Goal: Complete application form: Complete application form

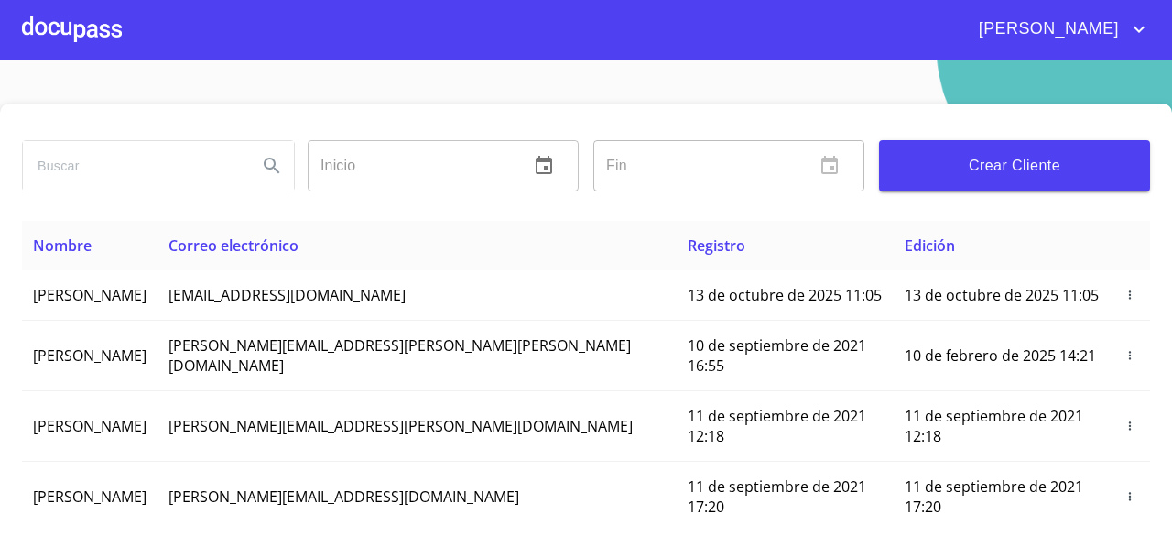
click at [79, 20] on div at bounding box center [72, 29] width 100 height 59
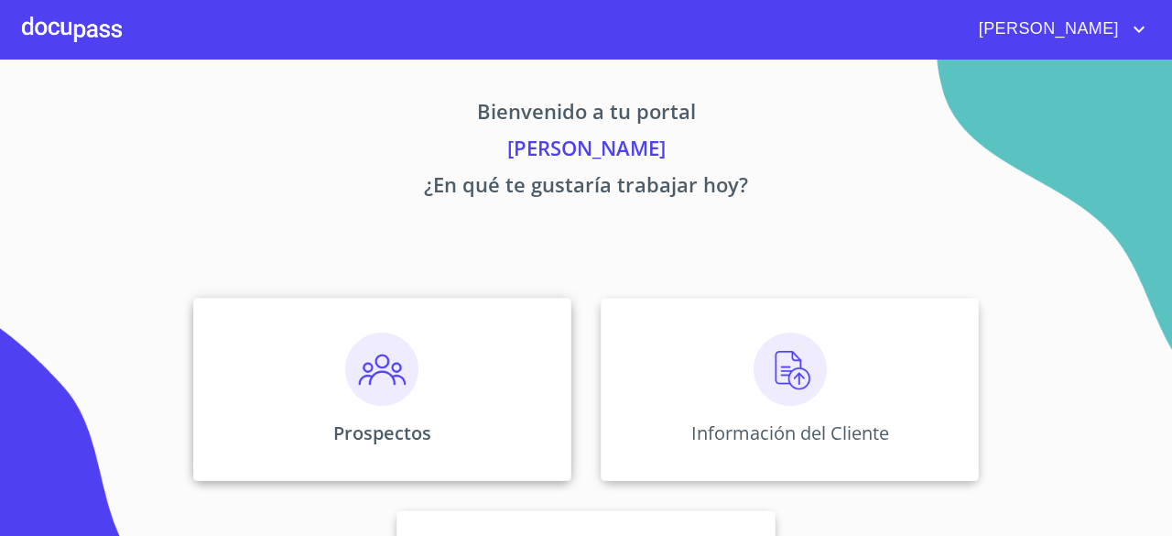
click at [383, 388] on img at bounding box center [381, 368] width 73 height 73
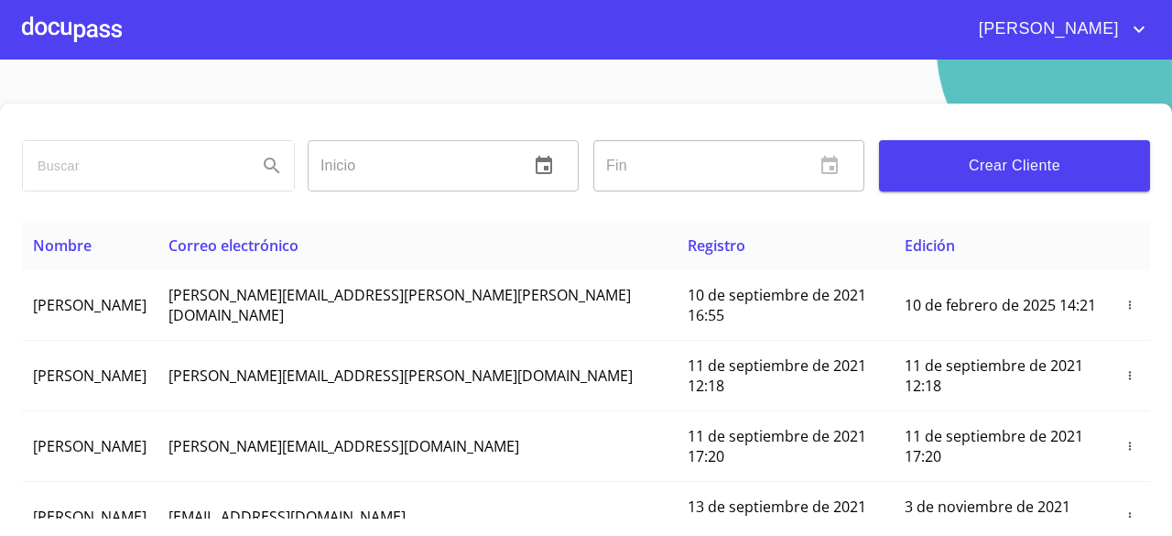
click at [60, 29] on div at bounding box center [72, 29] width 100 height 59
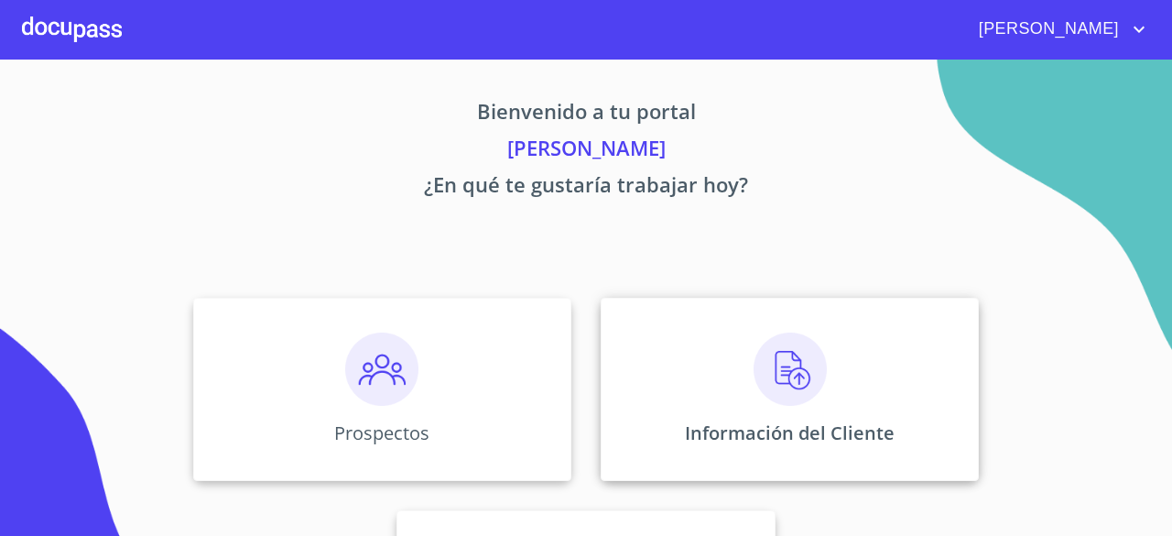
click at [815, 384] on img at bounding box center [790, 368] width 73 height 73
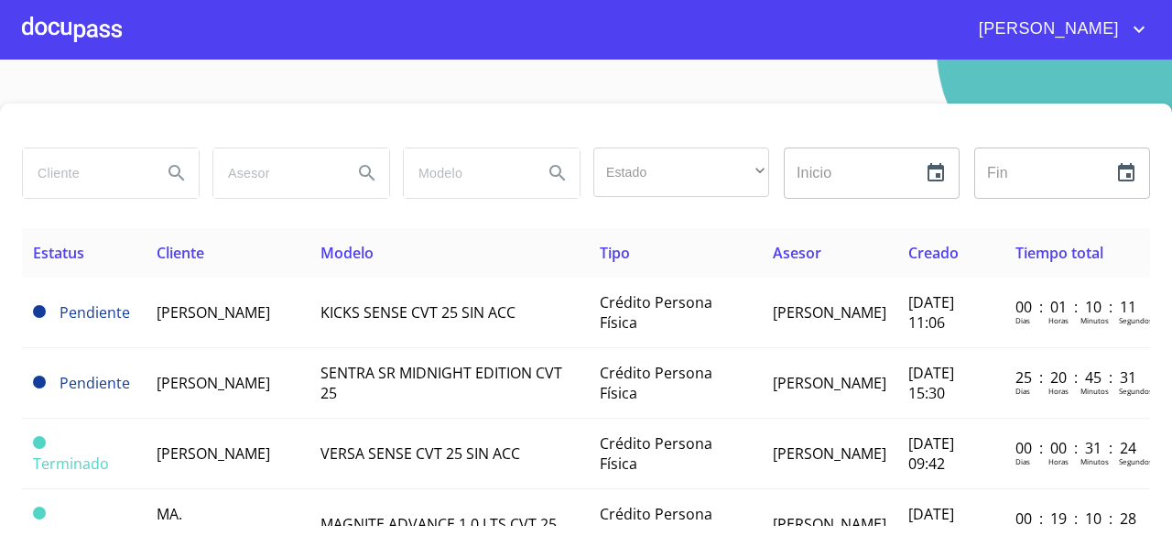
click at [53, 23] on div at bounding box center [72, 29] width 100 height 59
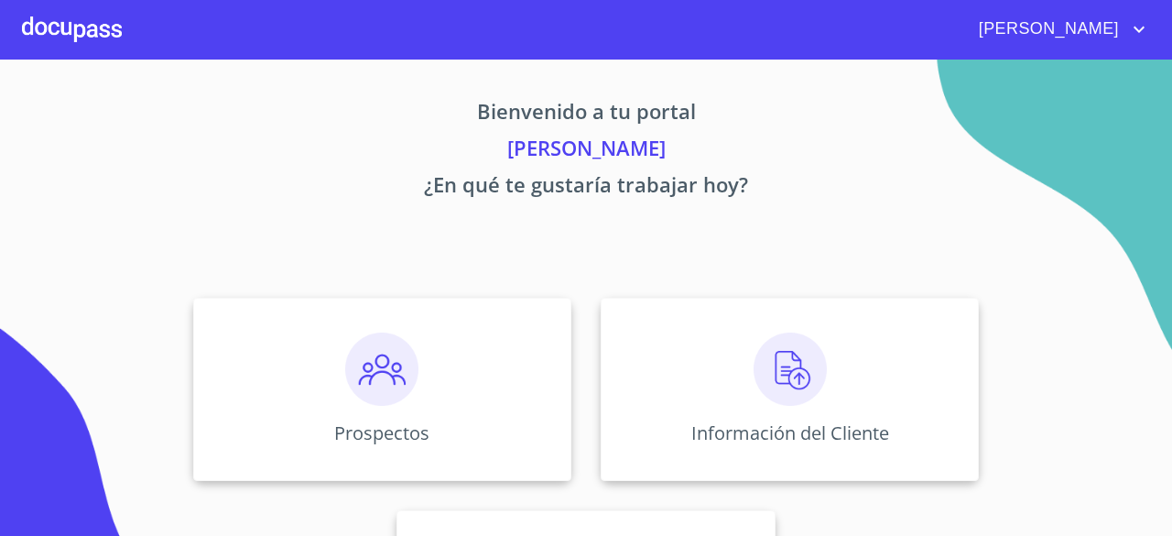
scroll to position [170, 0]
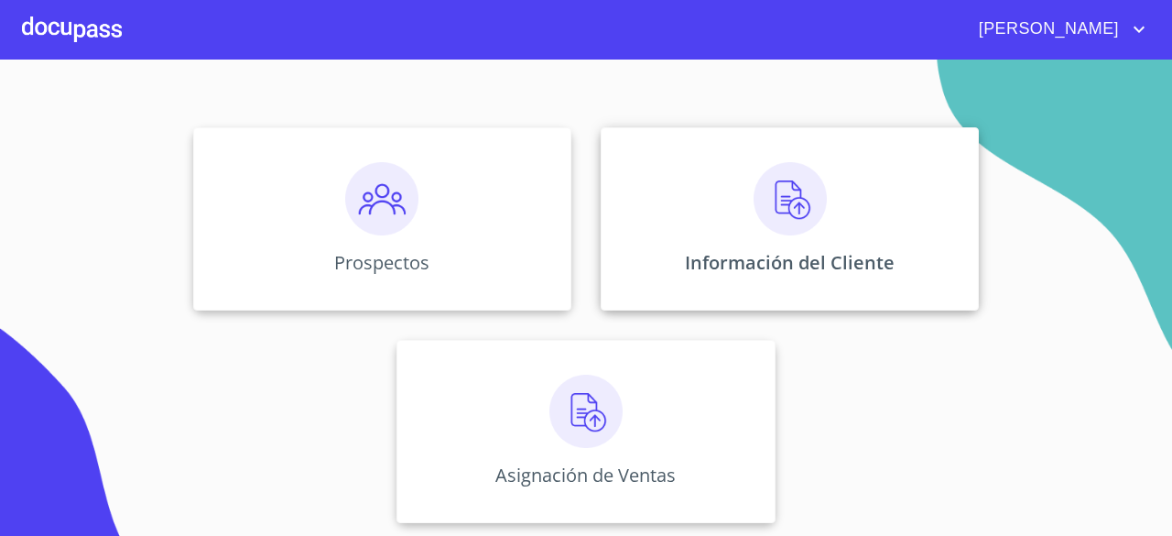
click at [784, 215] on img at bounding box center [790, 198] width 73 height 73
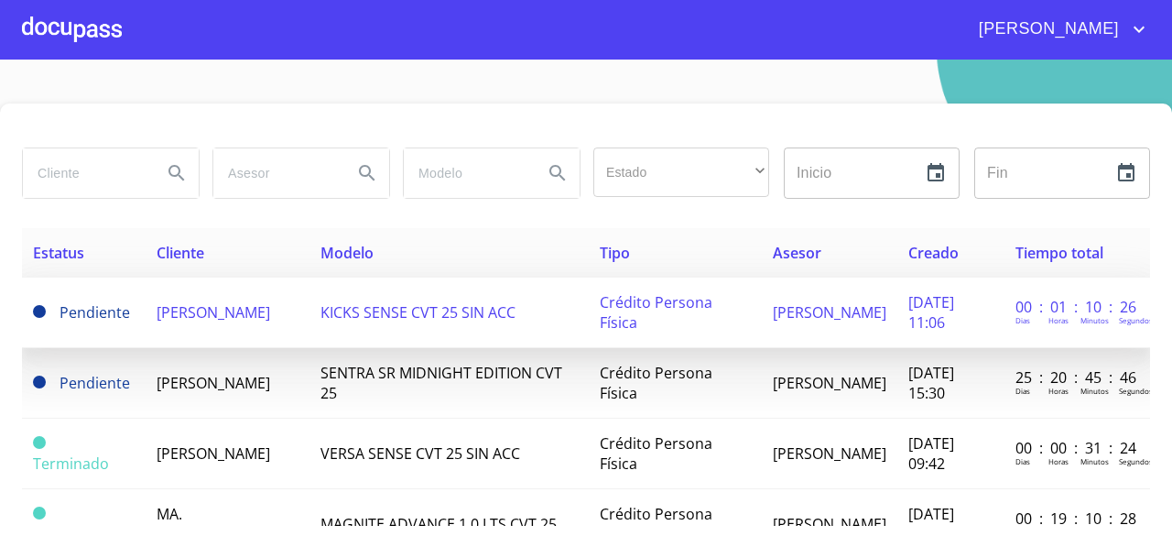
click at [466, 317] on td "KICKS SENSE CVT 25 SIN ACC" at bounding box center [448, 312] width 278 height 71
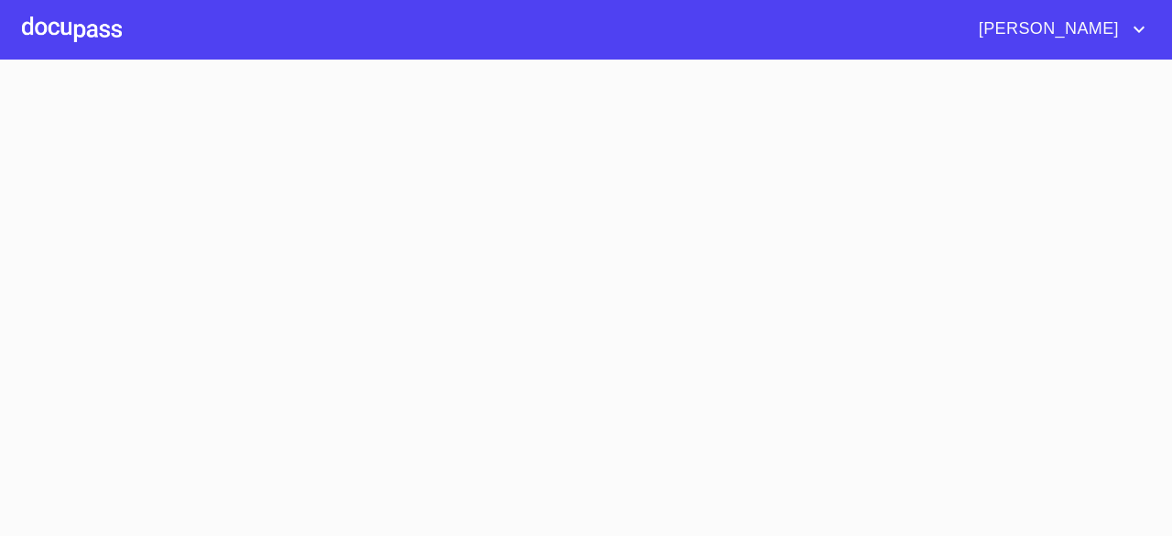
click at [466, 317] on section at bounding box center [586, 298] width 1172 height 476
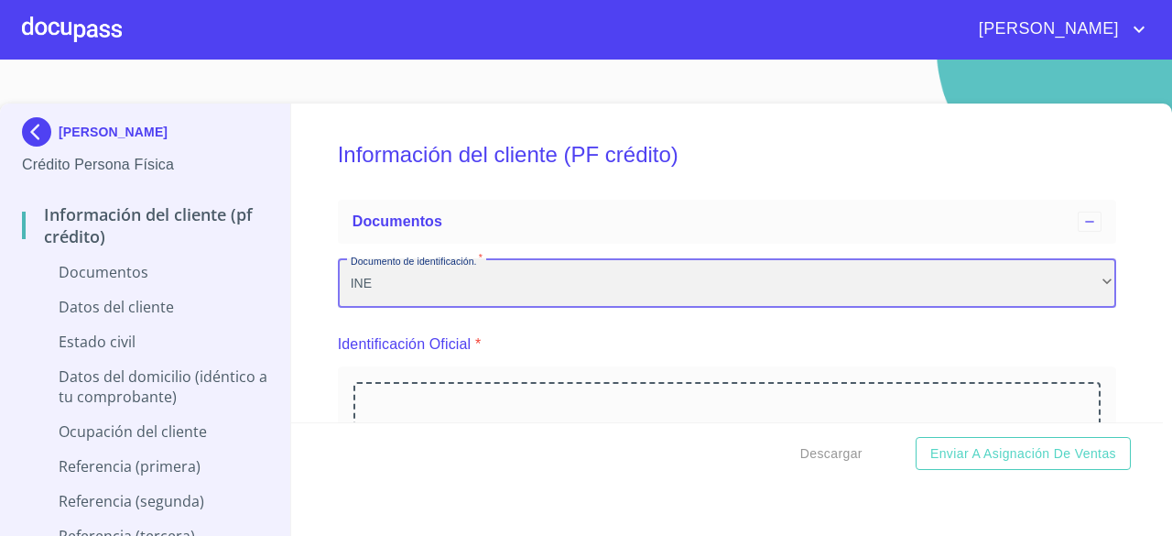
click at [1037, 281] on div "INE" at bounding box center [727, 282] width 778 height 49
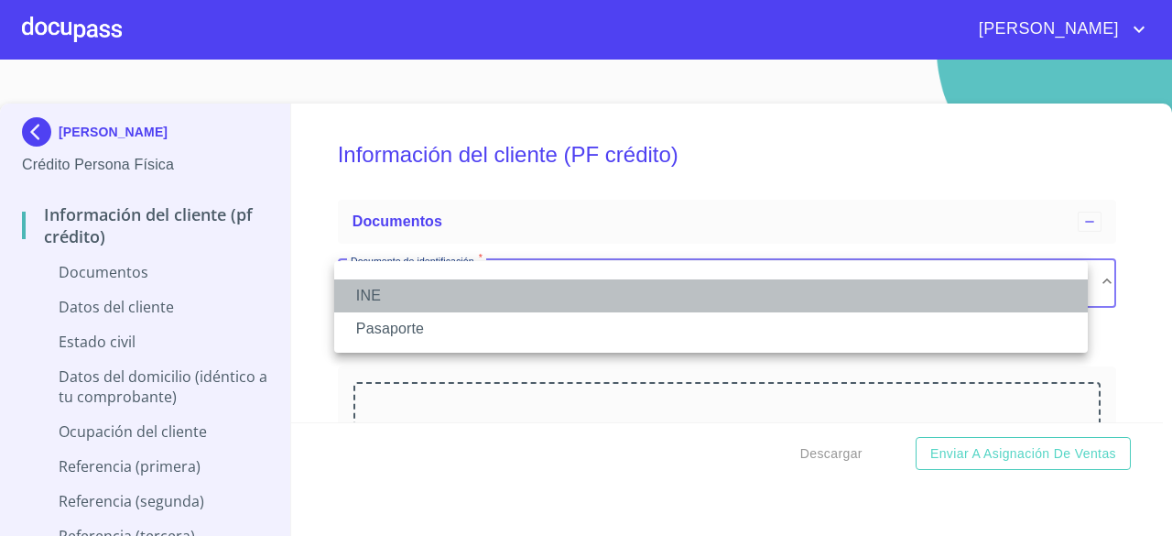
click at [927, 289] on li "INE" at bounding box center [711, 295] width 754 height 33
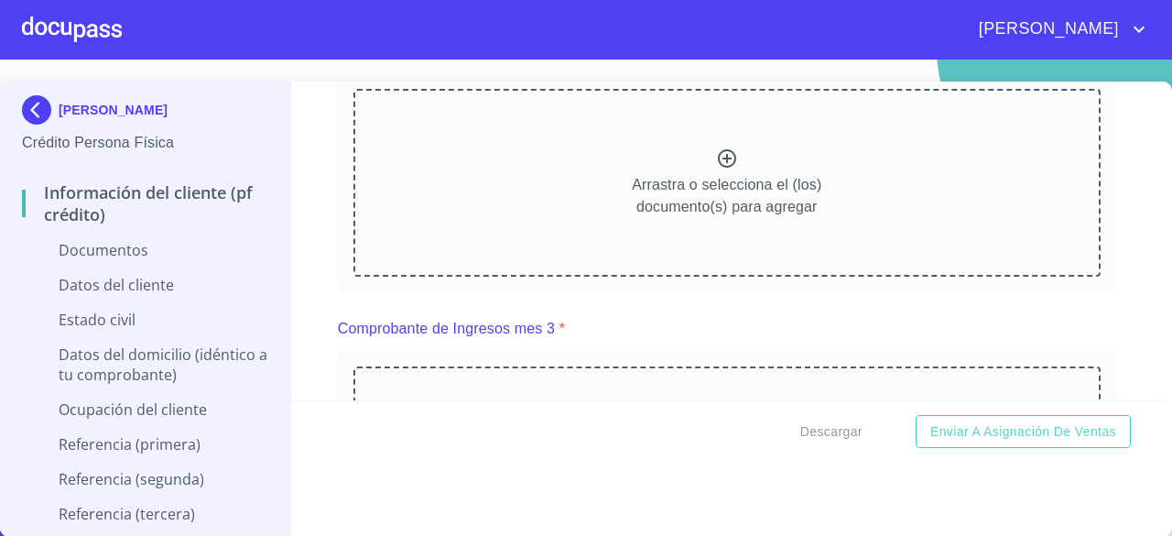
scroll to position [2657, 0]
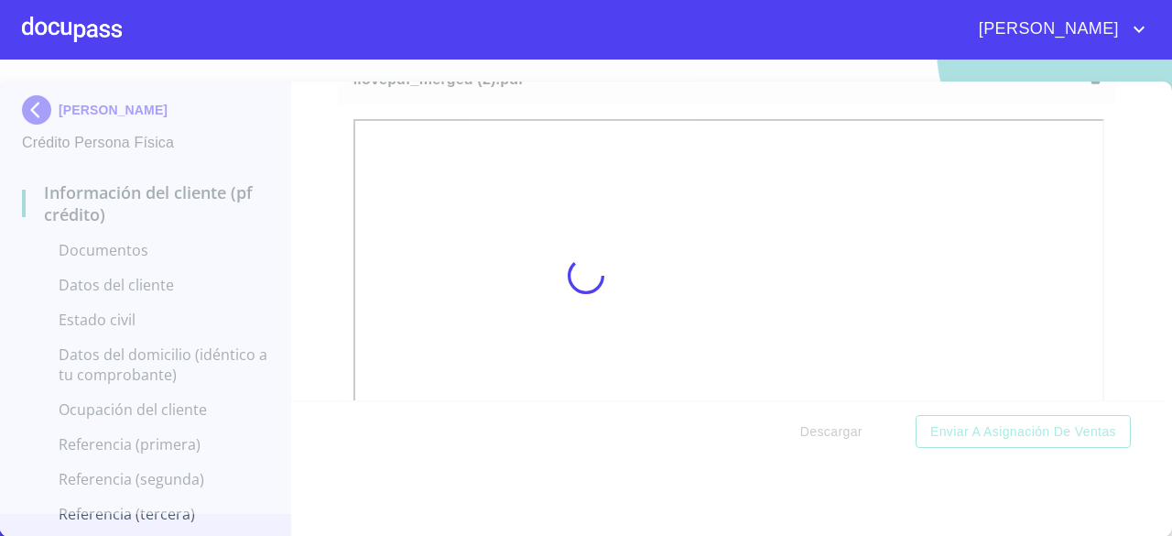
click at [1124, 225] on div at bounding box center [586, 276] width 1172 height 476
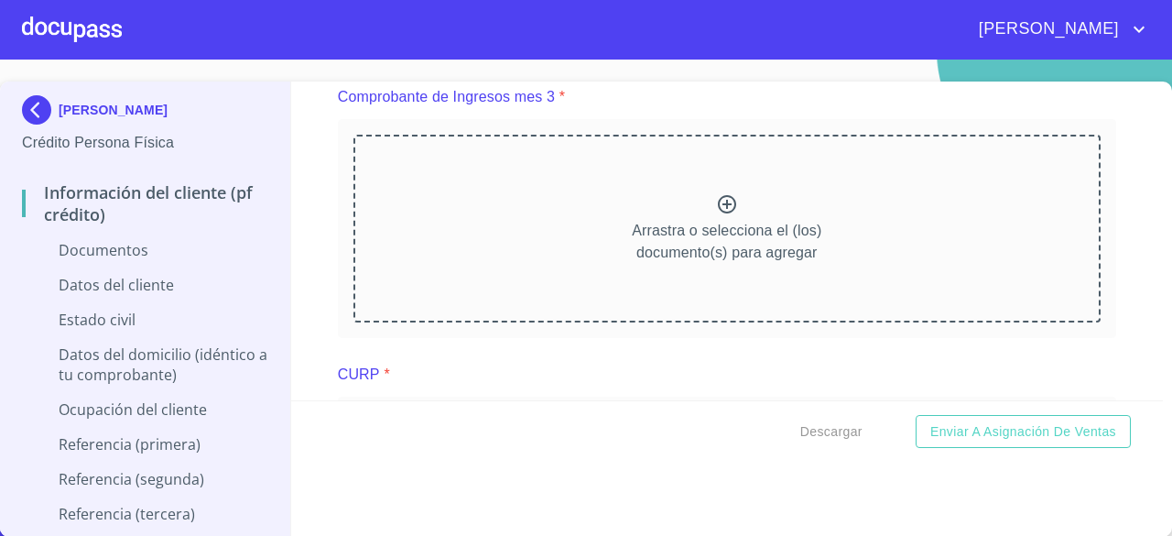
scroll to position [3395, 0]
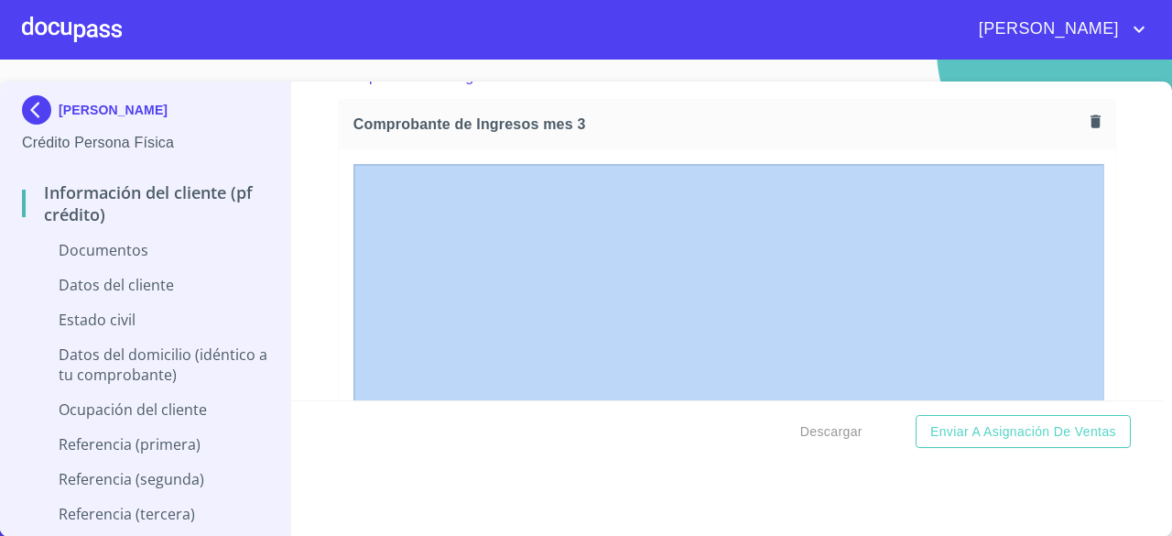
drag, startPoint x: 1121, startPoint y: 300, endPoint x: 1146, endPoint y: 199, distance: 104.8
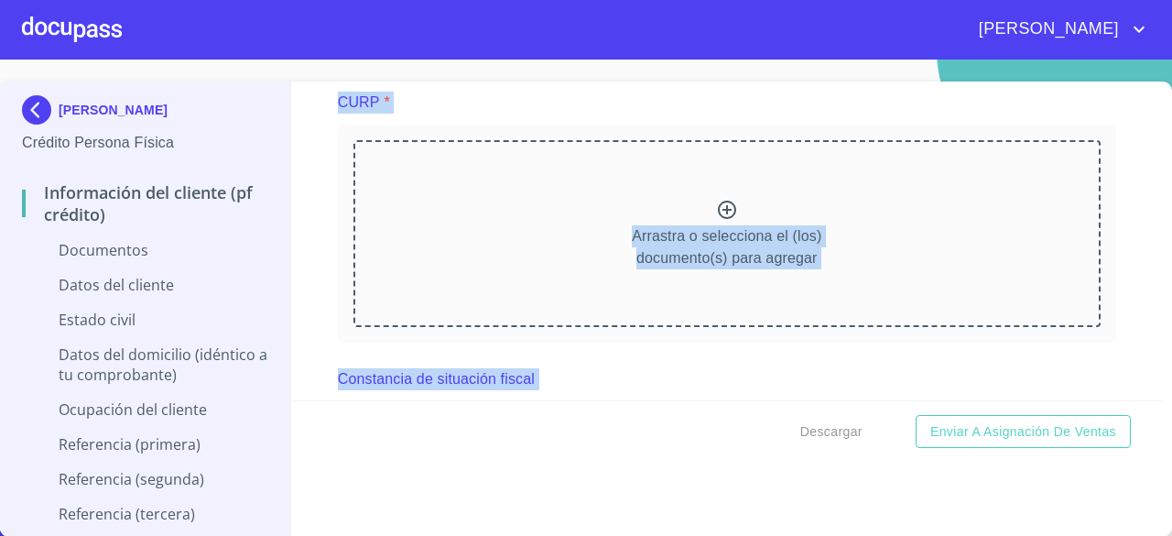
scroll to position [4195, 0]
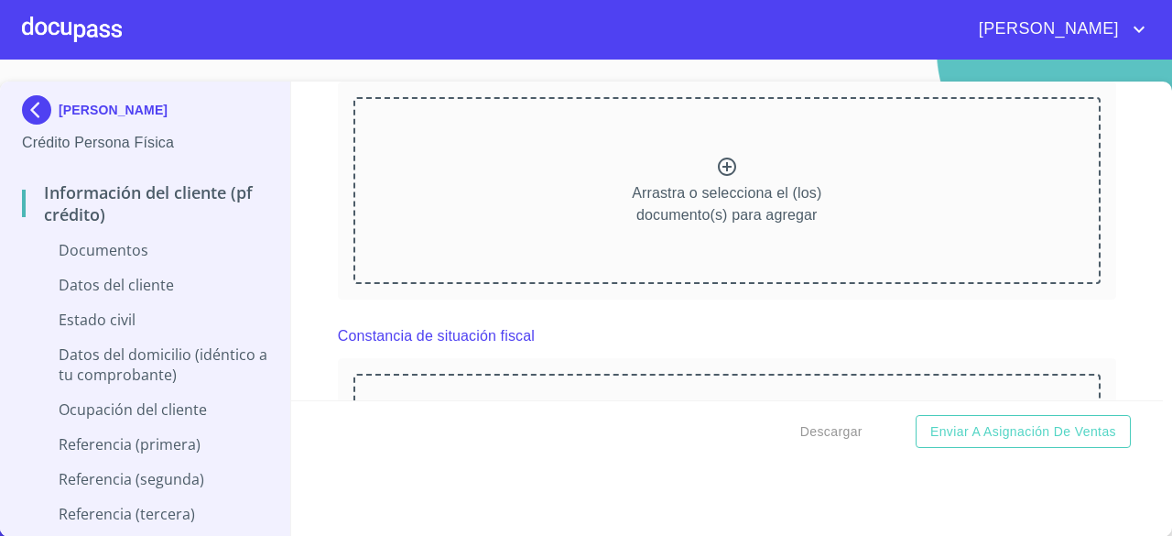
click at [1092, 191] on div "Información del cliente (PF crédito) Documentos Documento de identificación.   …" at bounding box center [727, 240] width 873 height 319
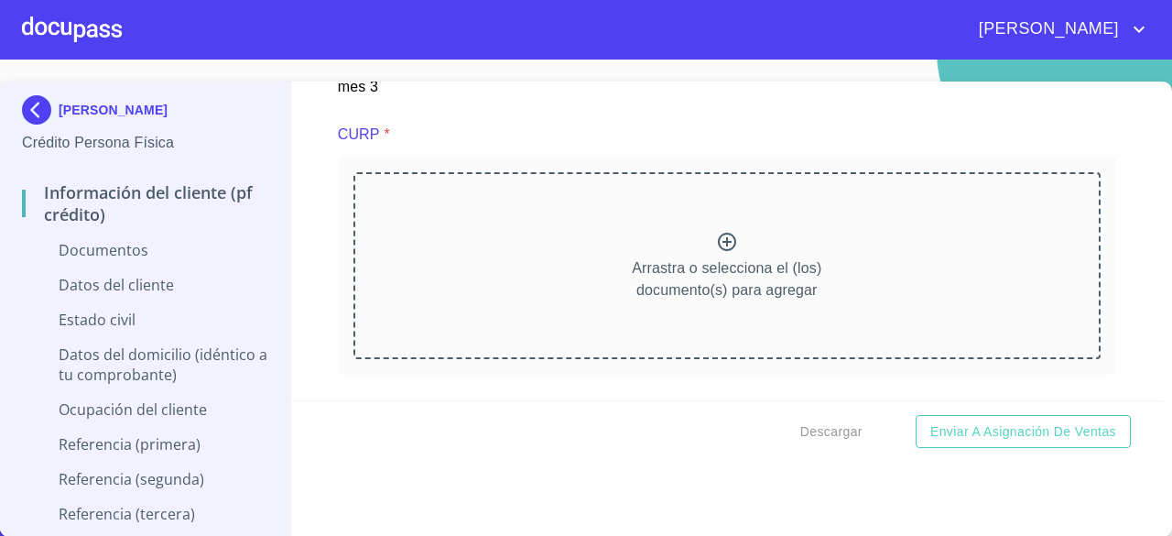
scroll to position [4142, 0]
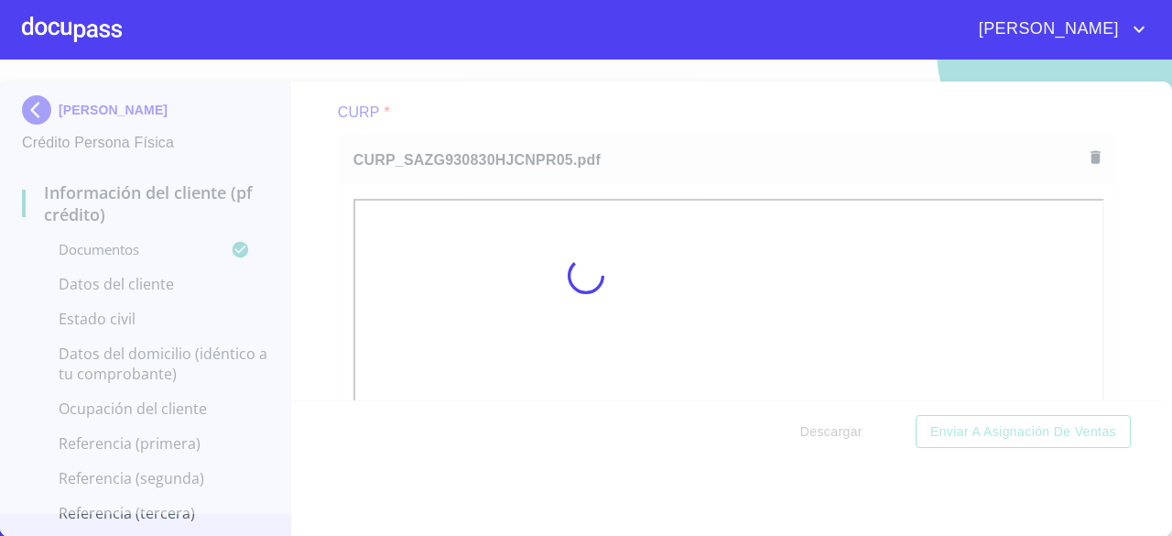
click at [1132, 172] on div at bounding box center [586, 276] width 1172 height 476
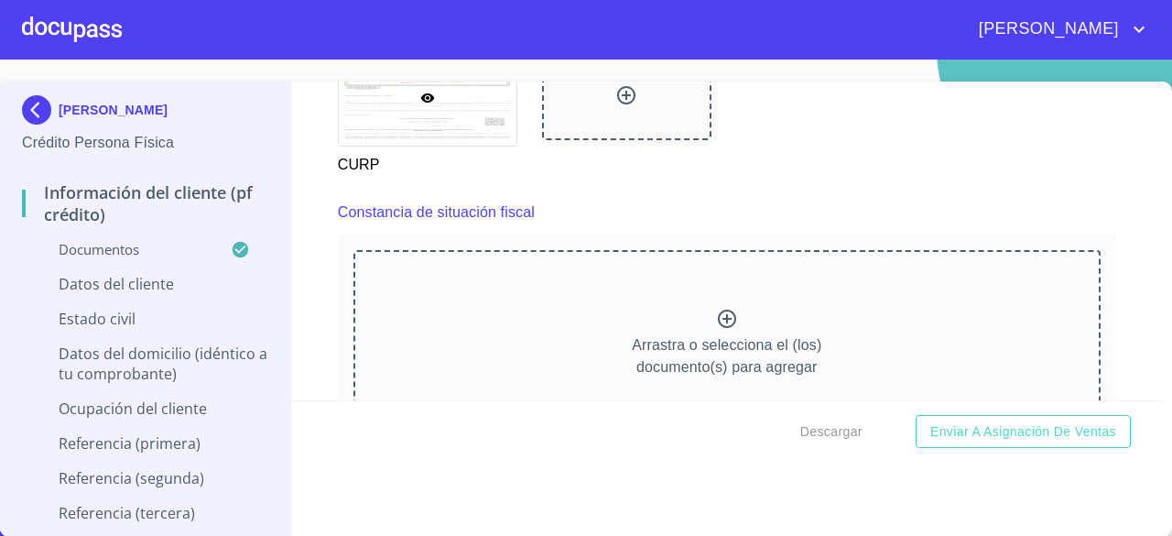
scroll to position [4871, 0]
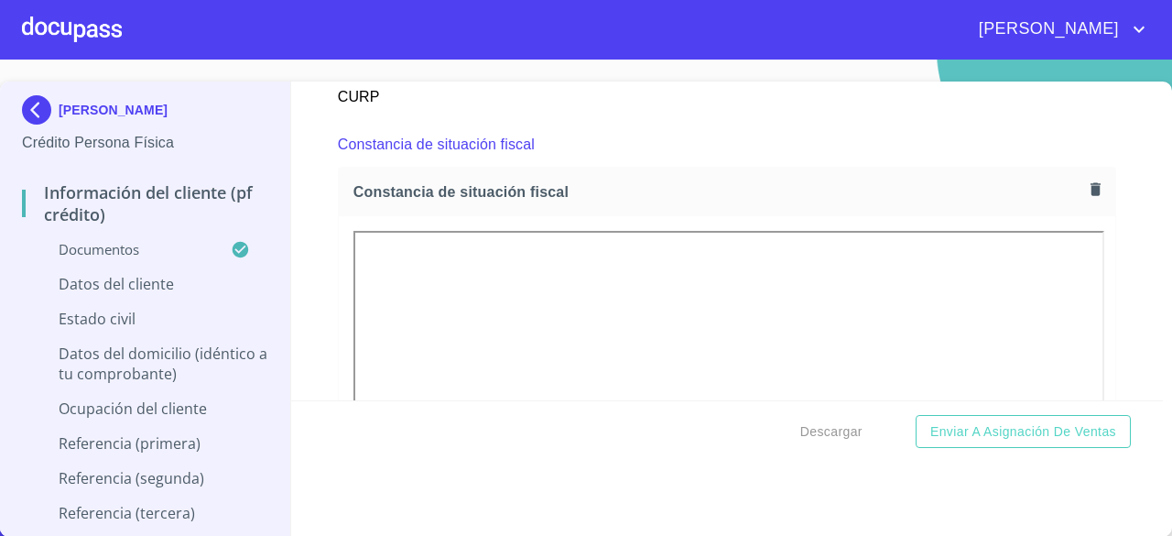
click at [1123, 179] on div "Información del cliente (PF crédito) Documentos Documento de identificación.   …" at bounding box center [727, 240] width 873 height 319
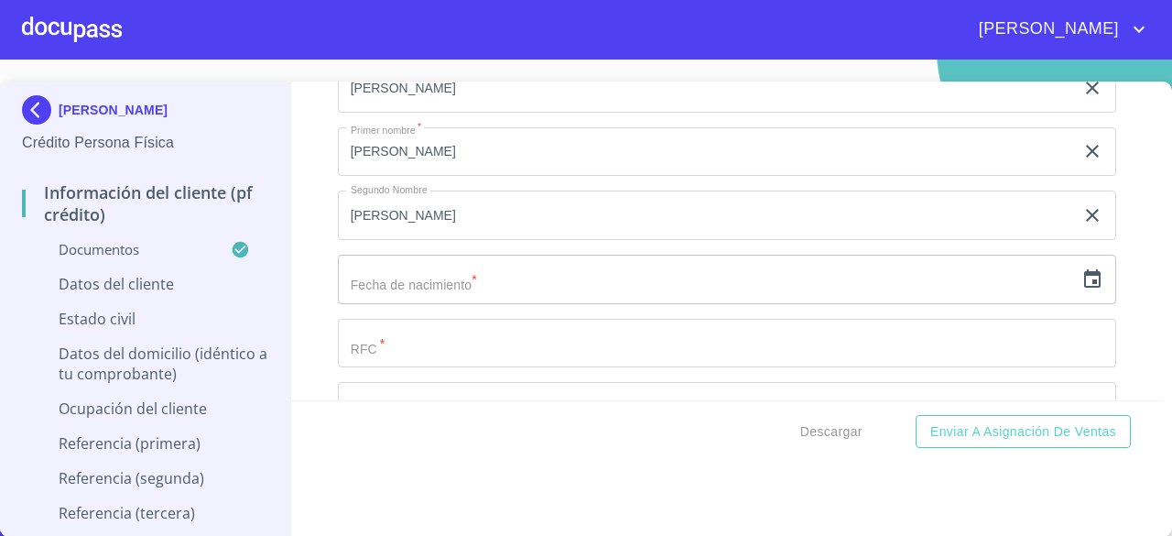
scroll to position [5873, 0]
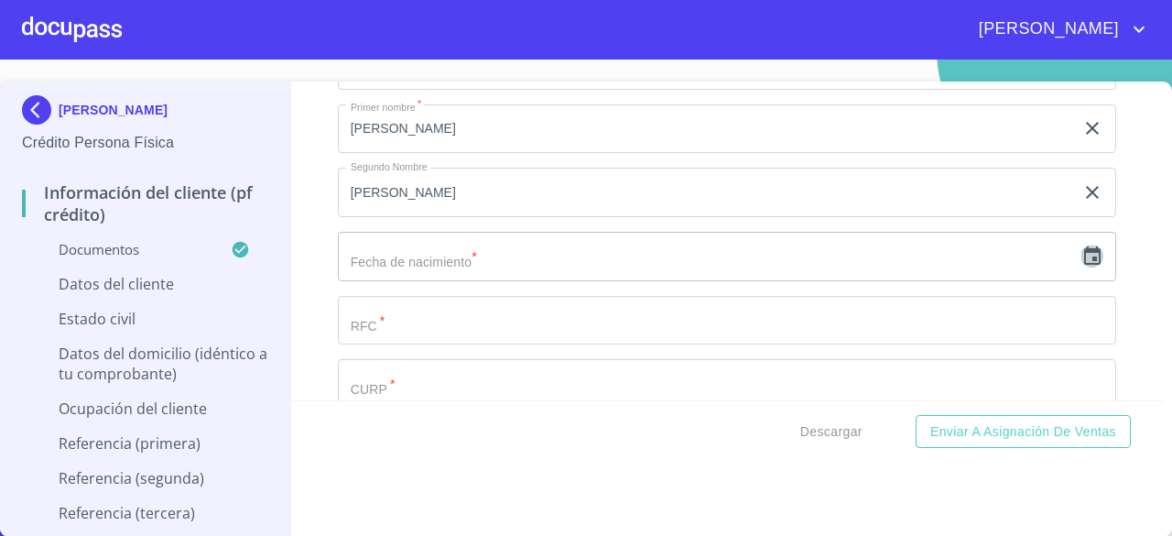
click at [1084, 265] on icon "button" at bounding box center [1092, 255] width 16 height 18
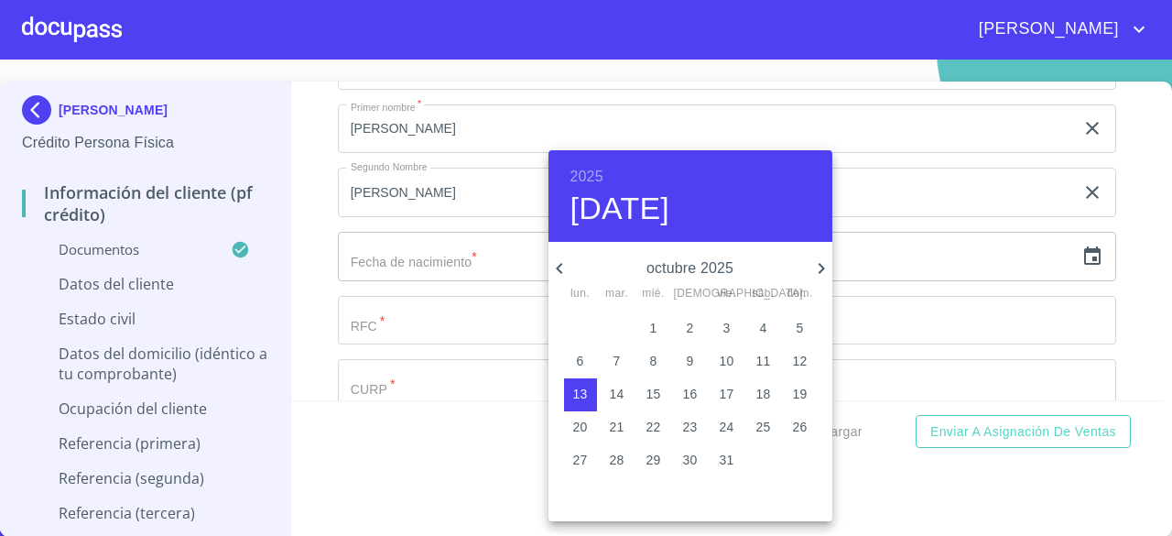
click at [595, 173] on h6 "2025" at bounding box center [586, 177] width 33 height 26
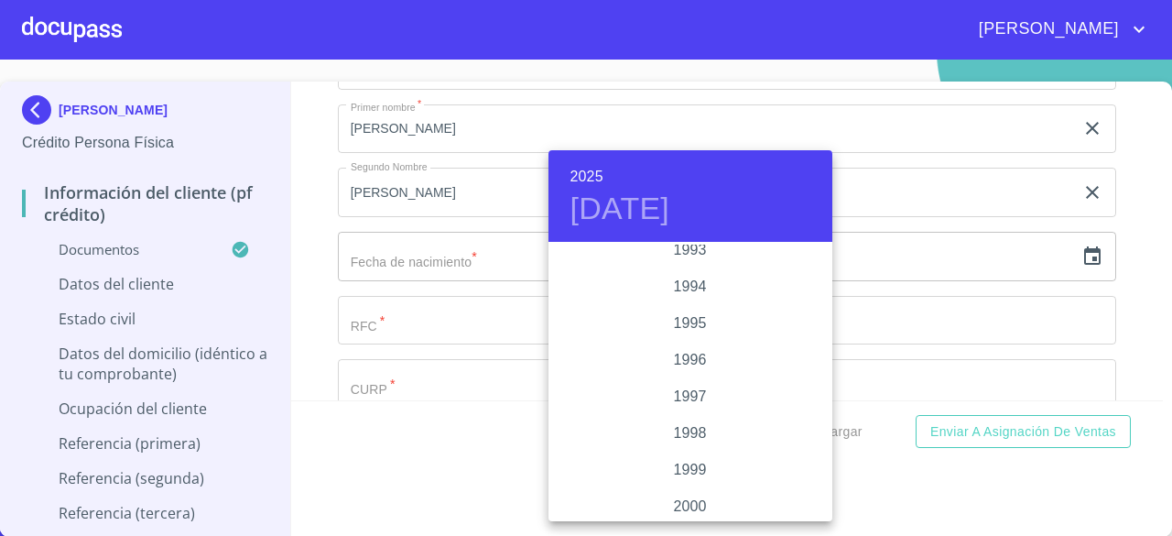
scroll to position [2490, 0]
click at [776, 261] on div "1993" at bounding box center [690, 262] width 284 height 37
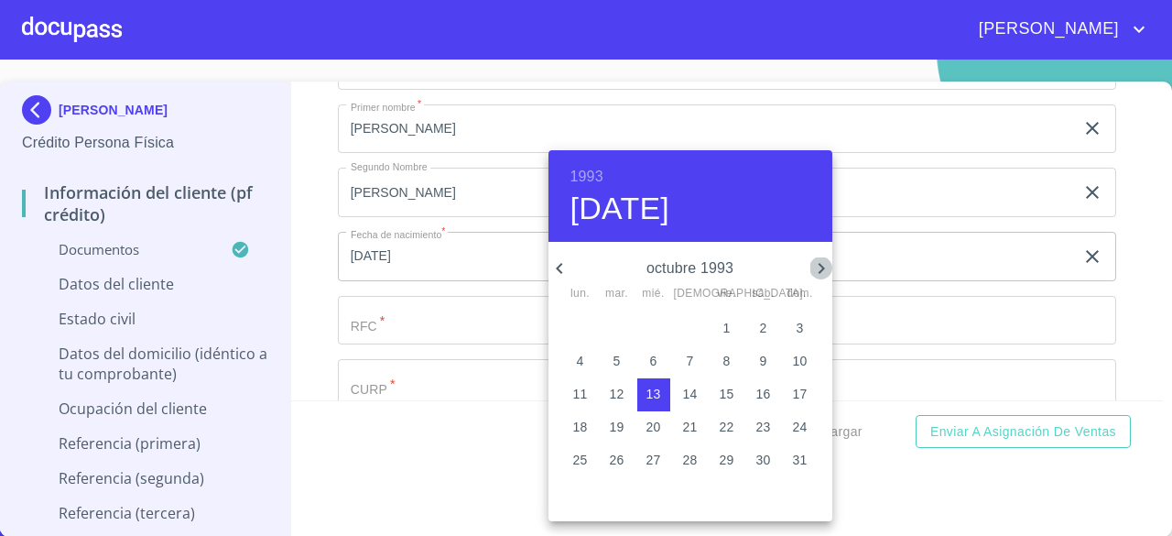
click at [811, 264] on icon "button" at bounding box center [821, 268] width 22 height 22
click at [557, 266] on icon "button" at bounding box center [559, 268] width 6 height 11
click at [577, 499] on p "30" at bounding box center [580, 492] width 15 height 18
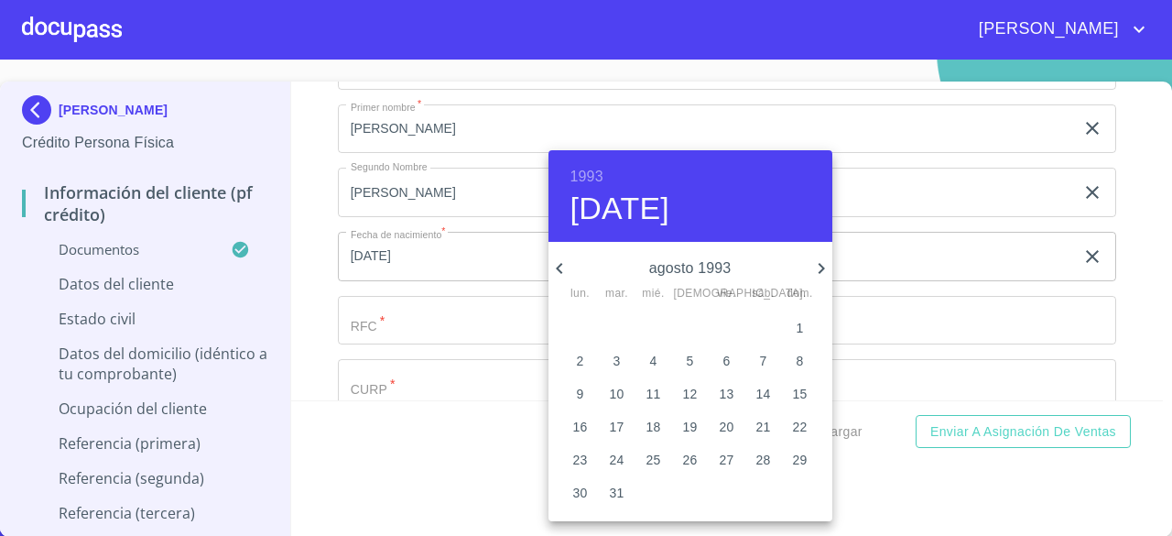
type input "30 de ago. de 1993"
click at [1123, 329] on div at bounding box center [586, 268] width 1172 height 536
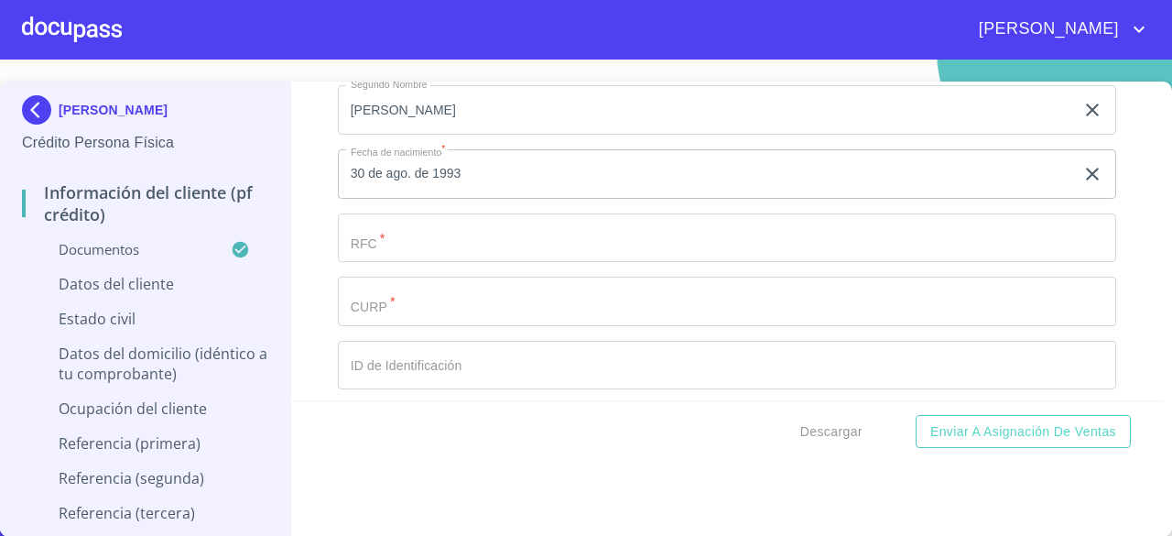
scroll to position [6003, 0]
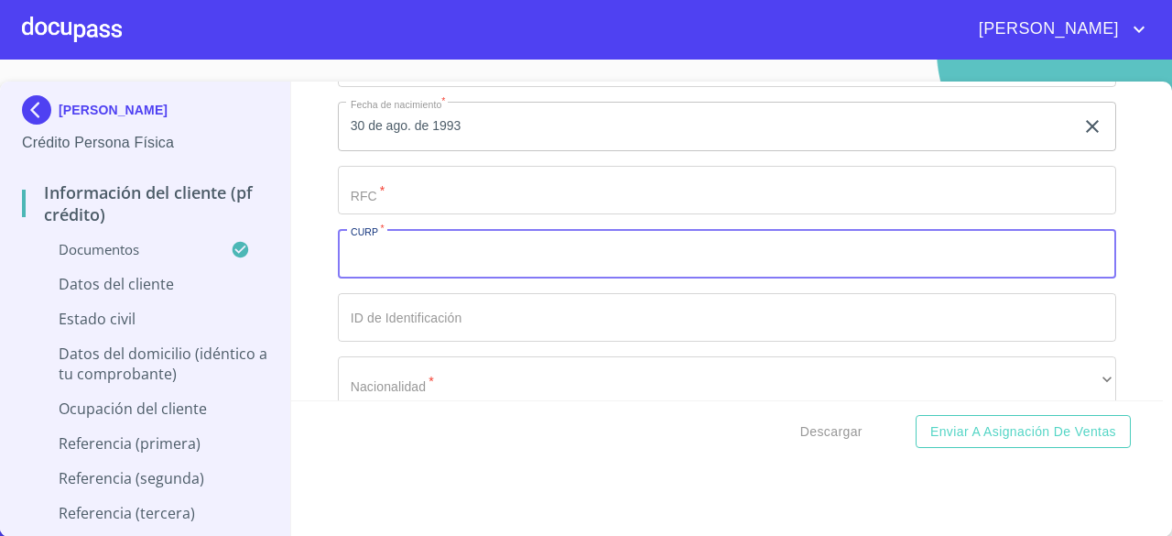
click at [978, 263] on input "Documento de identificación.   *" at bounding box center [727, 253] width 778 height 49
type input "SAZG930830HJCNPR05"
click at [972, 322] on input "Documento de identificación.   *" at bounding box center [727, 317] width 778 height 49
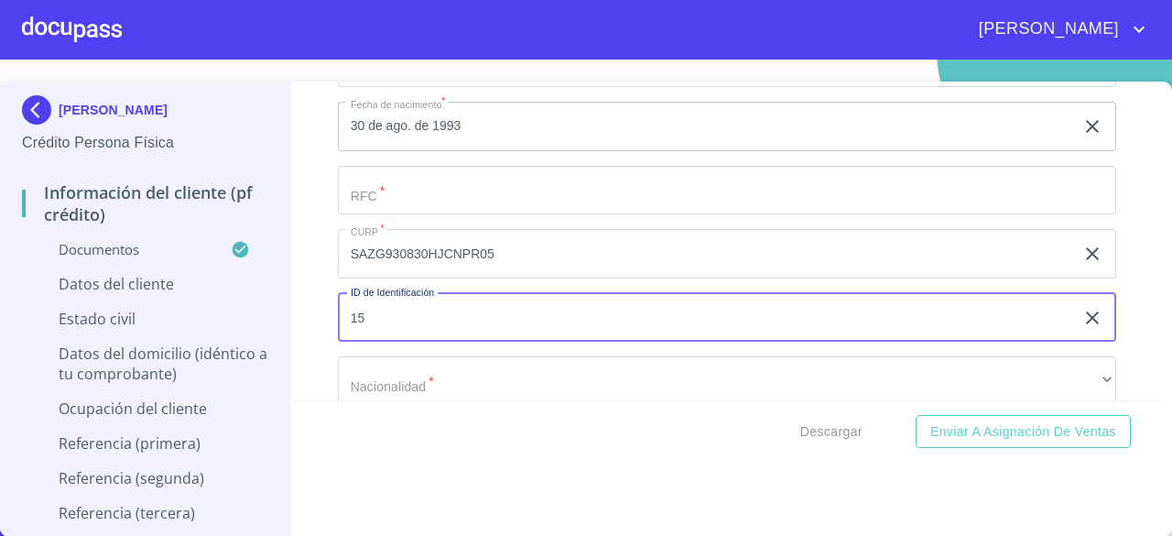
type input "1"
click at [443, 338] on input "Documento de identificación.   *" at bounding box center [727, 317] width 778 height 49
paste input "1532937994"
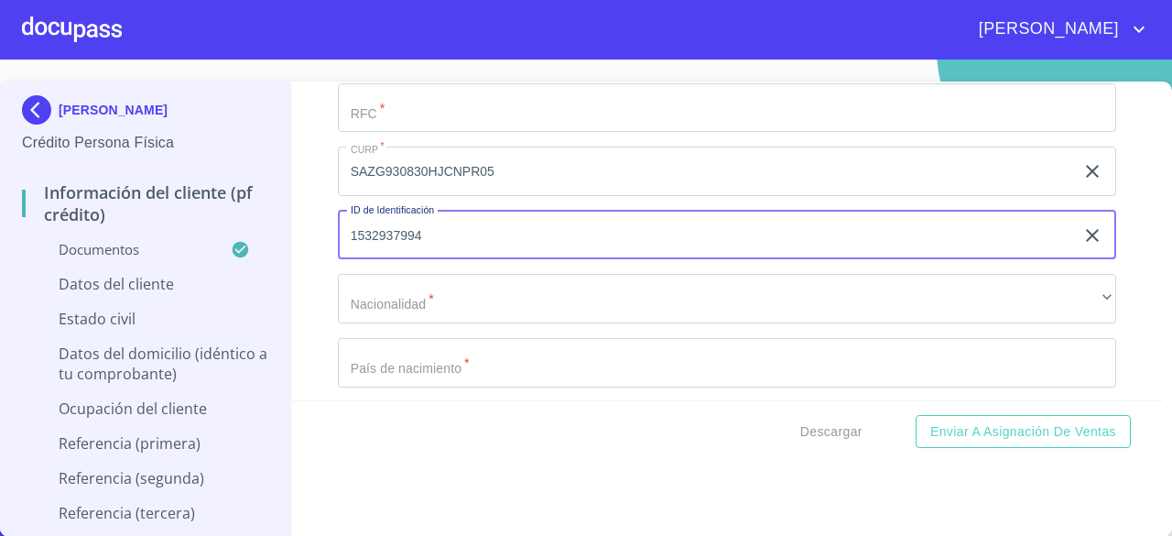
scroll to position [6227, 0]
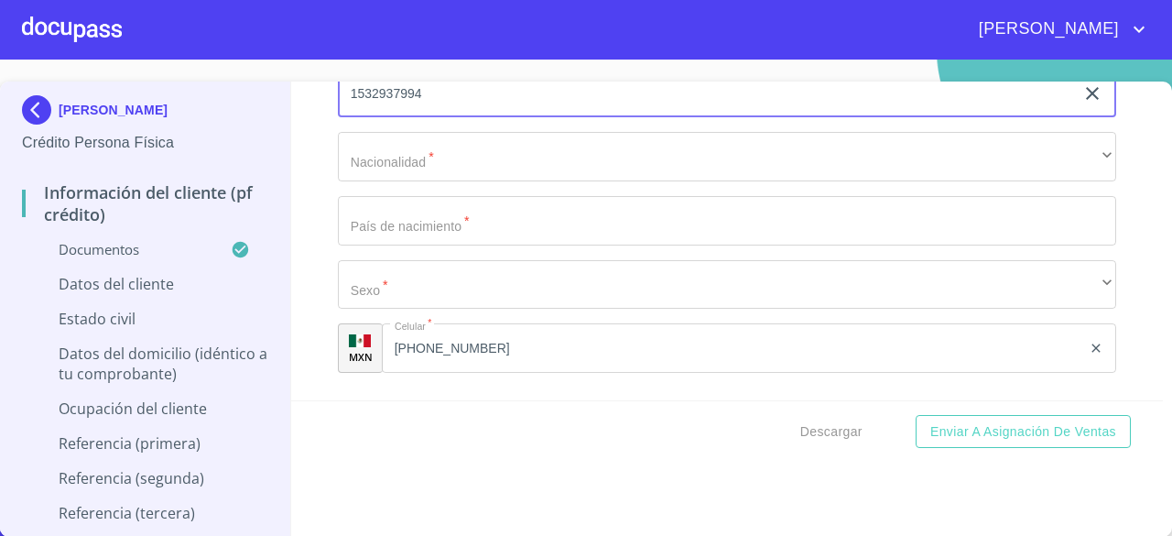
type input "1532937994"
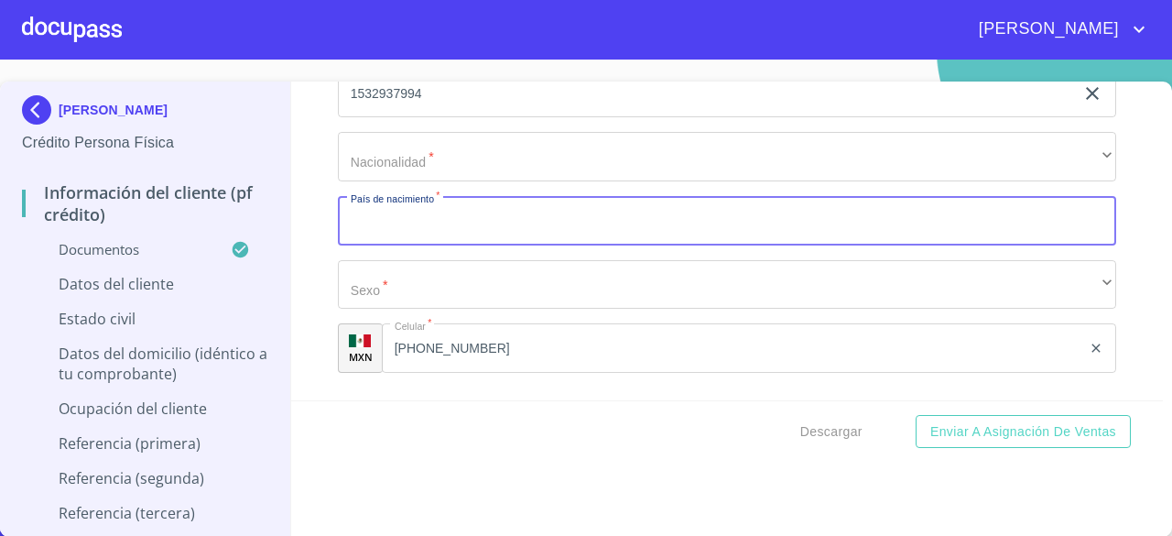
click at [1037, 224] on input "Documento de identificación.   *" at bounding box center [727, 220] width 778 height 49
type input "MEXICA"
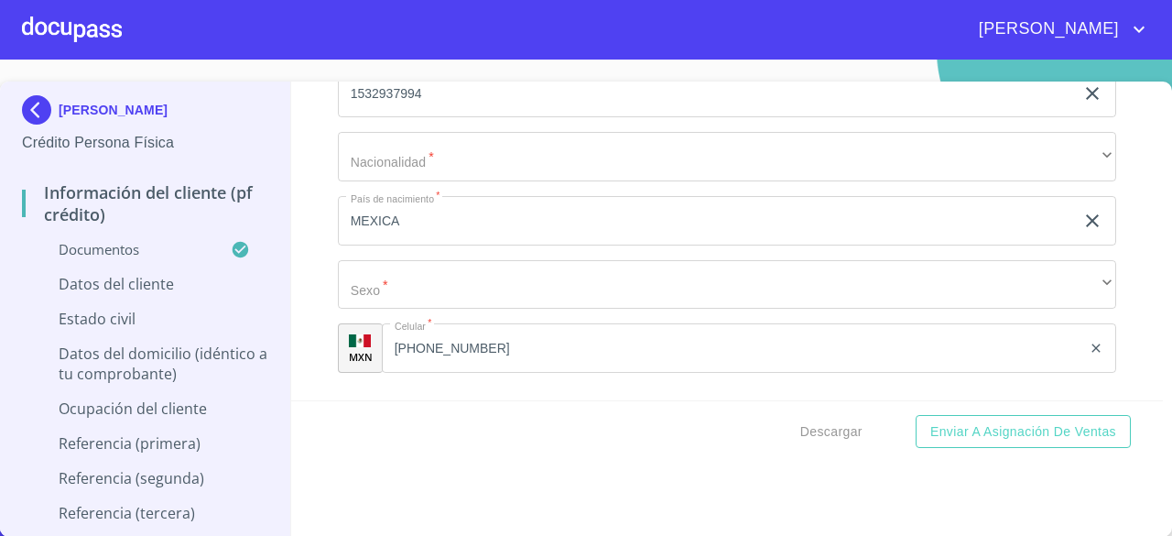
click at [1078, 237] on div "MEXICA ​" at bounding box center [727, 220] width 778 height 49
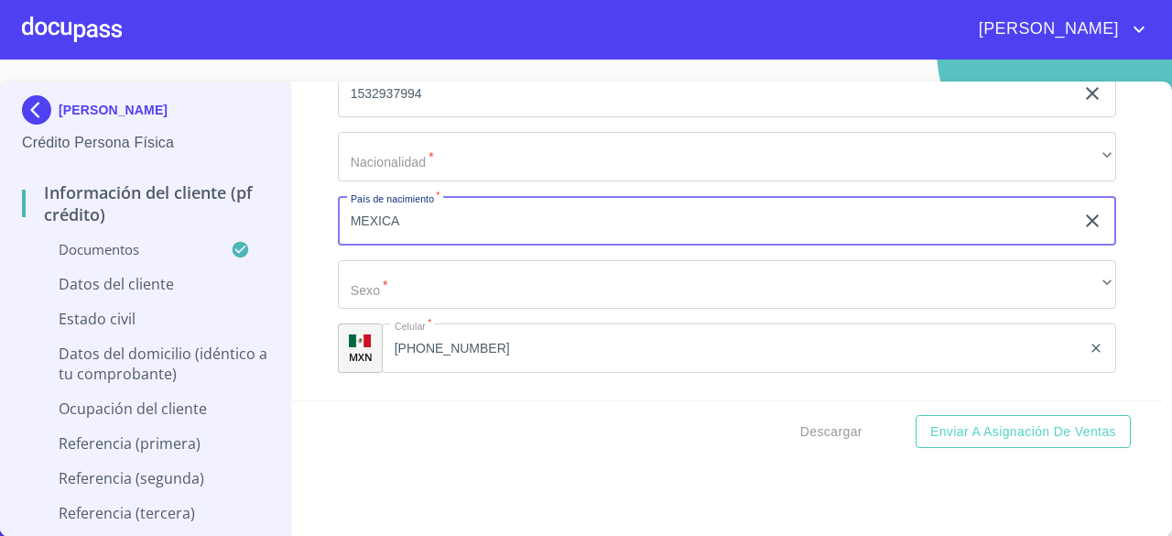
click at [1086, 227] on icon "clear input" at bounding box center [1092, 220] width 13 height 13
click at [950, 239] on input "Documento de identificación.   *" at bounding box center [727, 220] width 778 height 49
type input "[GEOGRAPHIC_DATA]"
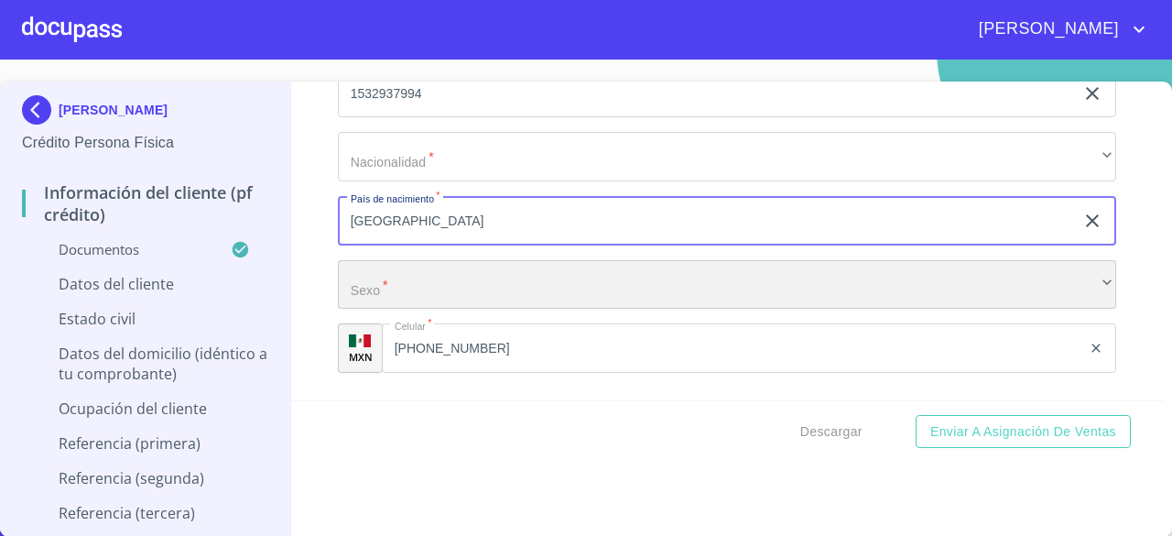
click at [837, 308] on div "​" at bounding box center [727, 284] width 778 height 49
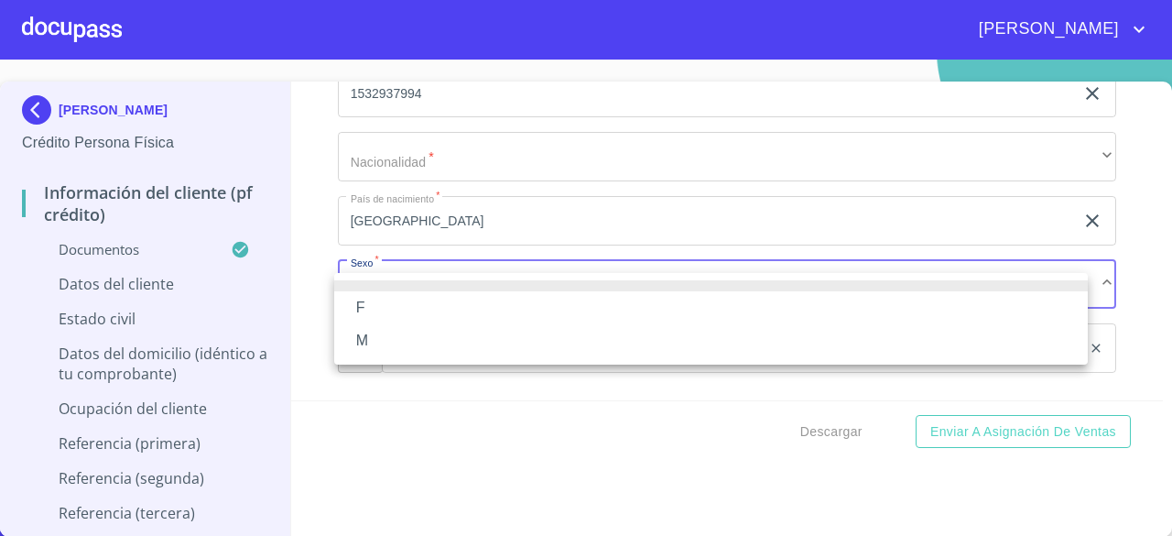
click at [642, 332] on li "M" at bounding box center [711, 340] width 754 height 33
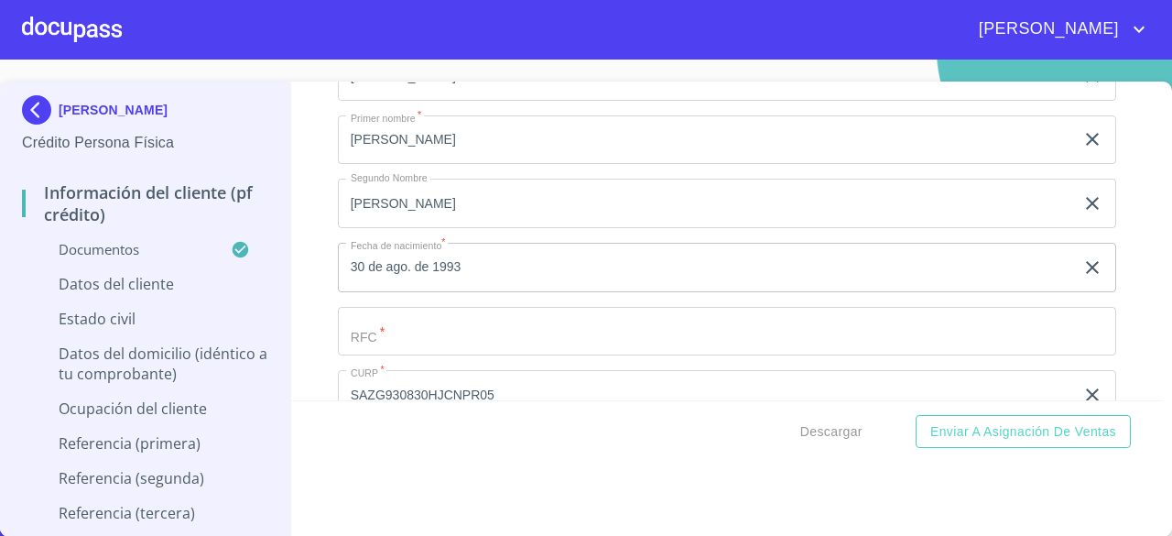
scroll to position [6191, 0]
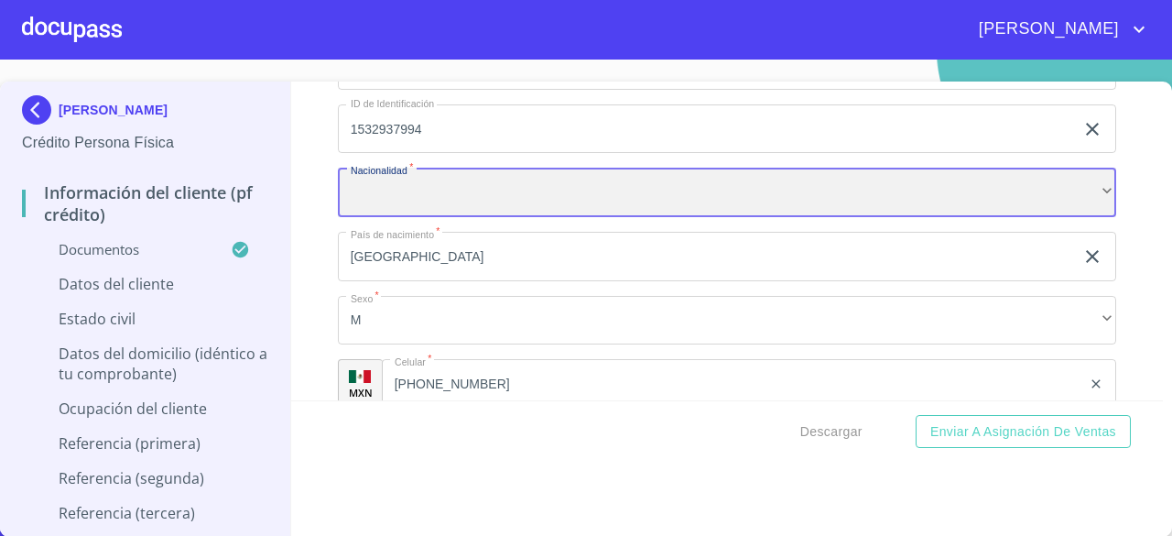
click at [945, 202] on div "​" at bounding box center [727, 192] width 778 height 49
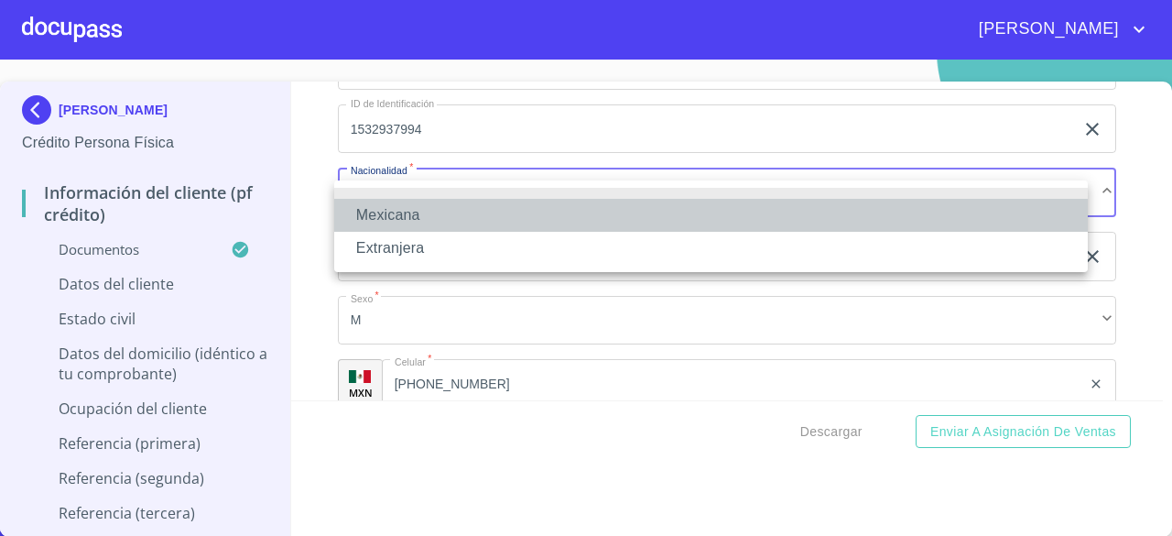
click at [763, 207] on li "Mexicana" at bounding box center [711, 215] width 754 height 33
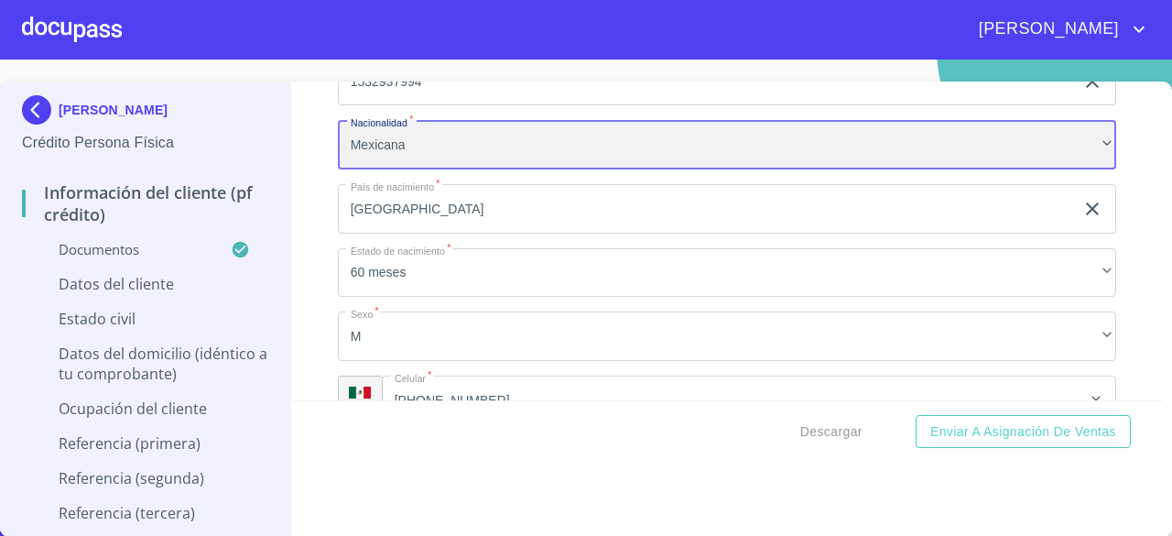
scroll to position [6263, 0]
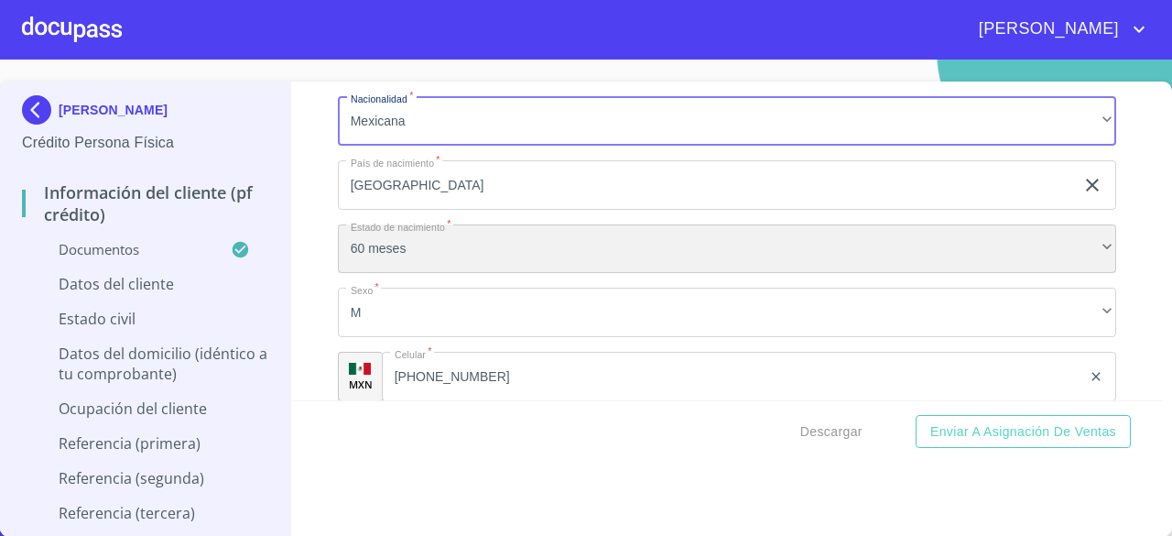
click at [1068, 254] on div "60 meses" at bounding box center [727, 248] width 778 height 49
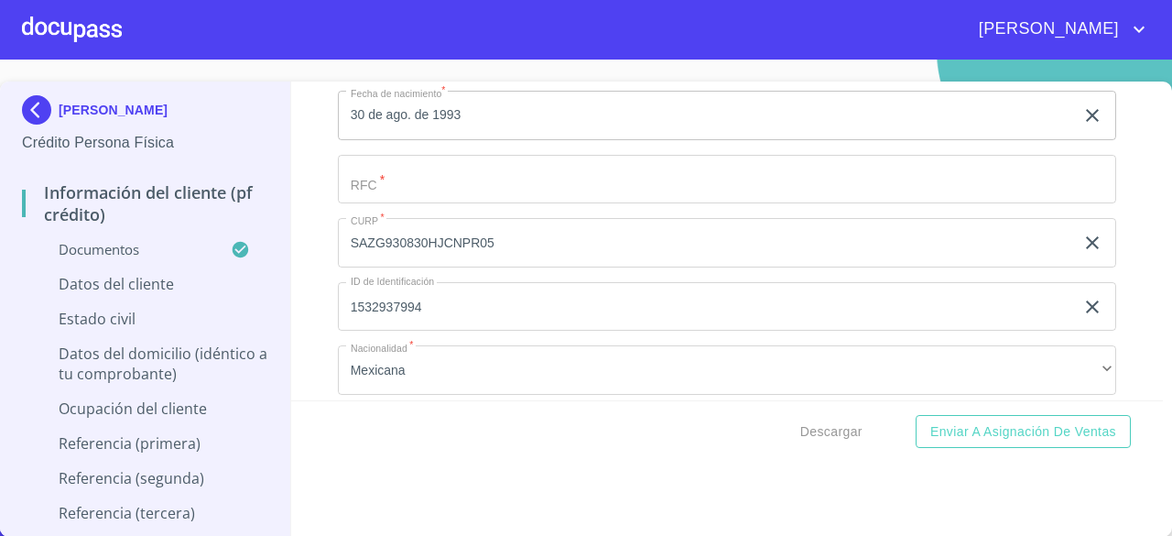
scroll to position [5990, 0]
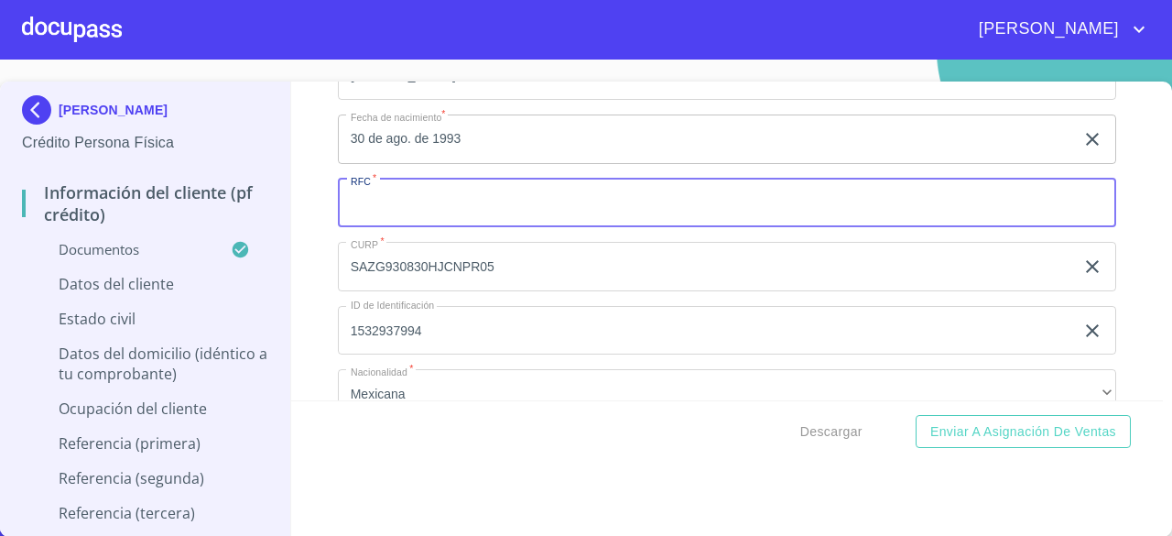
click at [1021, 219] on input "Documento de identificación.   *" at bounding box center [727, 203] width 778 height 49
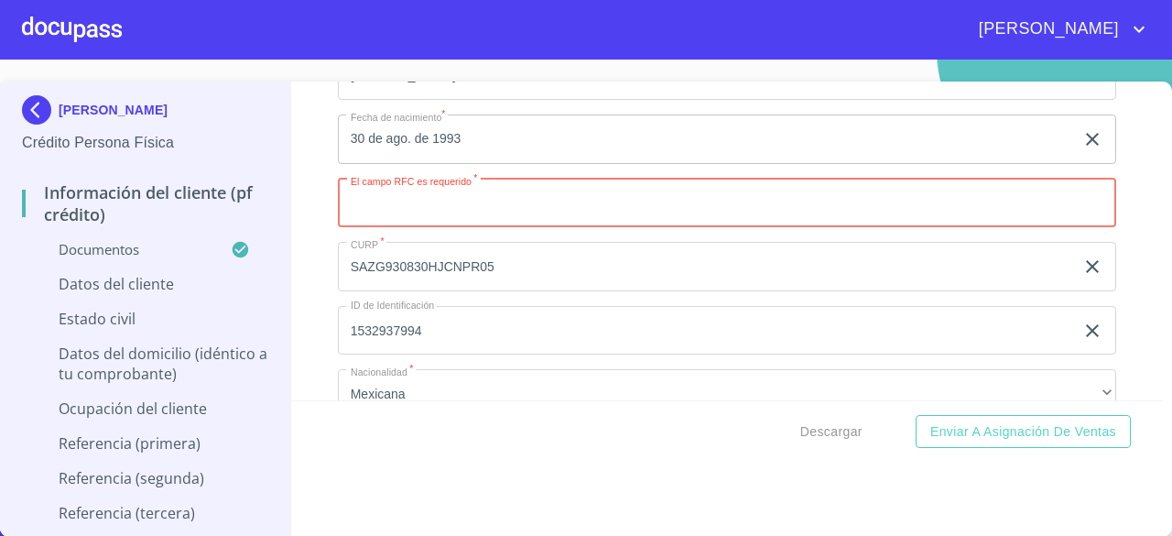
paste input "SAZG930830HJCNPR05"
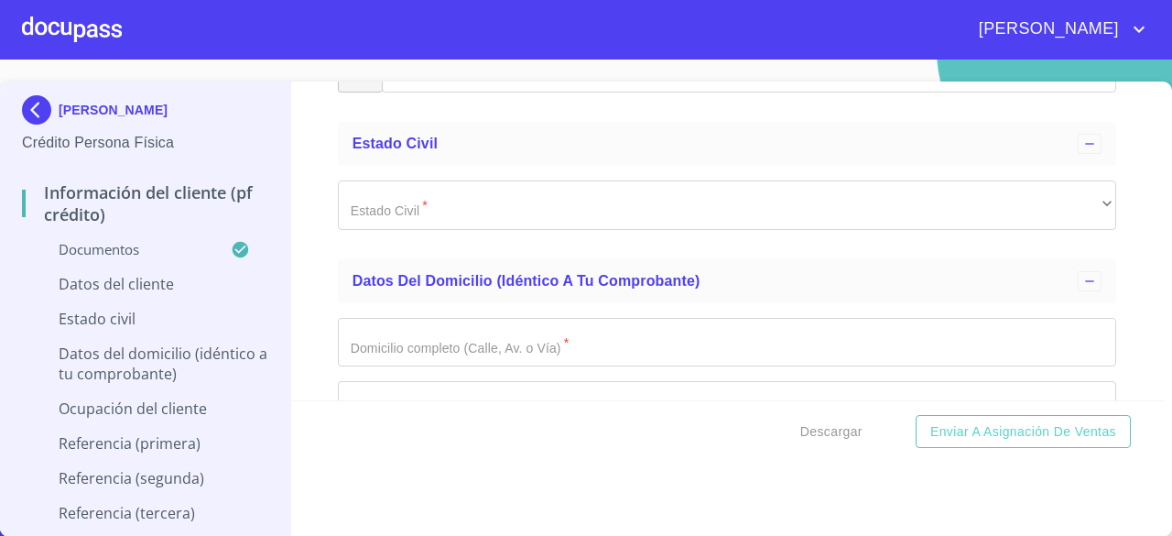
scroll to position [6618, 0]
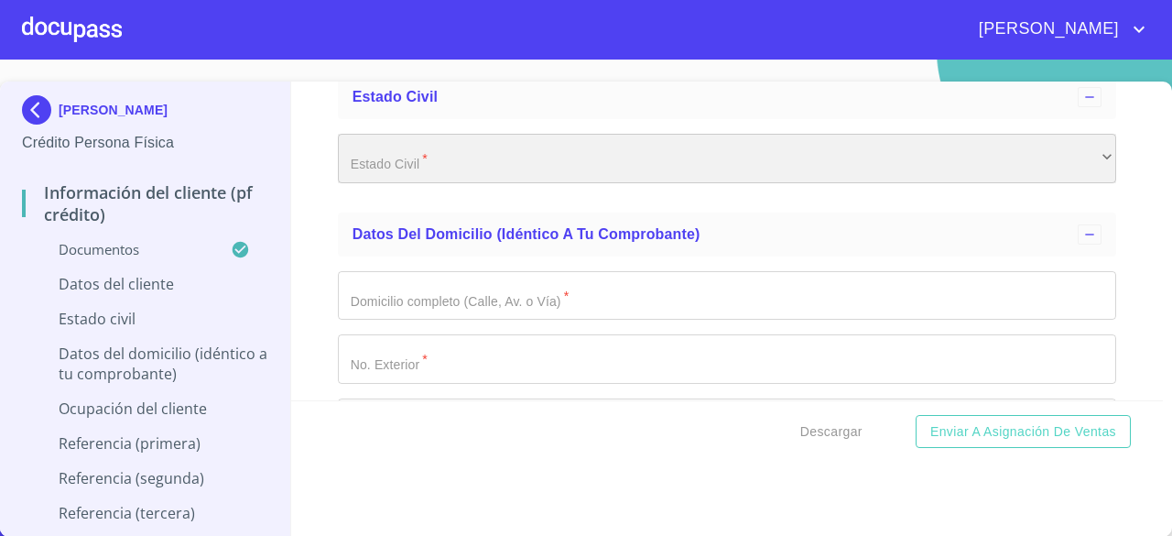
click at [996, 182] on div "​" at bounding box center [727, 158] width 778 height 49
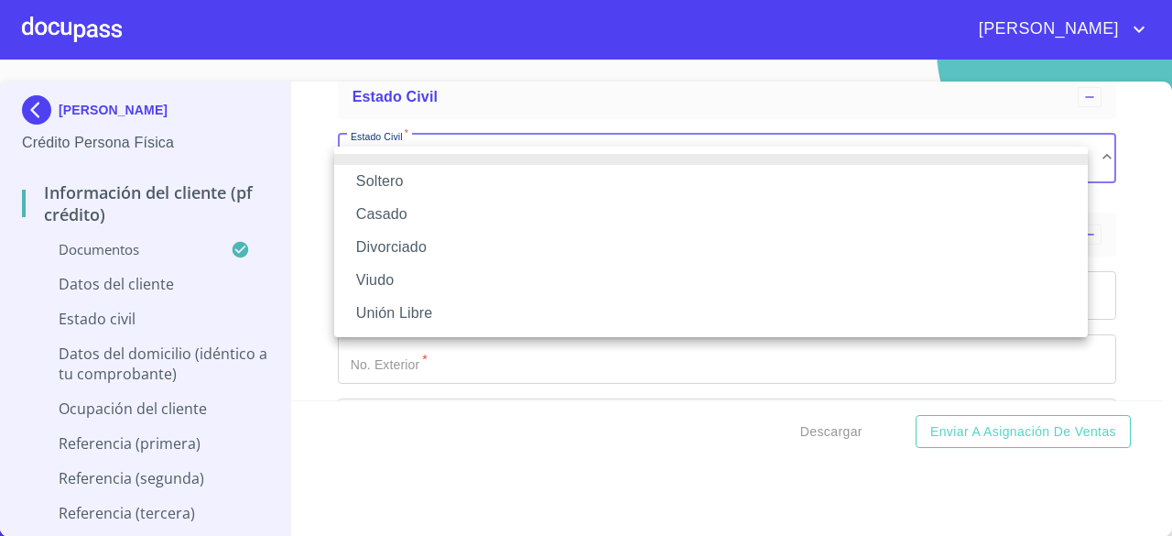
click at [615, 190] on li "Soltero" at bounding box center [711, 181] width 754 height 33
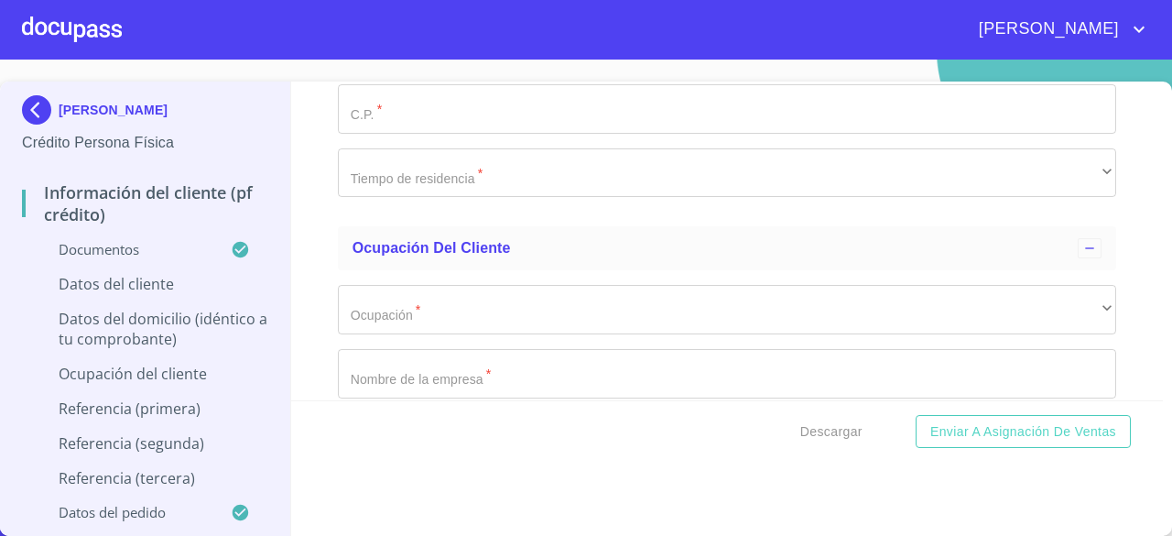
scroll to position [7402, 0]
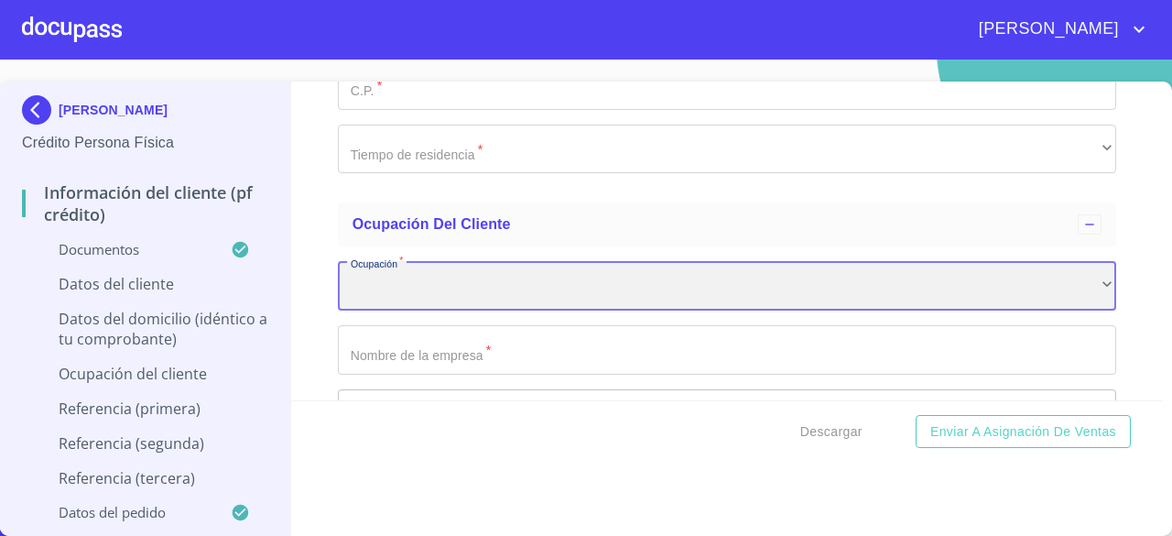
click at [1058, 295] on div "​" at bounding box center [727, 285] width 778 height 49
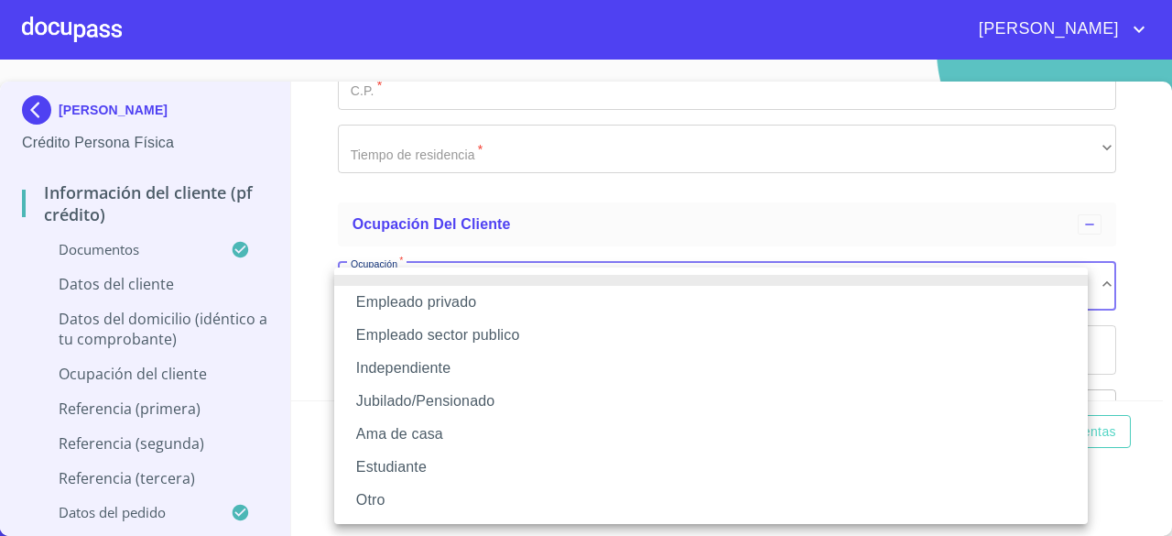
click at [649, 293] on li "Empleado privado" at bounding box center [711, 302] width 754 height 33
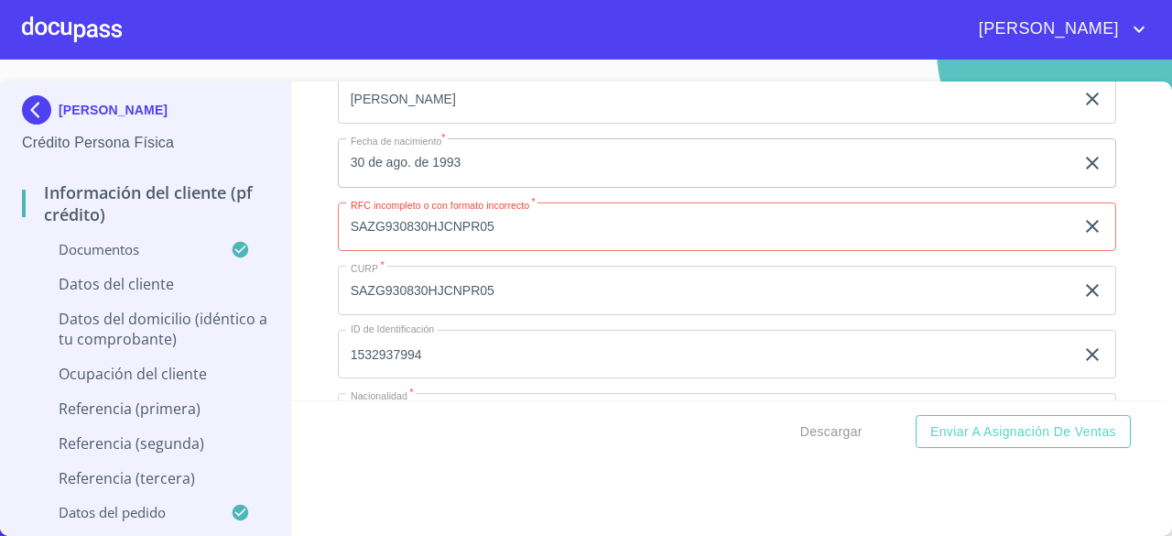
scroll to position [5990, 0]
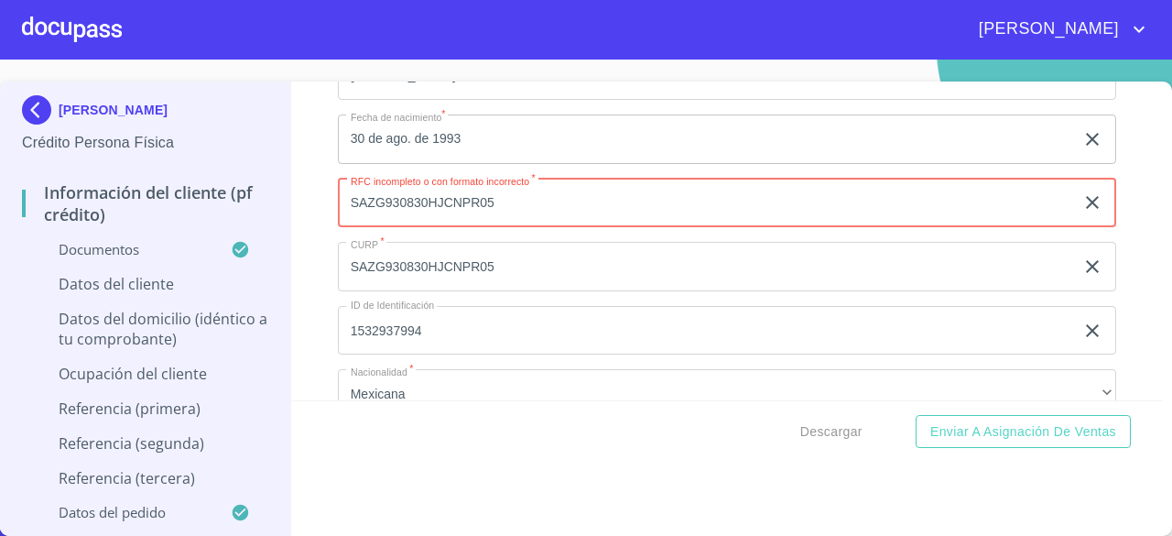
click at [825, 201] on input "SAZG930830HJCNPR05" at bounding box center [706, 203] width 736 height 49
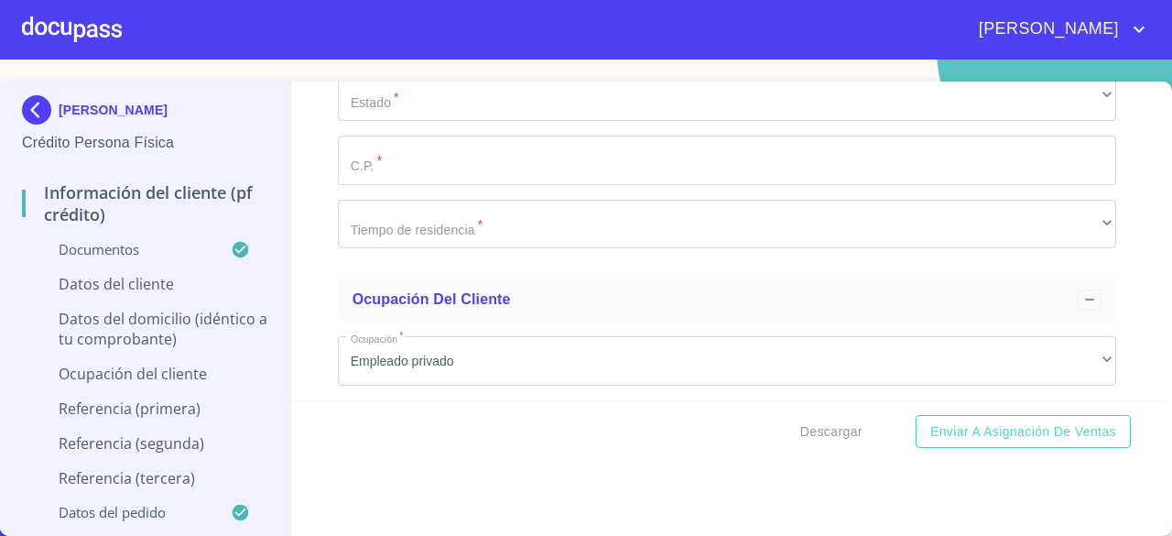
scroll to position [7351, 0]
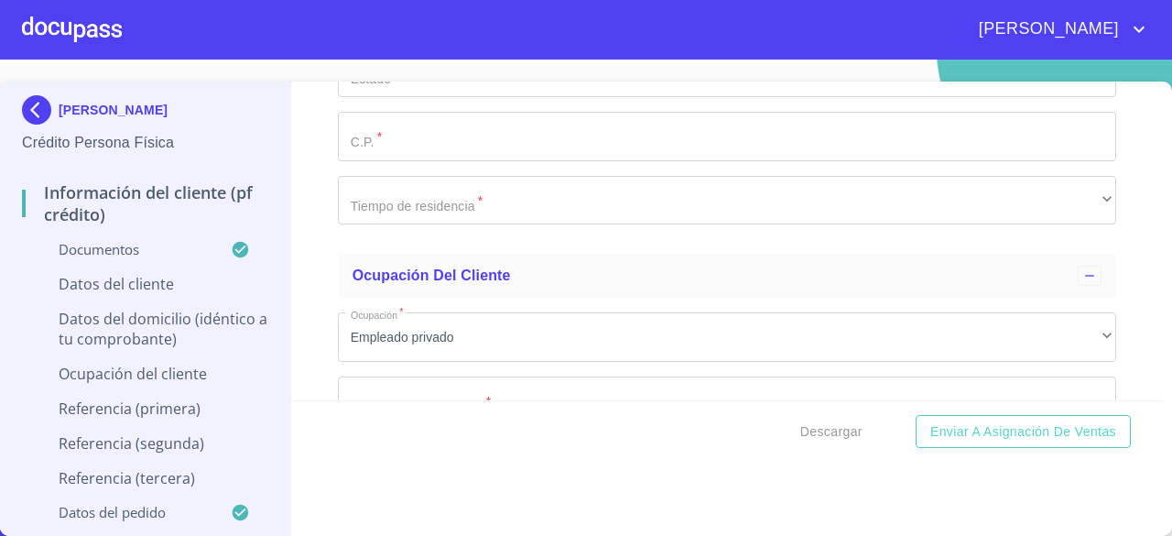
type input "SAZG930830HJCNPR058I6"
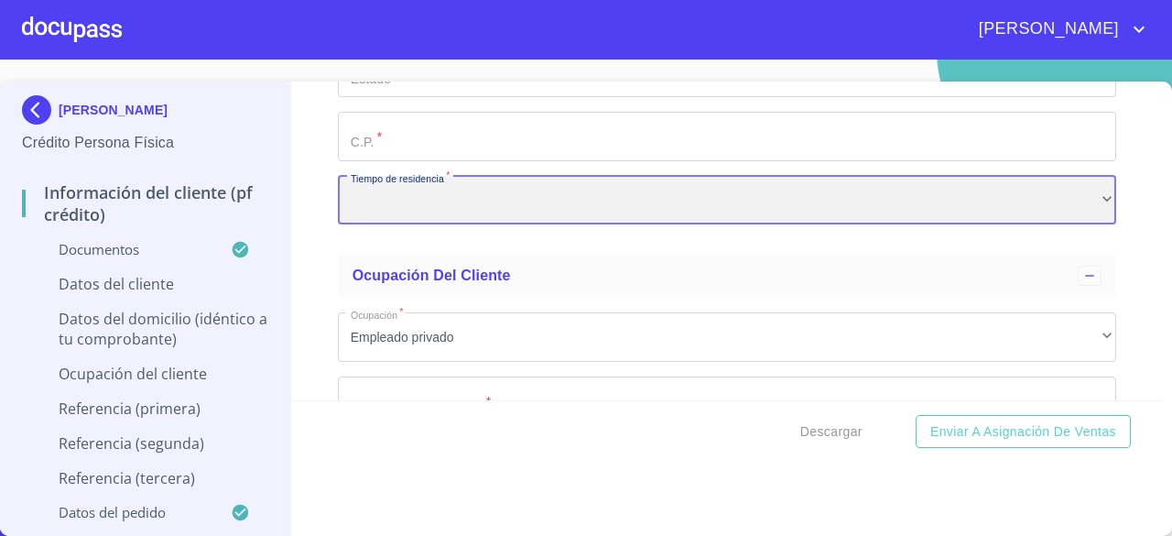
click at [807, 225] on div "​" at bounding box center [727, 200] width 778 height 49
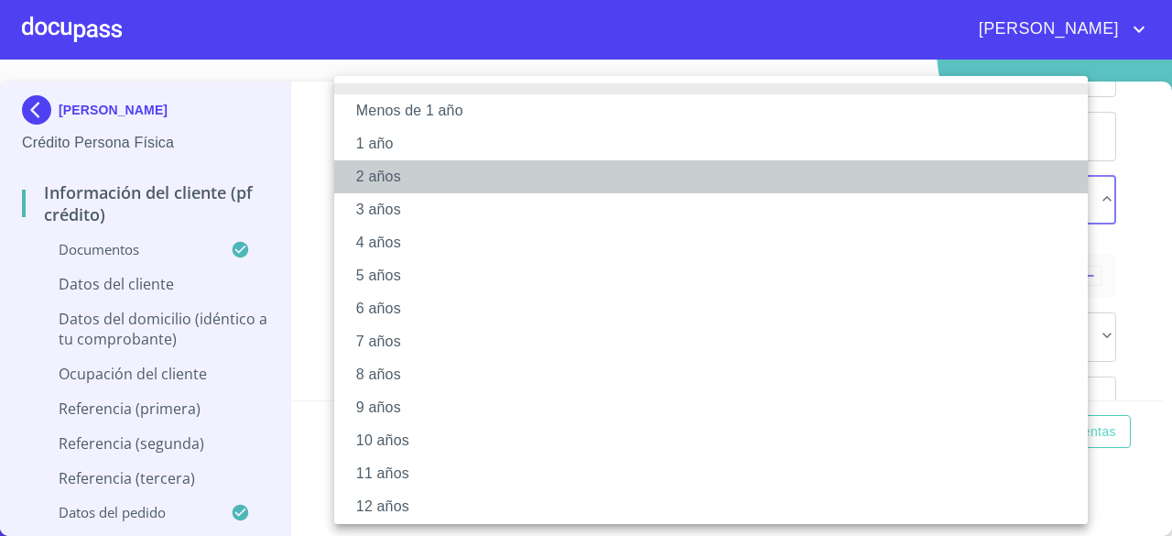
click at [772, 174] on li "2 años" at bounding box center [717, 176] width 767 height 33
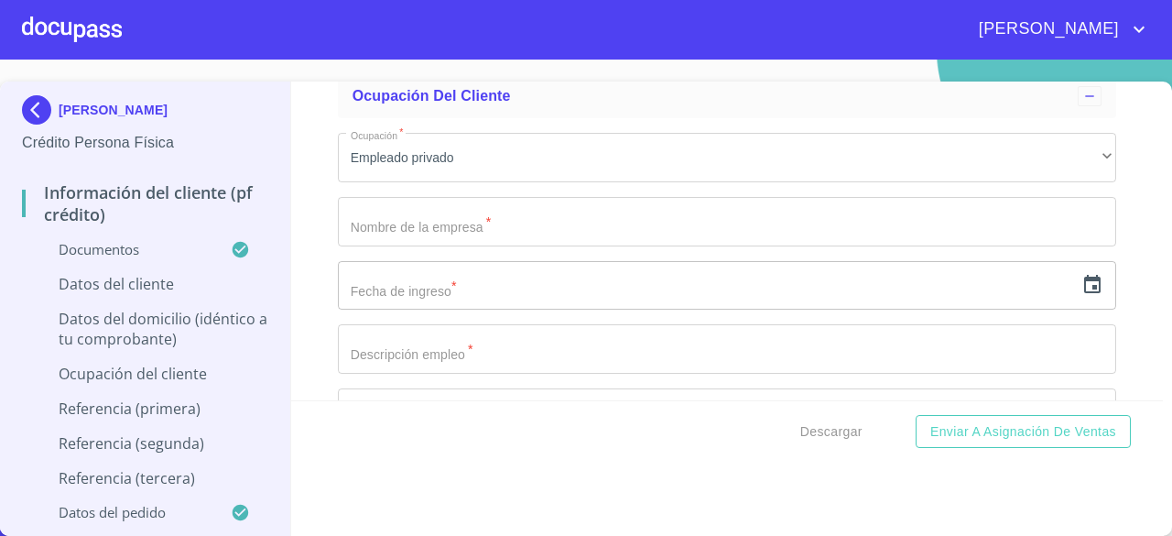
scroll to position [7554, 0]
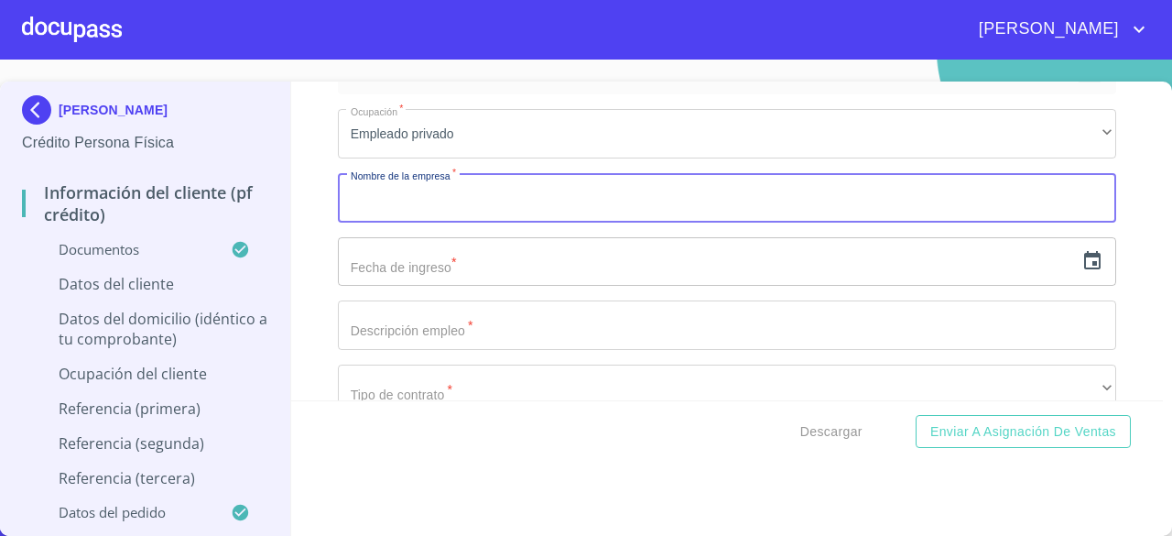
click at [892, 222] on input "Documento de identificación.   *" at bounding box center [727, 197] width 778 height 49
type input "ASTRAZECA"
click at [780, 275] on input "text" at bounding box center [706, 261] width 736 height 49
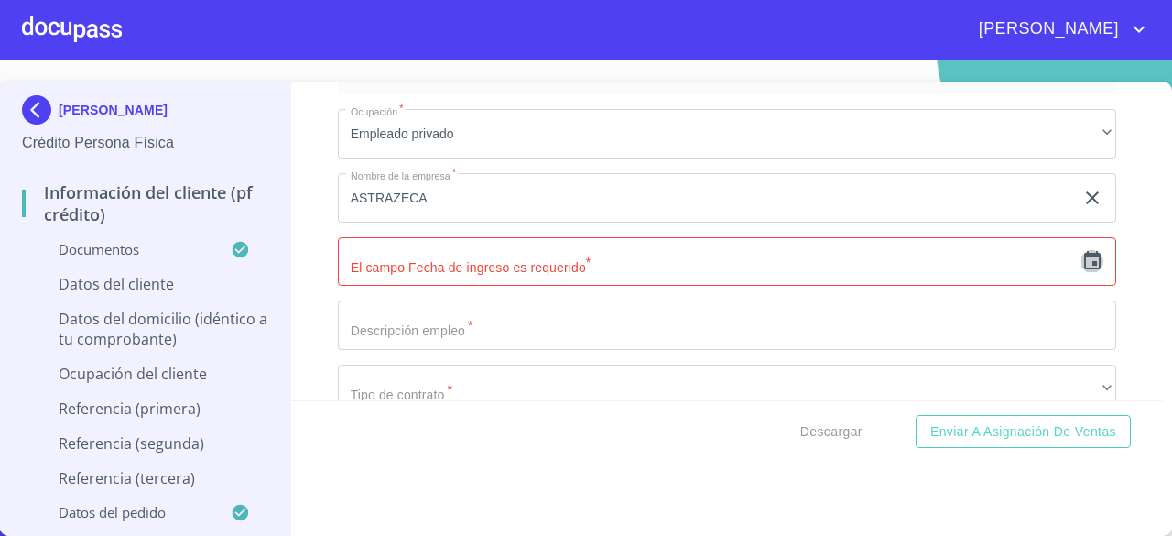
click at [1081, 268] on icon "button" at bounding box center [1092, 261] width 22 height 22
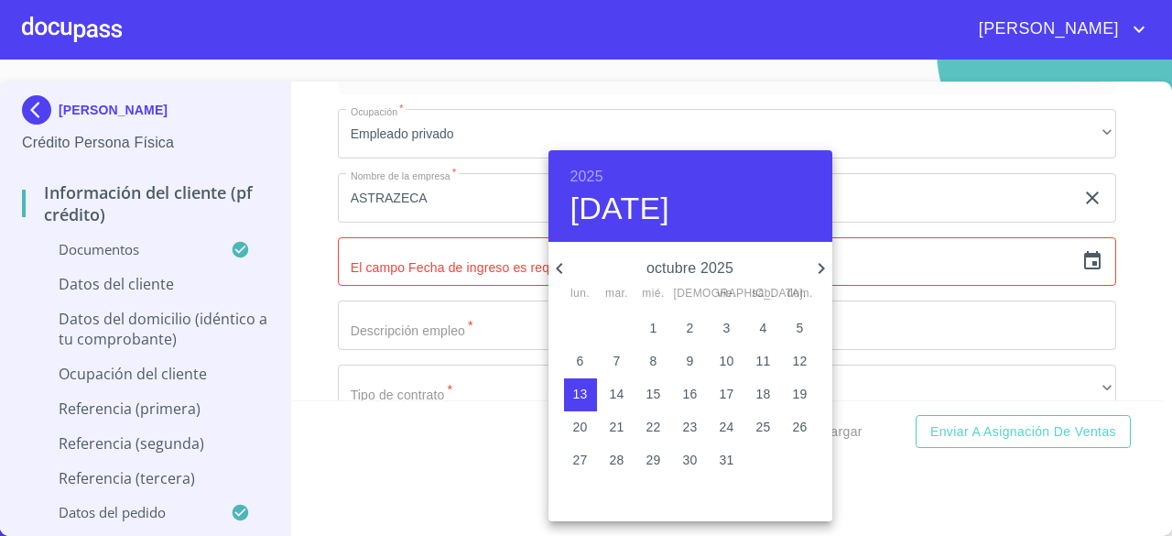
click at [813, 263] on icon "button" at bounding box center [821, 268] width 22 height 22
click at [593, 175] on h6 "2025" at bounding box center [586, 177] width 33 height 26
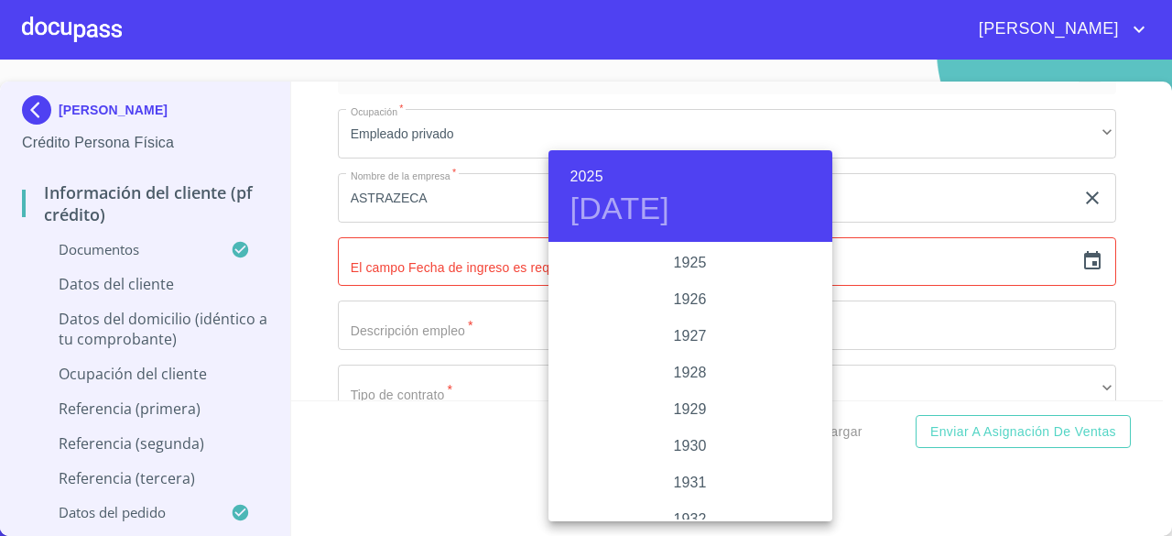
scroll to position [3553, 0]
click at [698, 331] on div "2024" at bounding box center [690, 336] width 284 height 37
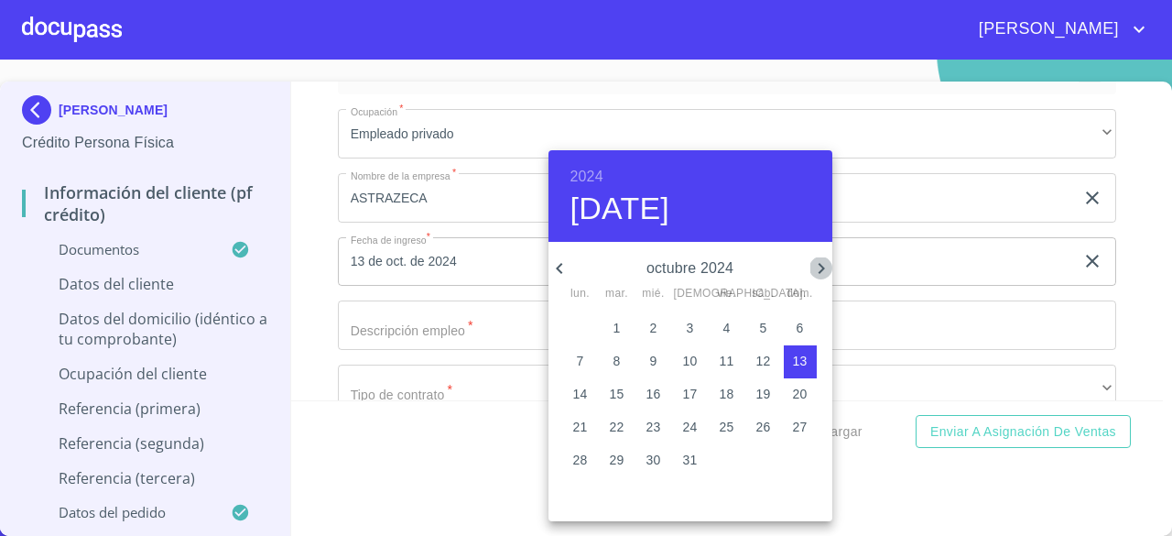
click at [819, 263] on icon "button" at bounding box center [821, 268] width 6 height 11
click at [566, 268] on icon "button" at bounding box center [559, 268] width 22 height 22
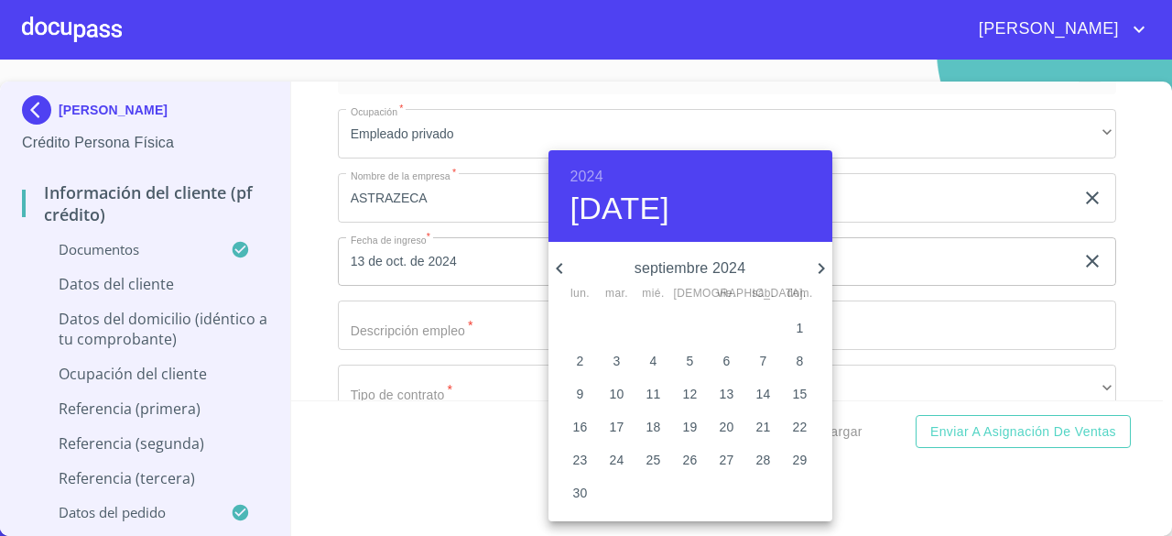
click at [589, 362] on span "2" at bounding box center [580, 361] width 33 height 18
type input "2 de sep. de 2024"
click at [1127, 334] on div at bounding box center [586, 268] width 1172 height 536
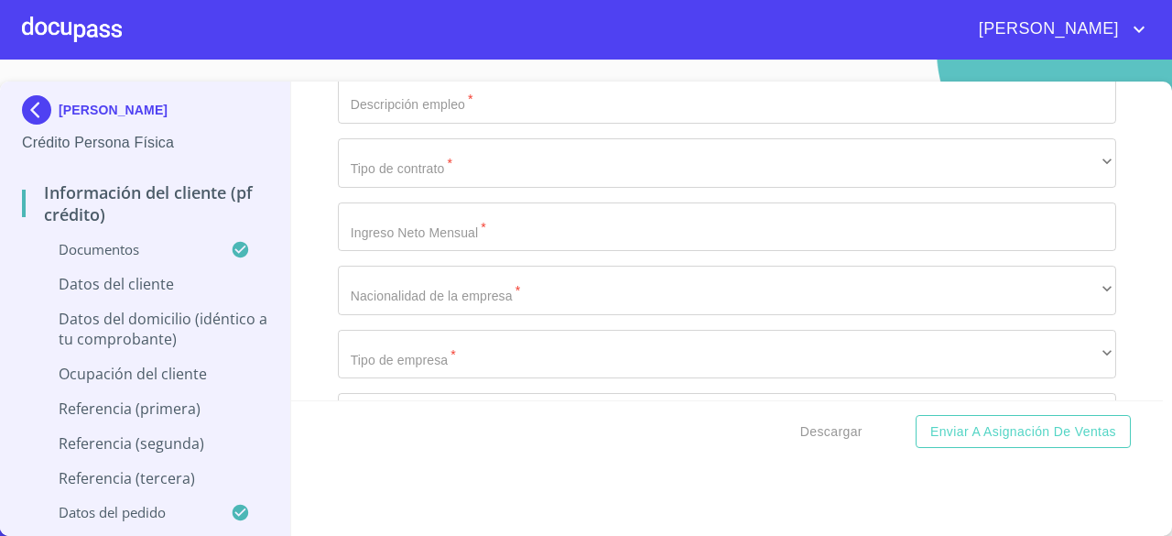
scroll to position [7709, 0]
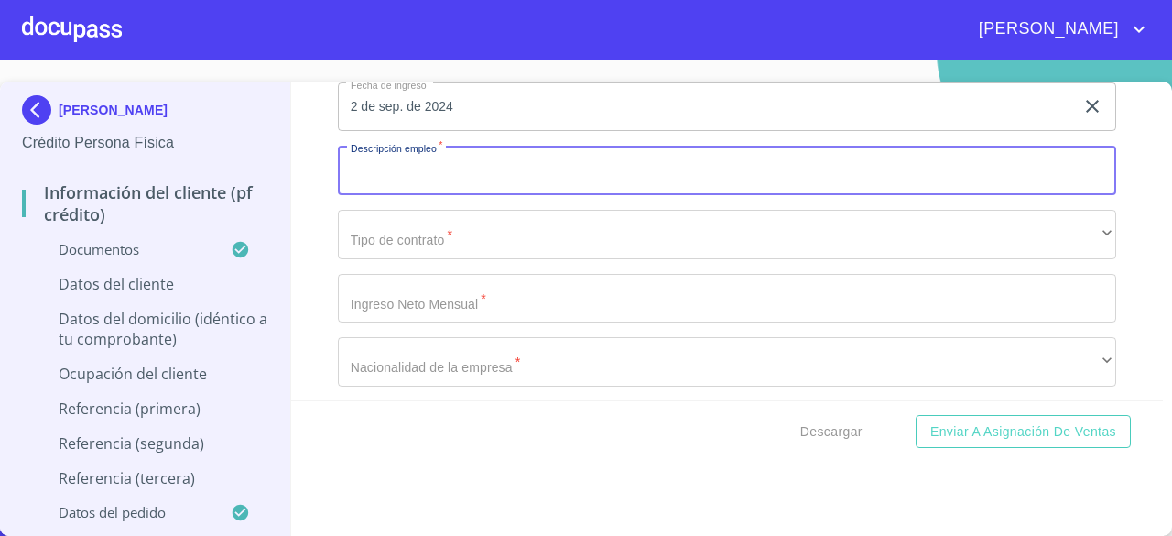
click at [769, 182] on input "Documento de identificación.   *" at bounding box center [727, 170] width 778 height 49
type input "FARMACEUTICO"
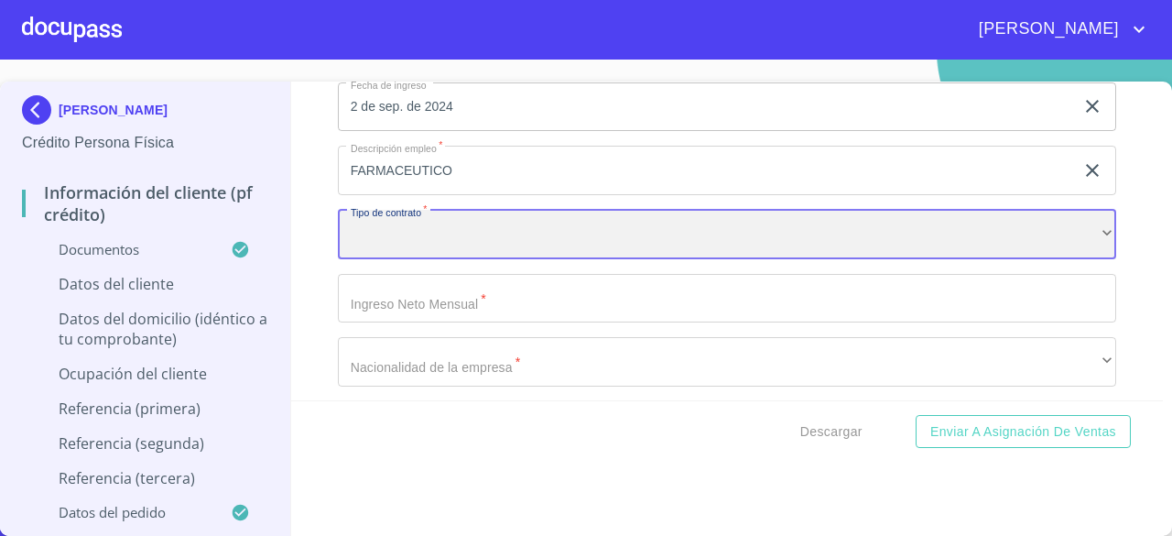
click at [626, 252] on div "​" at bounding box center [727, 234] width 778 height 49
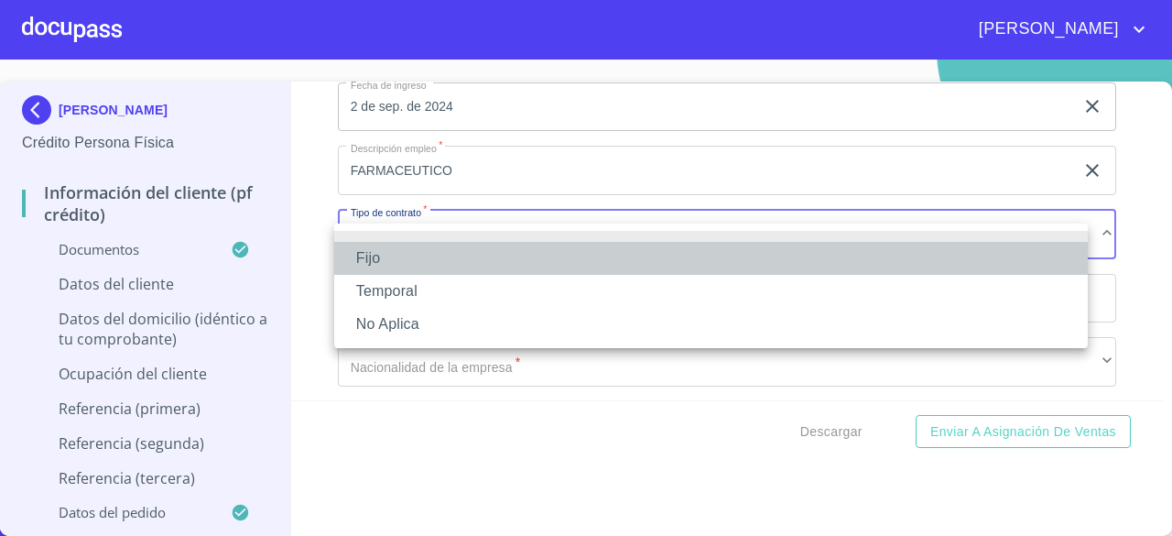
click at [511, 262] on li "Fijo" at bounding box center [711, 258] width 754 height 33
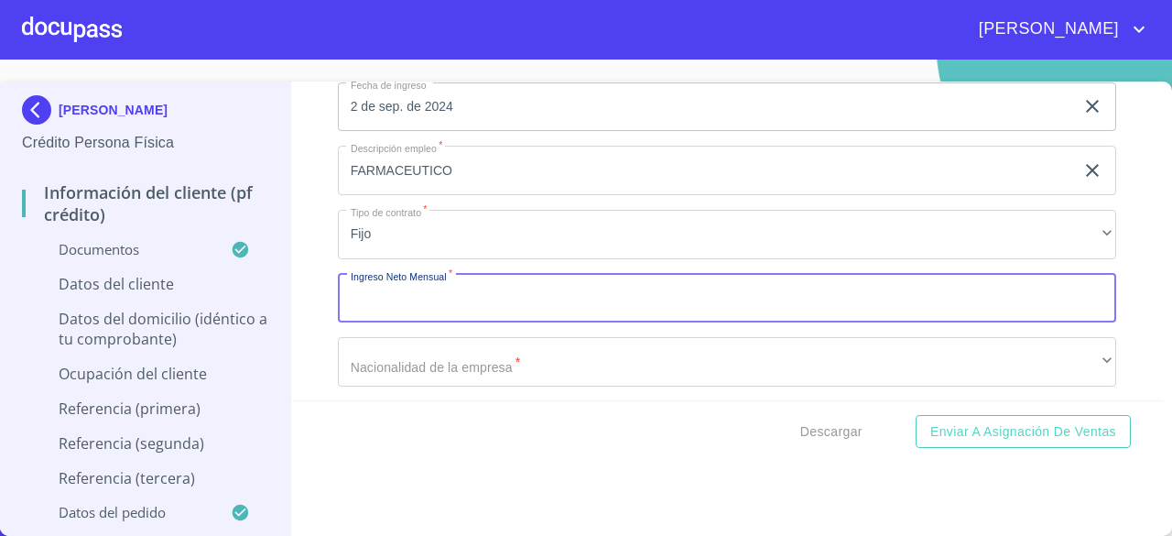
click at [495, 309] on input "Documento de identificación.   *" at bounding box center [727, 298] width 778 height 49
type input "34000"
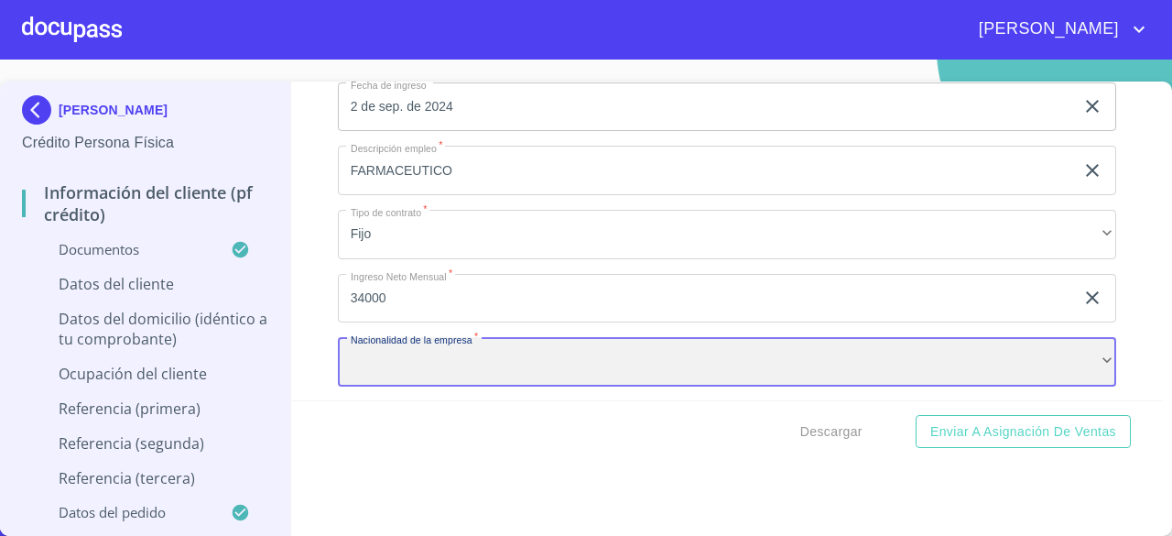
click at [544, 371] on div "​" at bounding box center [727, 361] width 778 height 49
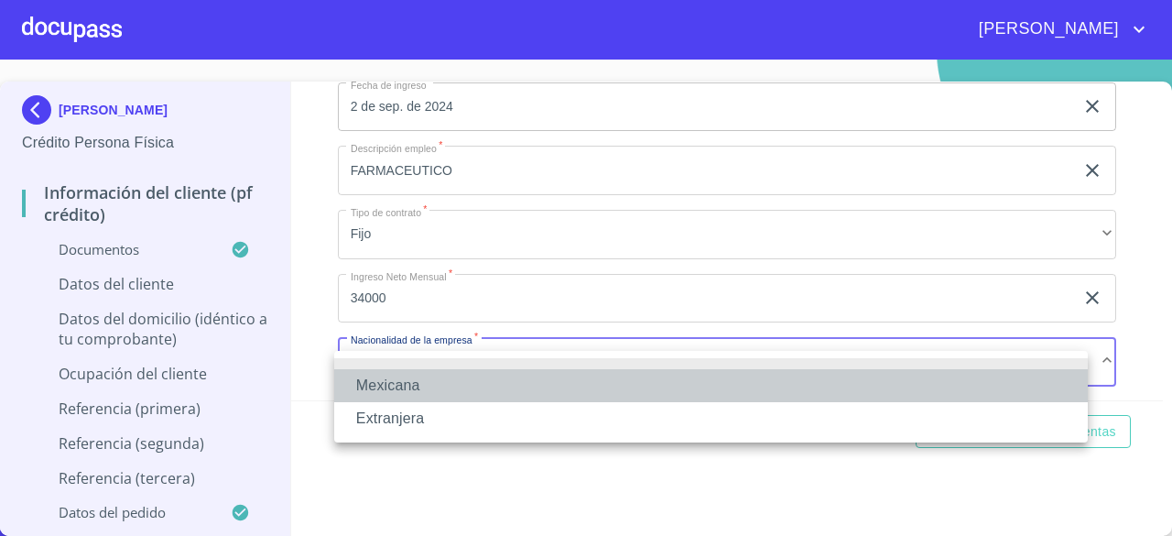
click at [529, 376] on li "Mexicana" at bounding box center [711, 385] width 754 height 33
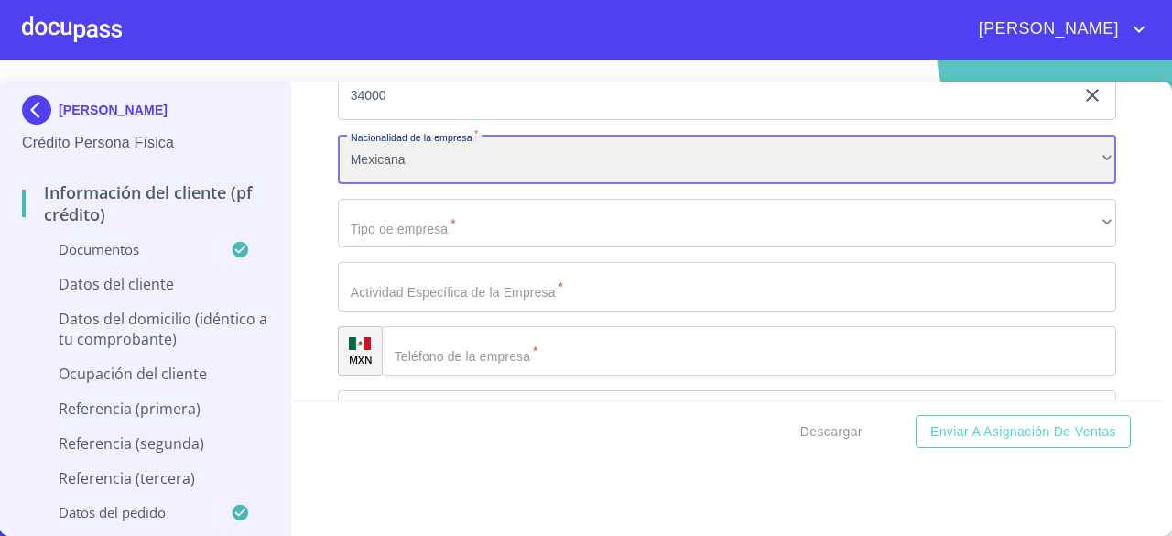
scroll to position [7936, 0]
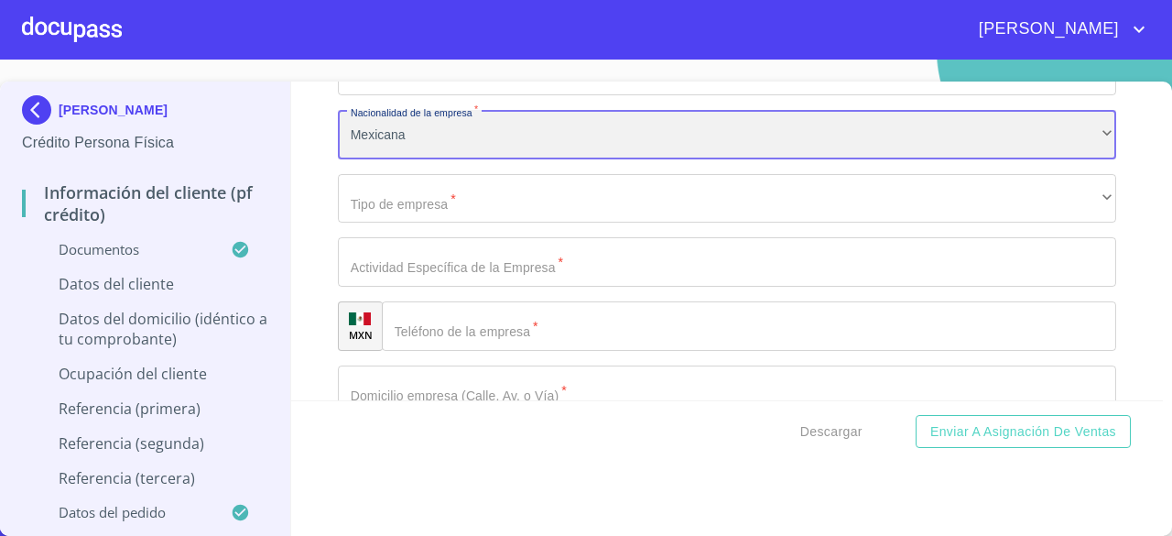
click at [994, 156] on div "Mexicana" at bounding box center [727, 134] width 778 height 49
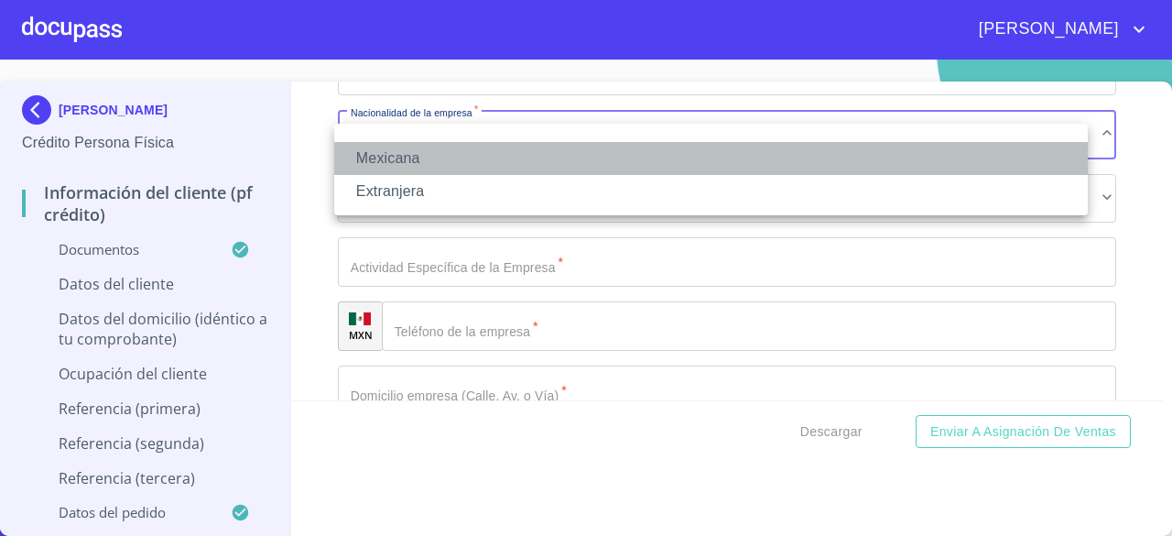
click at [994, 156] on li "Mexicana" at bounding box center [711, 158] width 754 height 33
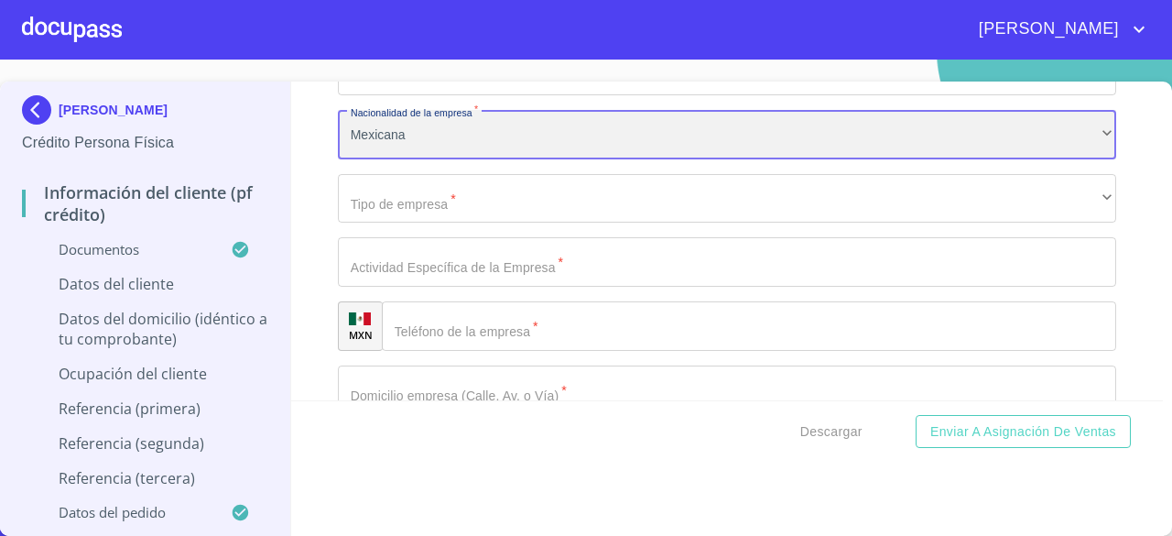
click at [994, 156] on div "Mexicana" at bounding box center [727, 134] width 778 height 49
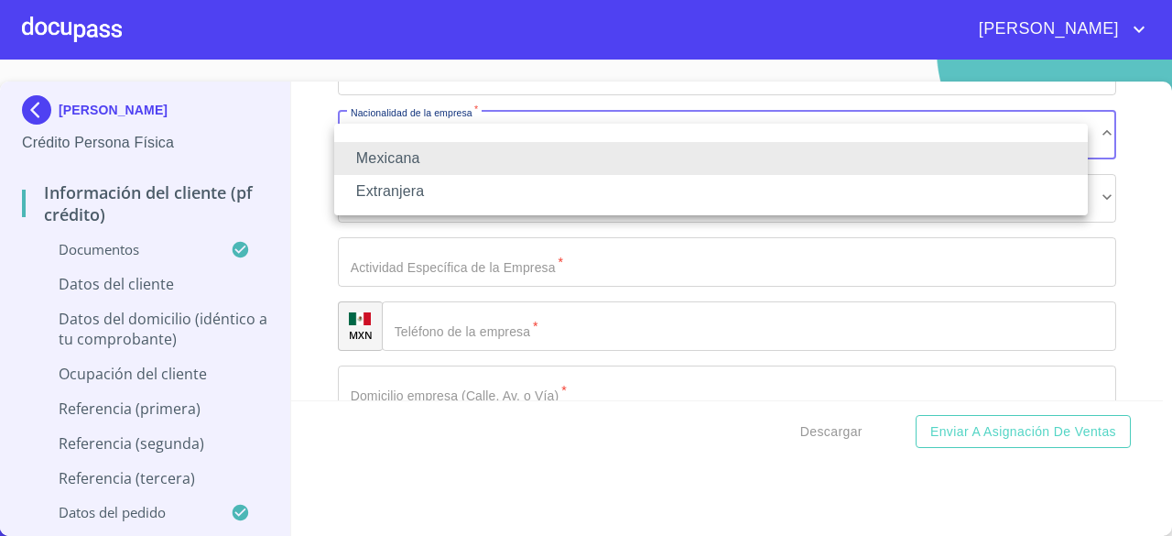
click at [862, 193] on li "Extranjera" at bounding box center [711, 191] width 754 height 33
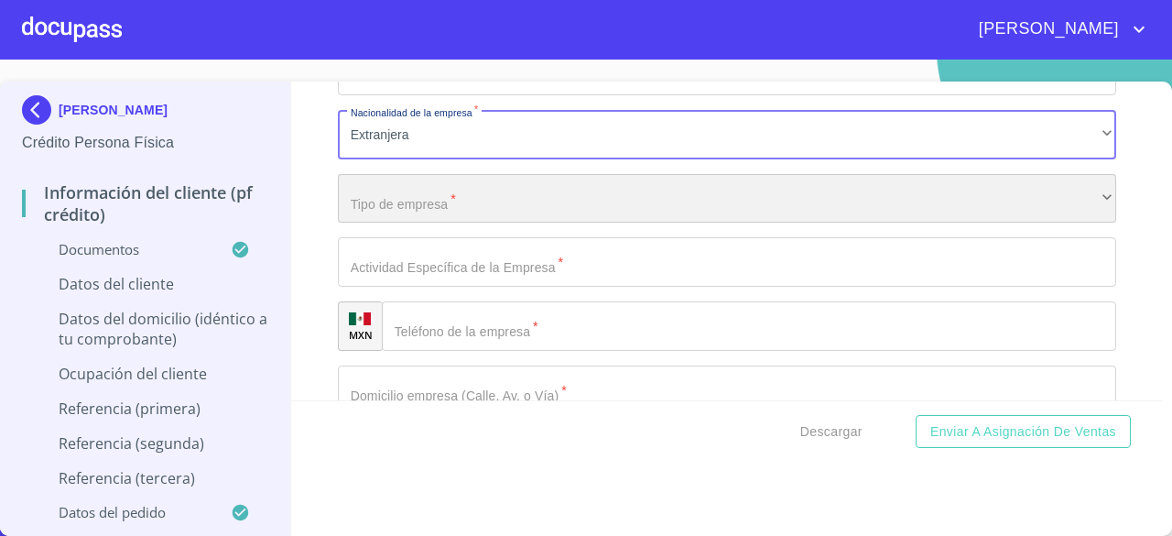
click at [735, 193] on div "​" at bounding box center [727, 198] width 778 height 49
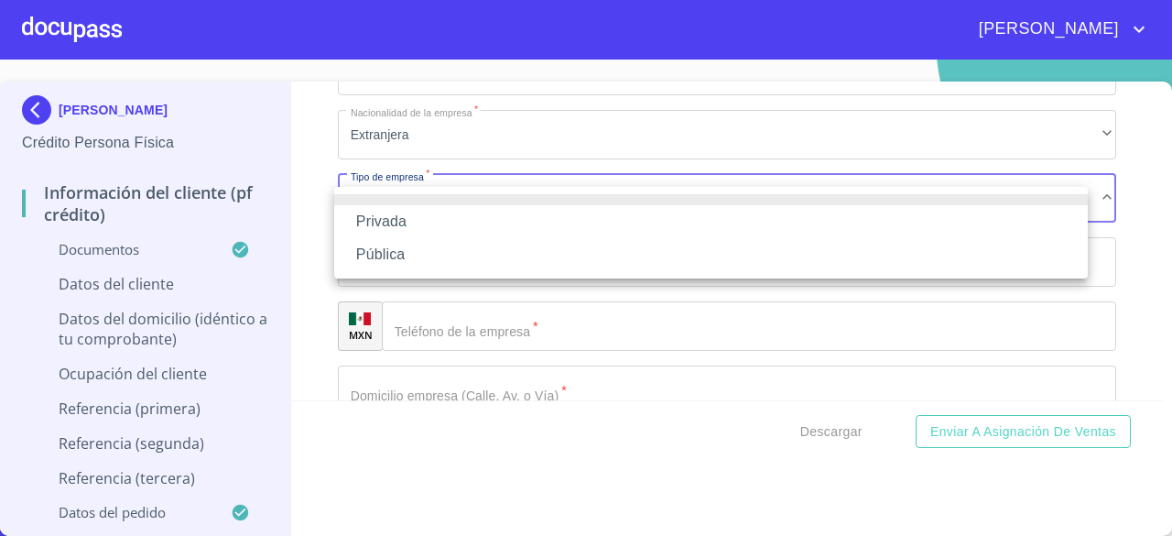
click at [688, 221] on li "Privada" at bounding box center [711, 221] width 754 height 33
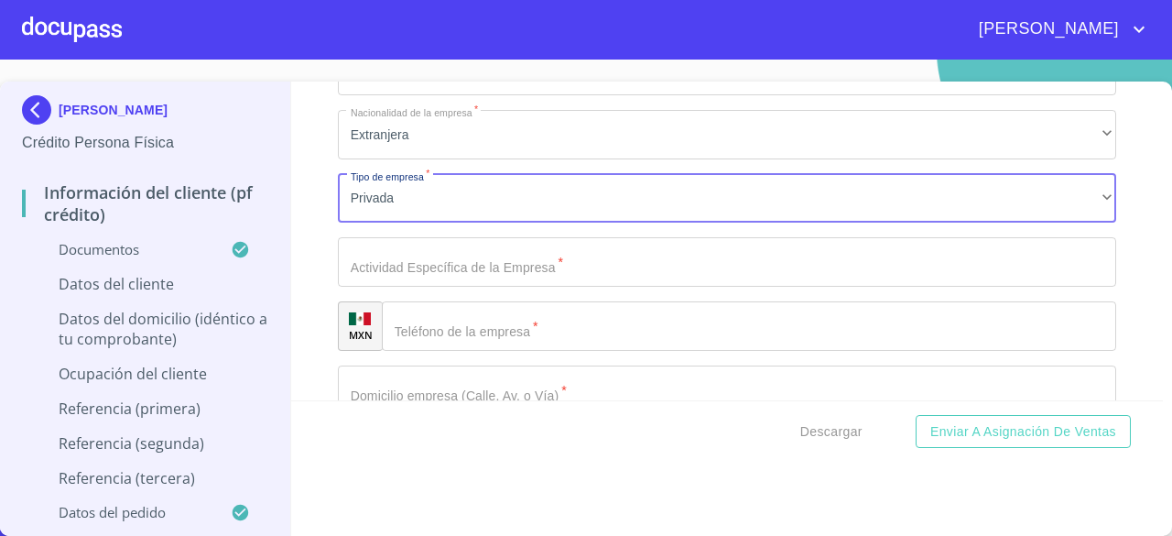
click at [607, 271] on input "Documento de identificación.   *" at bounding box center [727, 261] width 778 height 49
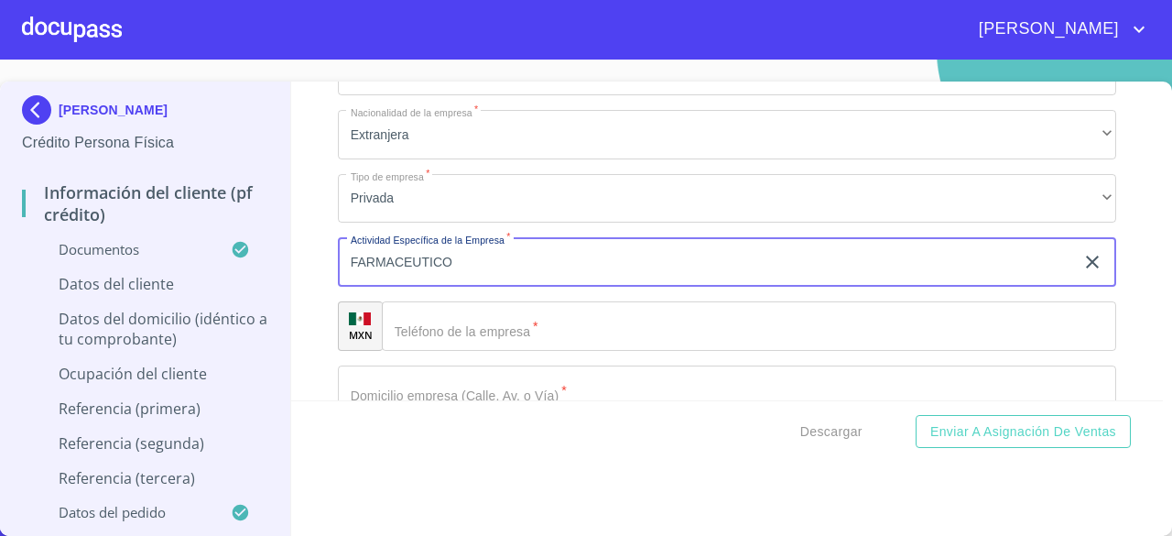
type input "FARMACEUTICO"
click at [943, 334] on input "Documento de identificación.   *" at bounding box center [749, 325] width 734 height 49
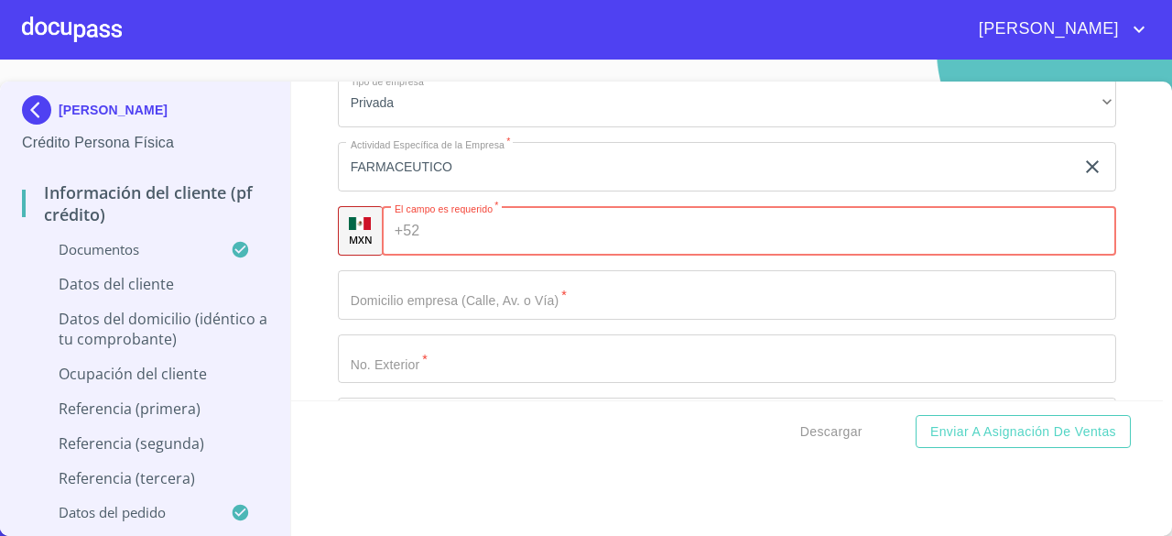
scroll to position [8079, 0]
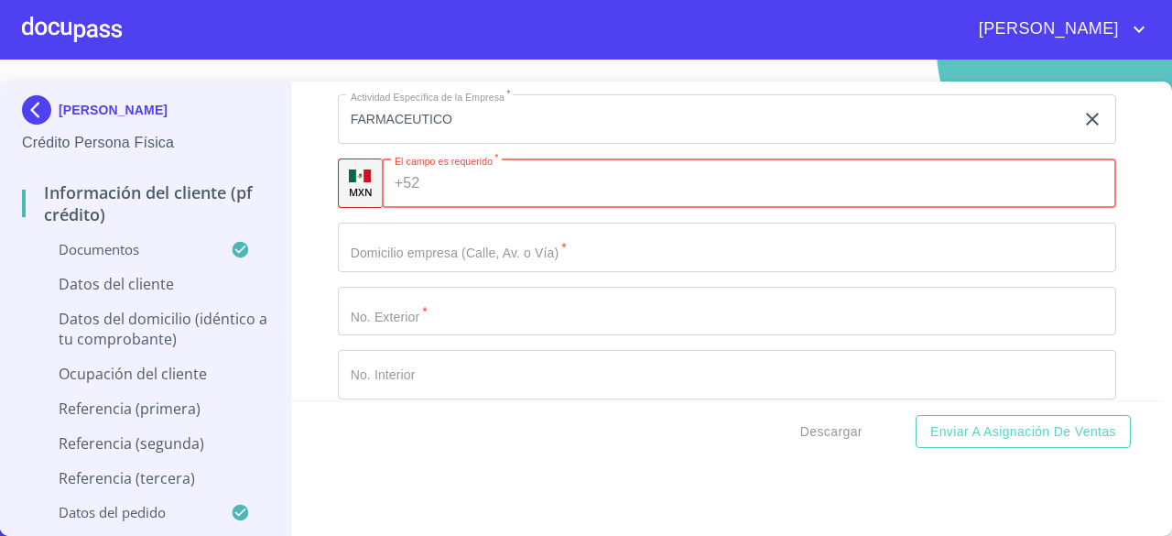
click at [707, 269] on input "Documento de identificación.   *" at bounding box center [727, 246] width 778 height 49
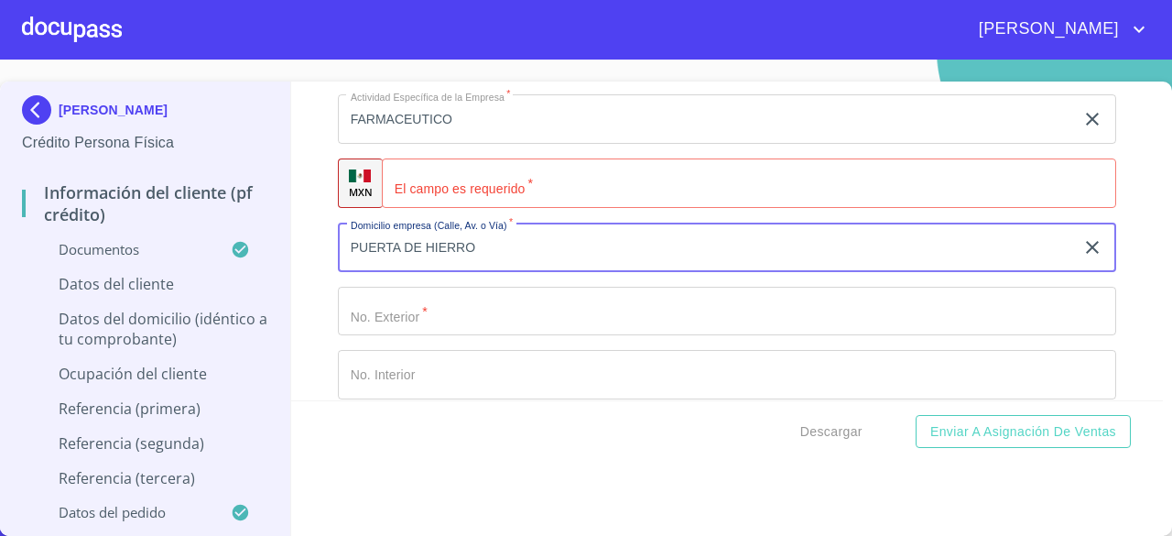
type input "PUERTA DE HIERRO"
click at [639, 318] on input "Documento de identificación.   *" at bounding box center [727, 311] width 778 height 49
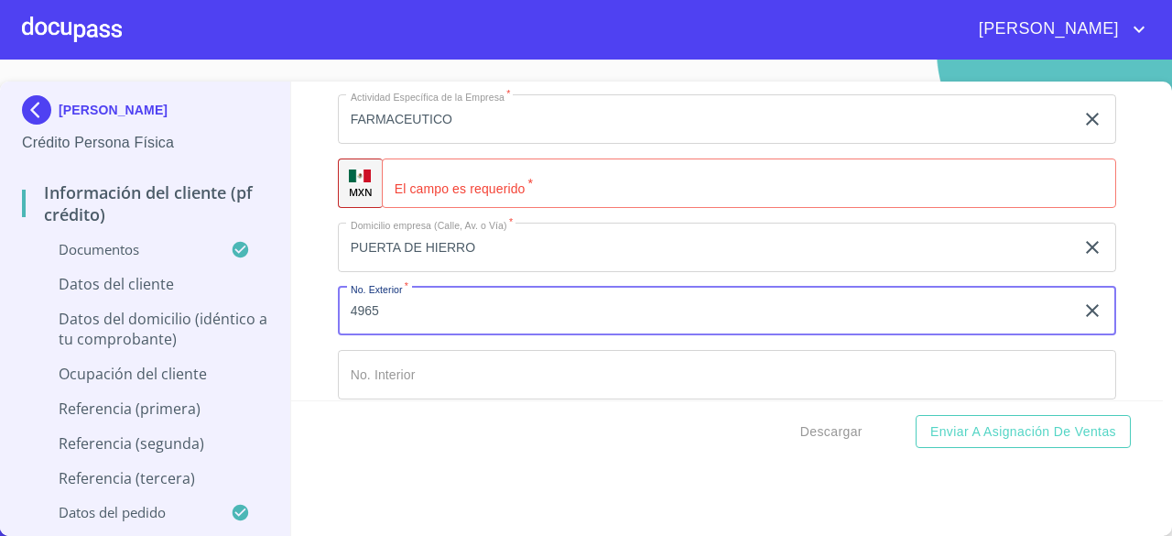
type input "4965"
click at [860, 208] on input "Documento de identificación.   *" at bounding box center [749, 182] width 734 height 49
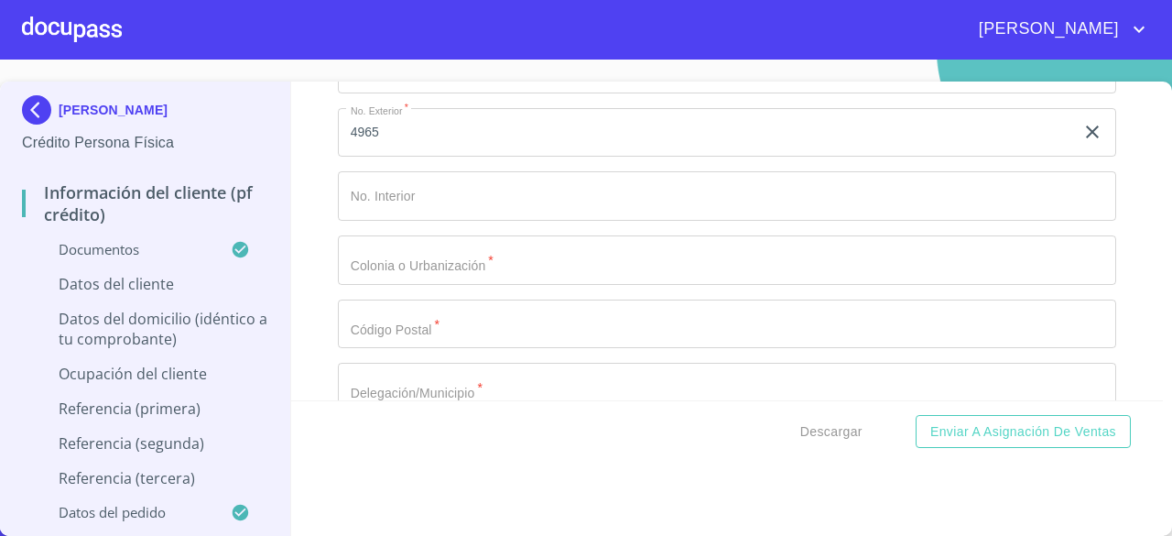
scroll to position [8281, 0]
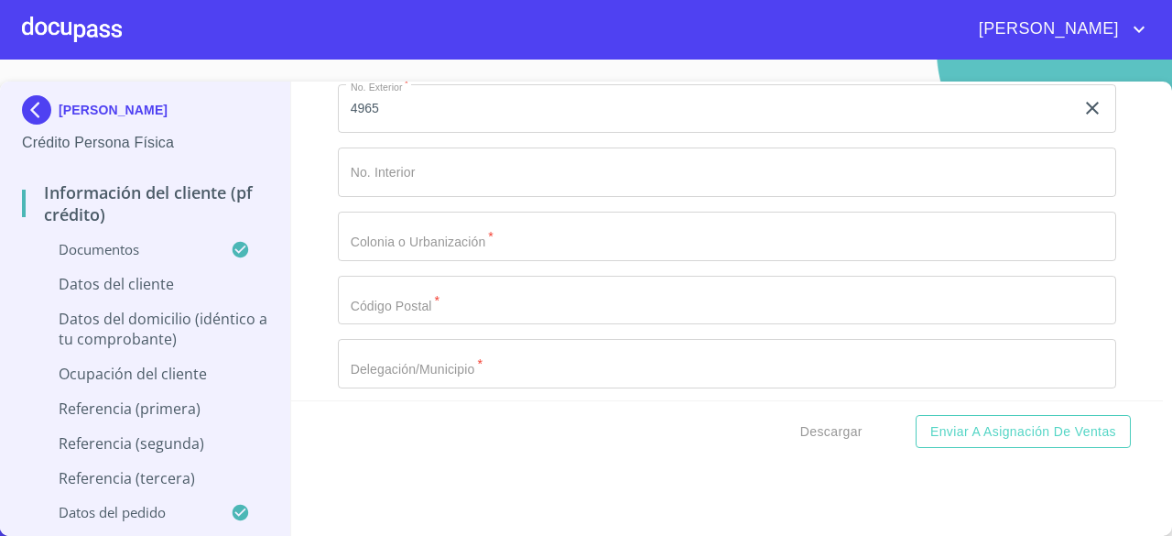
click at [853, 244] on input "Documento de identificación.   *" at bounding box center [727, 236] width 778 height 49
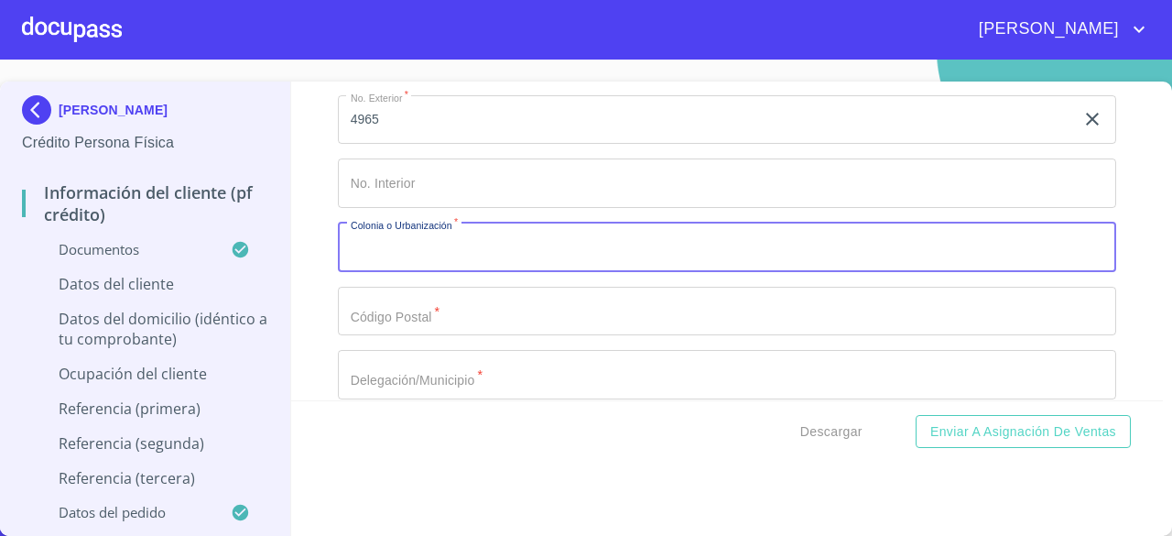
scroll to position [8365, 0]
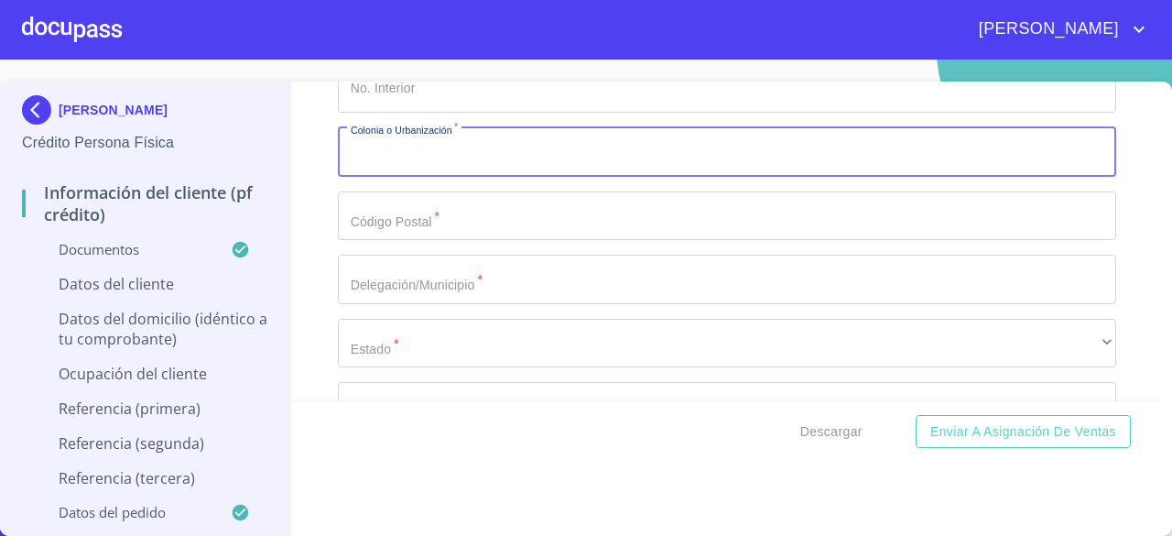
click at [837, 226] on input "Documento de identificación.   *" at bounding box center [727, 215] width 778 height 49
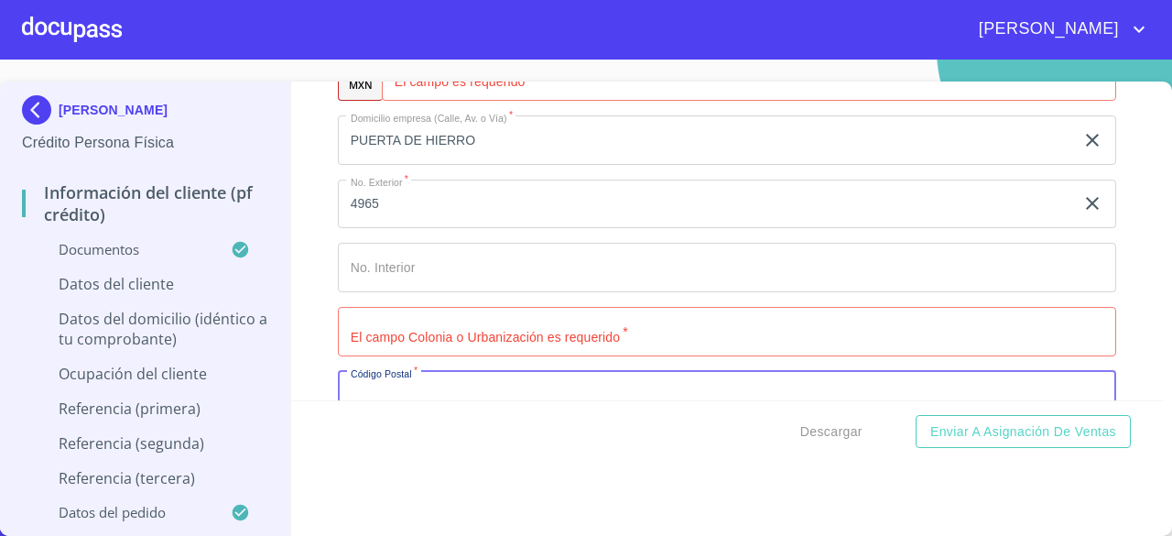
scroll to position [8209, 0]
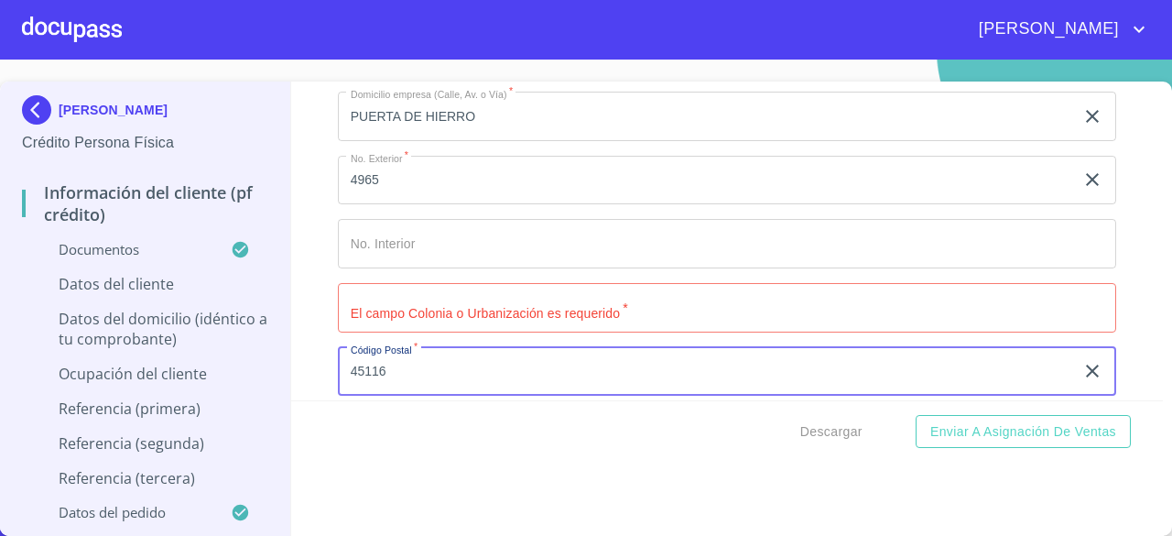
type input "45116"
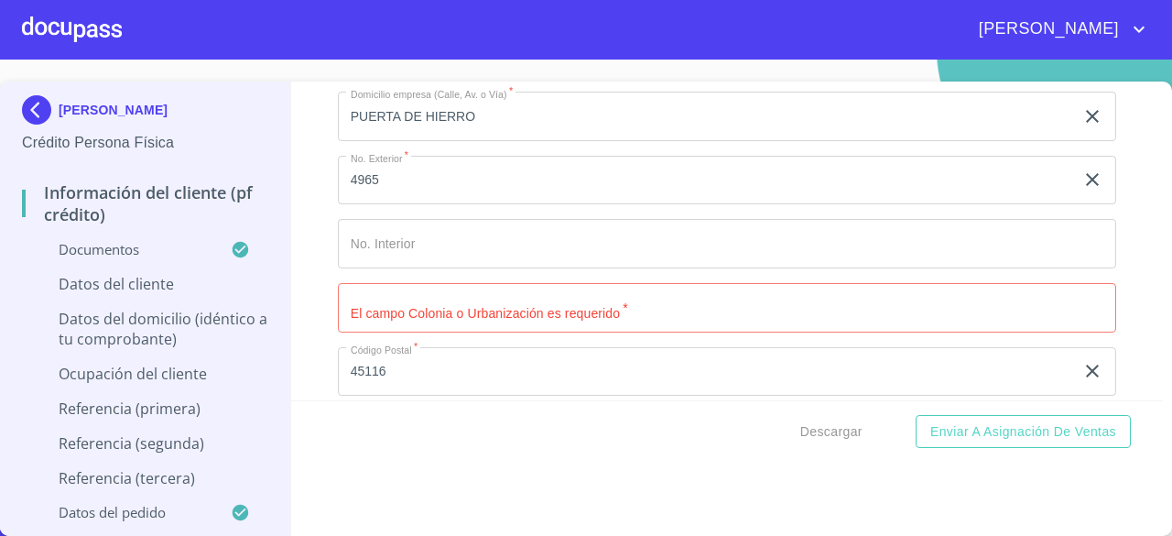
click at [1130, 293] on div "Información del cliente (PF crédito) Documentos Documento de identificación.   …" at bounding box center [727, 240] width 873 height 319
click at [982, 309] on input "Documento de identificación.   *" at bounding box center [727, 307] width 778 height 49
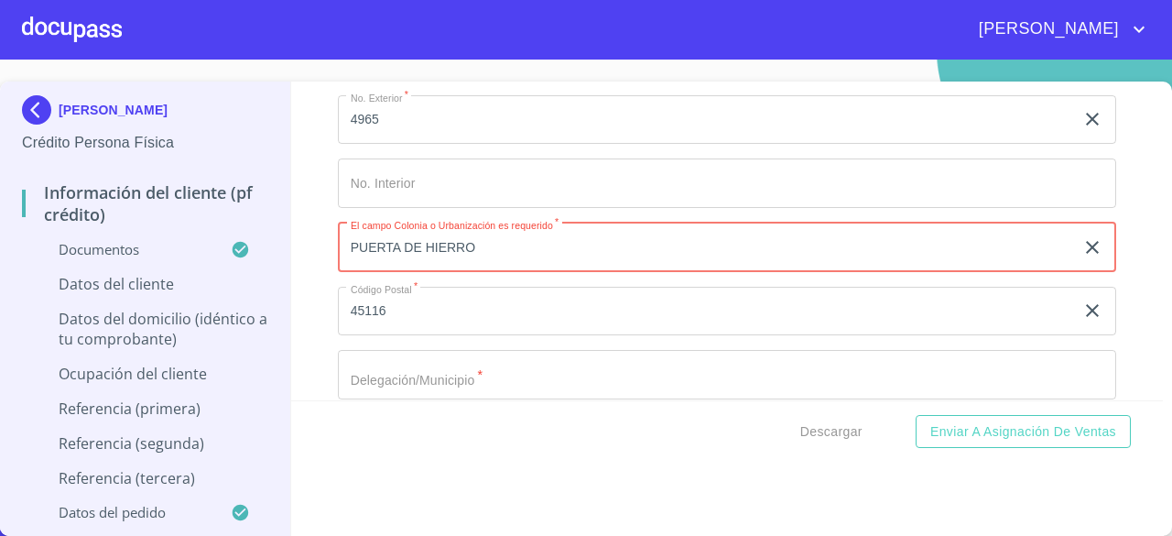
scroll to position [8460, 0]
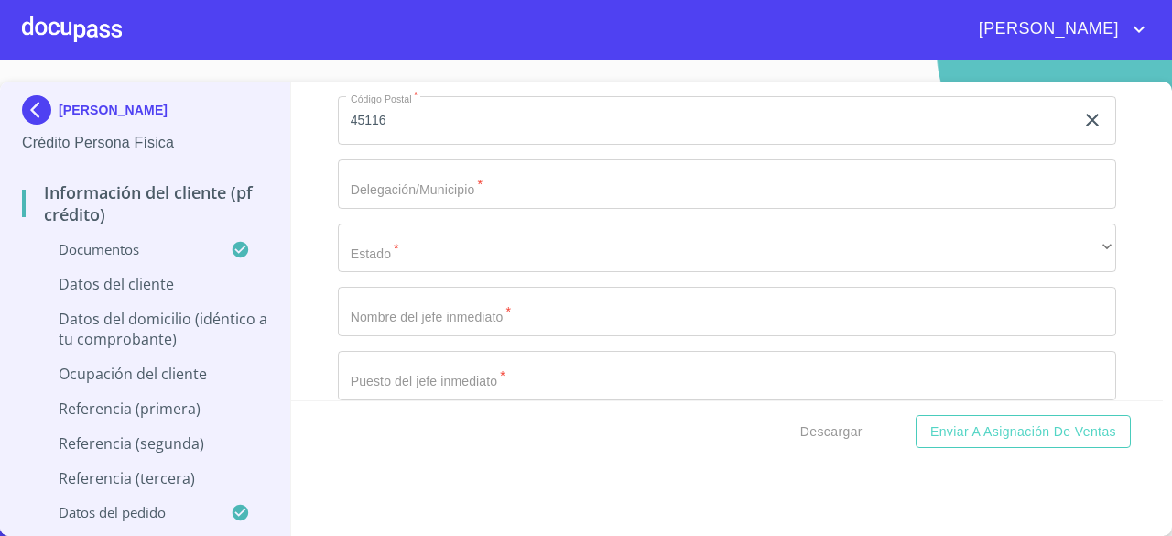
type input "PUERTA DE HIERRO"
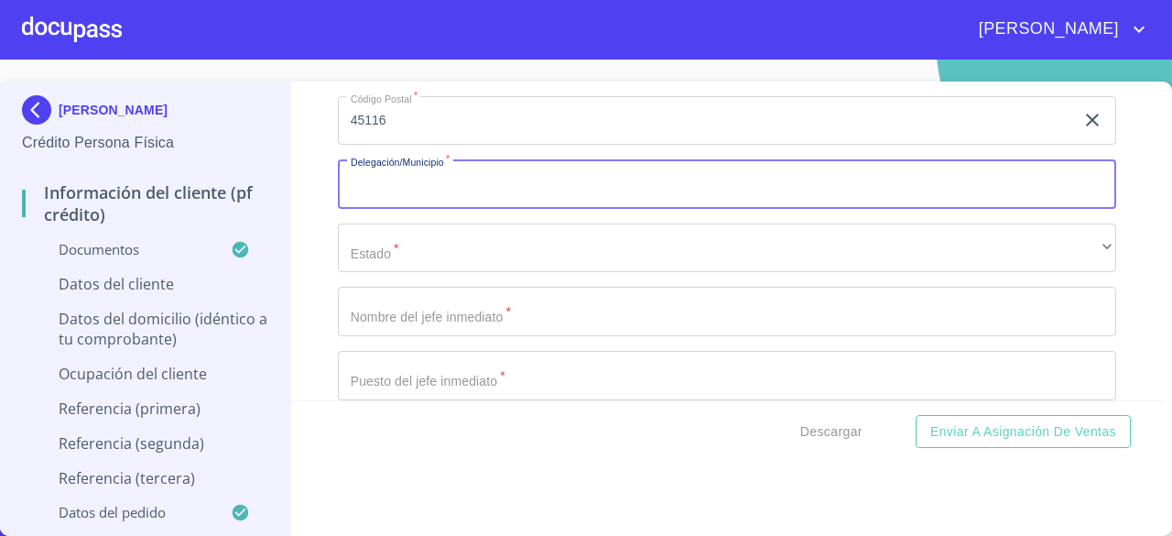
click at [879, 206] on input "Documento de identificación.   *" at bounding box center [727, 183] width 778 height 49
type input "ZAPOPAN"
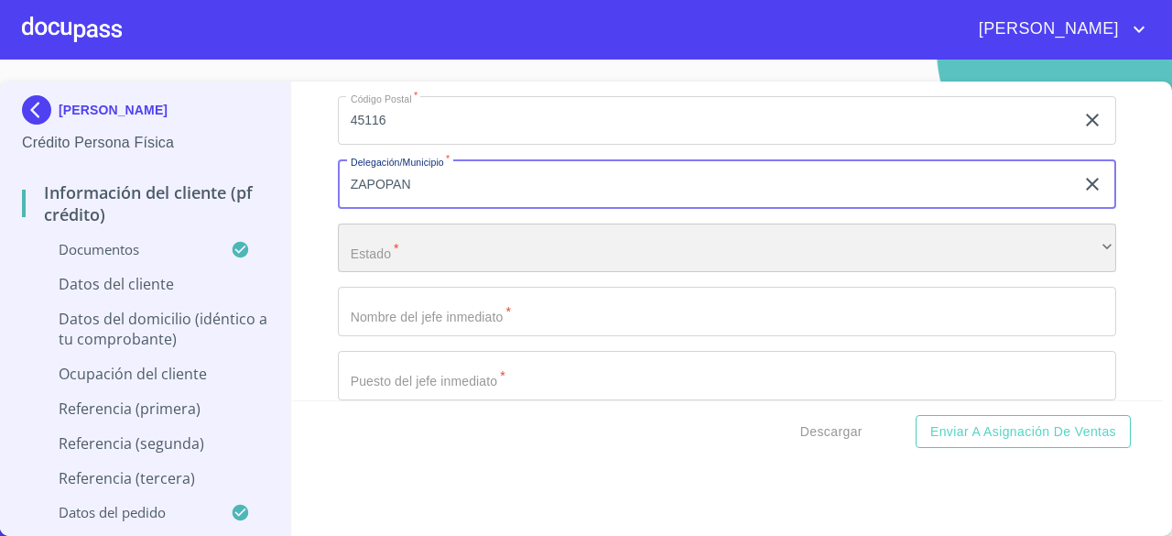
click at [793, 265] on div "​" at bounding box center [727, 247] width 778 height 49
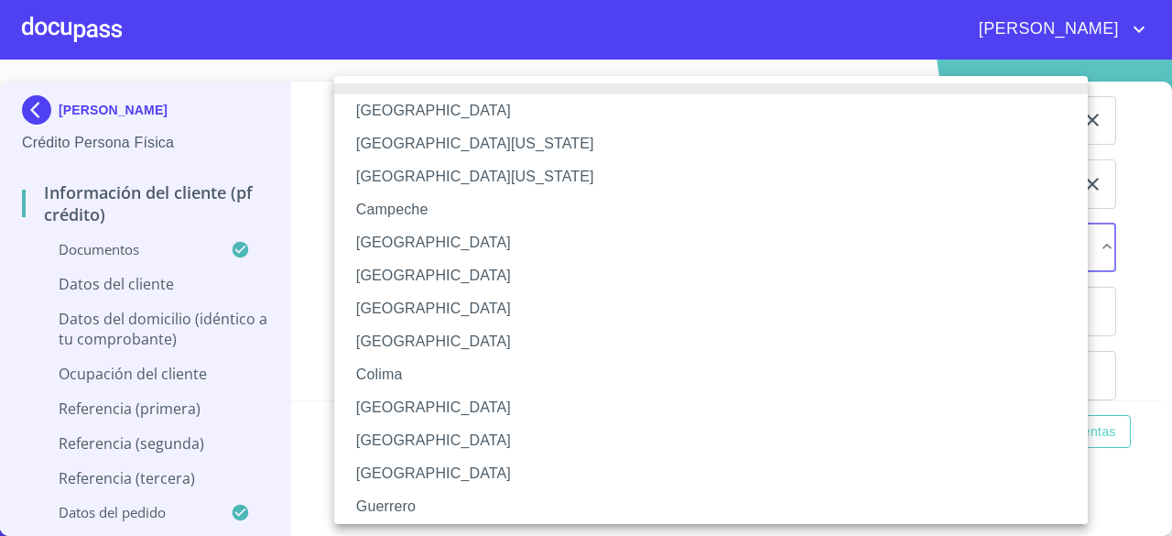
scroll to position [272, 0]
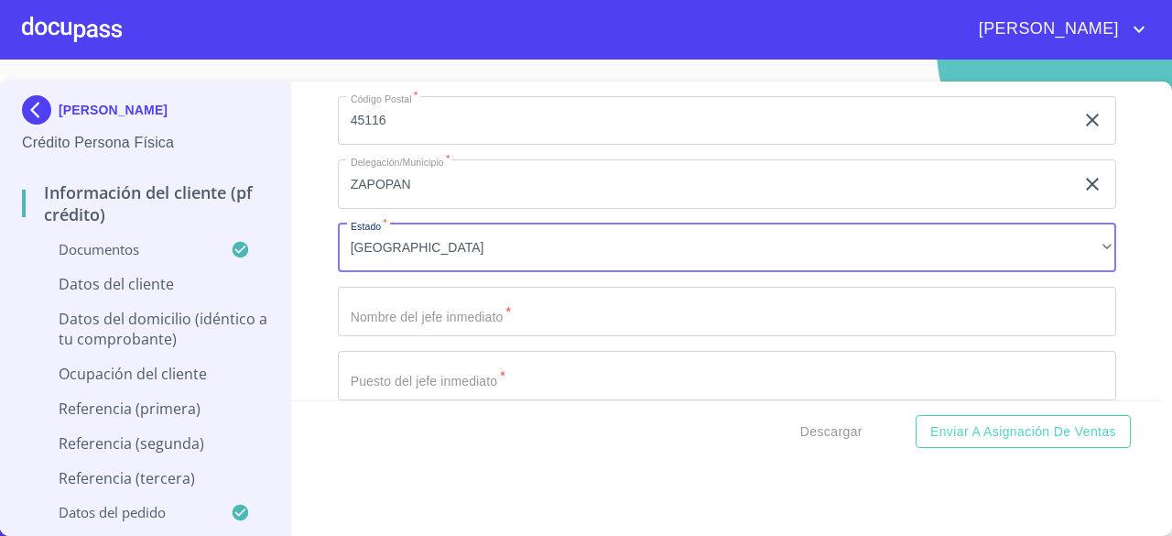
click at [705, 323] on input "Documento de identificación.   *" at bounding box center [727, 311] width 778 height 49
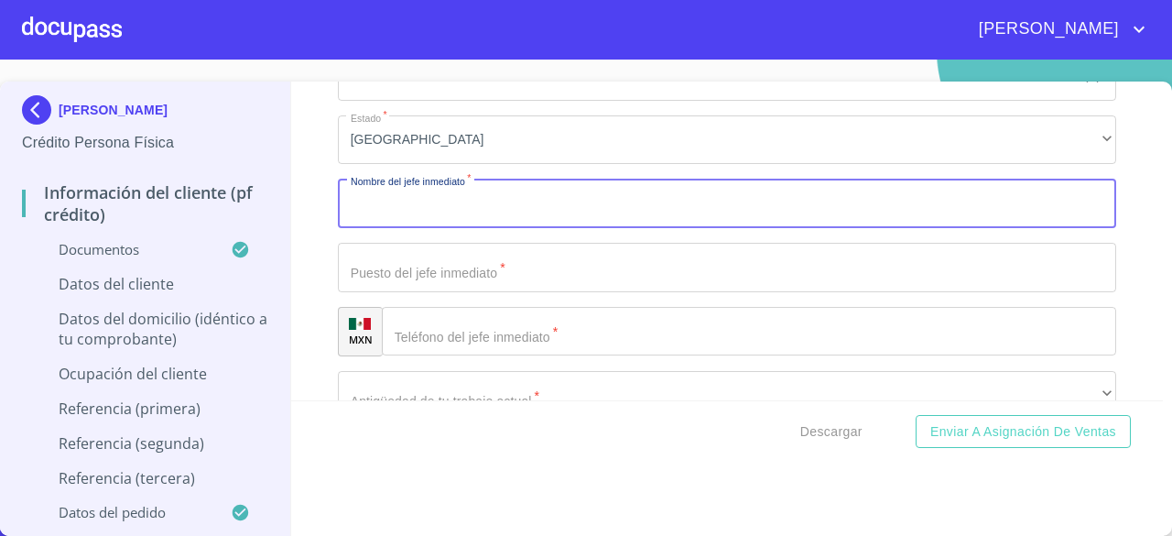
scroll to position [8603, 0]
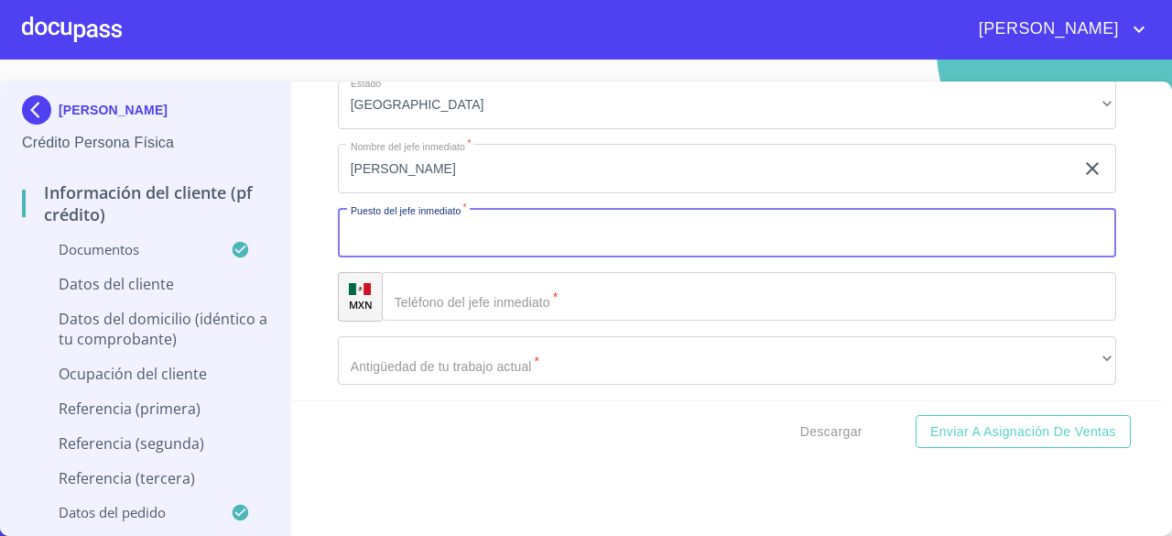
click at [806, 241] on input "Documento de identificación.   *" at bounding box center [727, 232] width 778 height 49
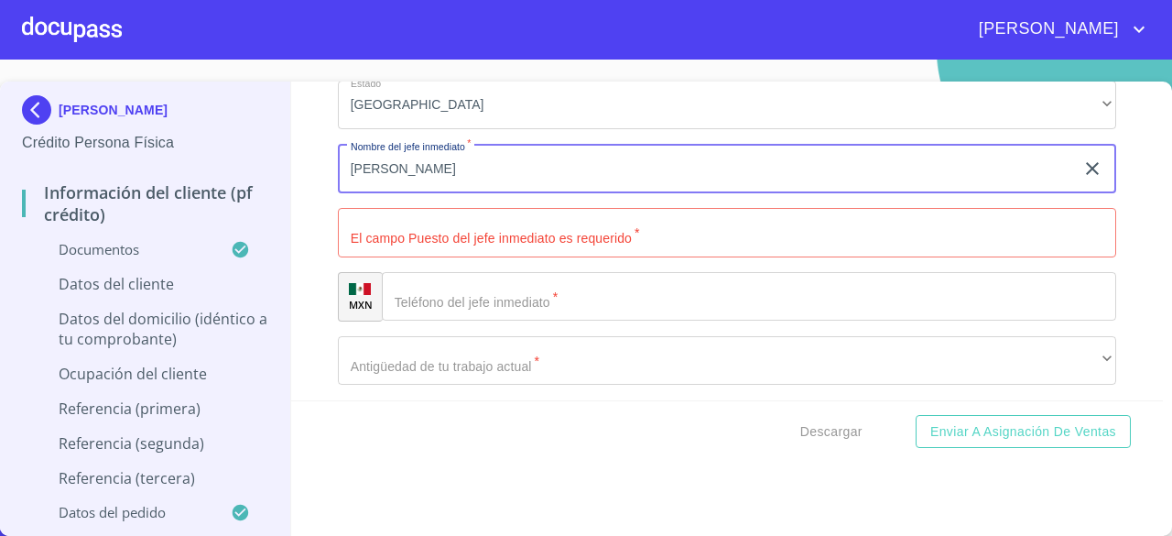
click at [725, 180] on input "[PERSON_NAME]" at bounding box center [706, 168] width 736 height 49
type input "[PERSON_NAME]"
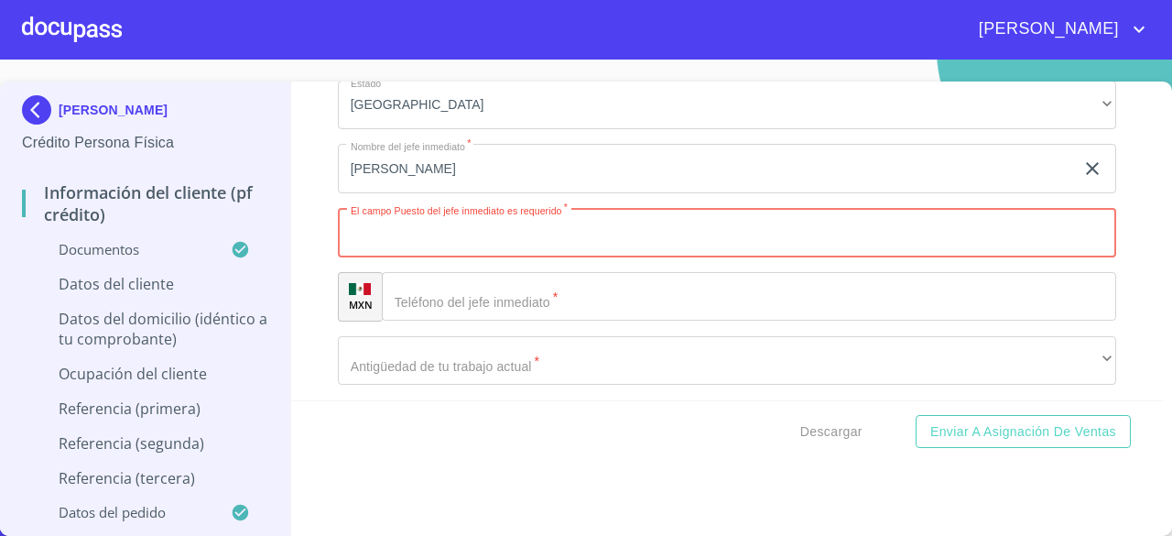
click at [689, 238] on input "Documento de identificación.   *" at bounding box center [727, 232] width 778 height 49
type input "D"
type input "MANAGER REGIONAL"
click at [601, 311] on input "Documento de identificación.   *" at bounding box center [749, 296] width 734 height 49
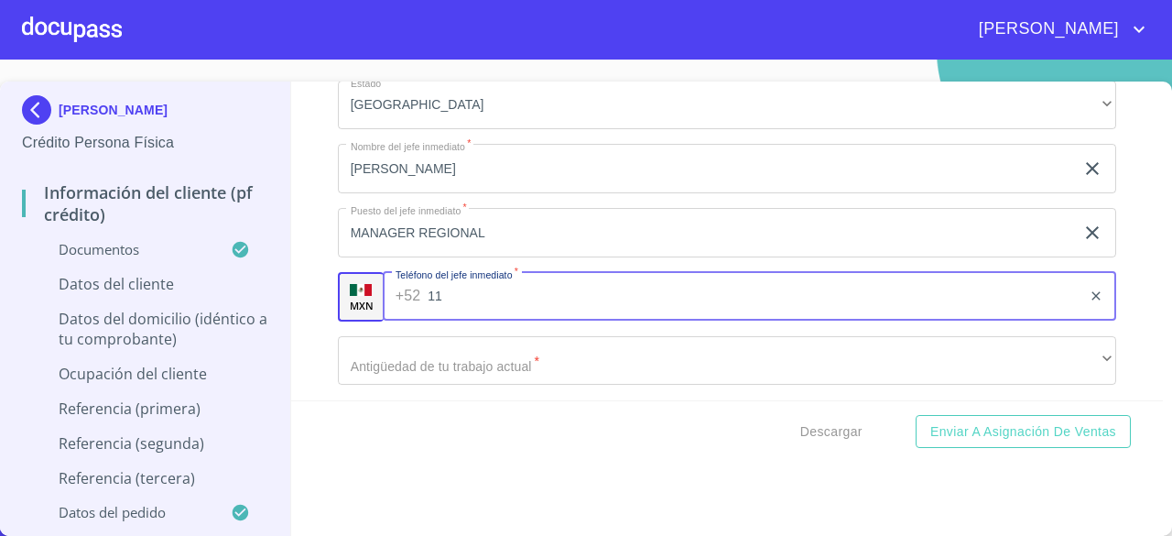
type input "1"
type input "[PHONE_NUMBER]"
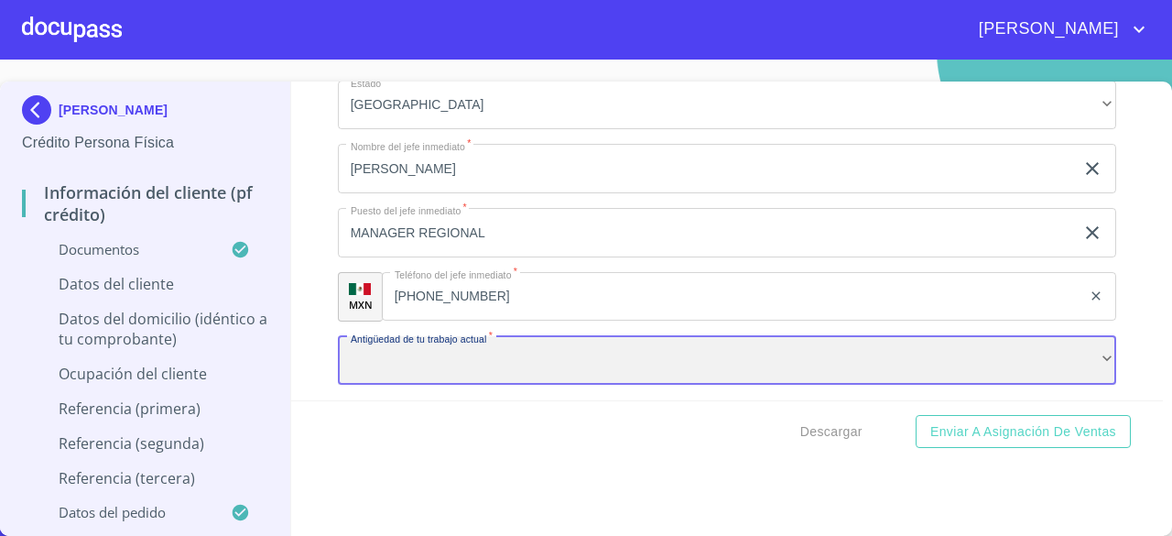
click at [570, 366] on div "​" at bounding box center [727, 360] width 778 height 49
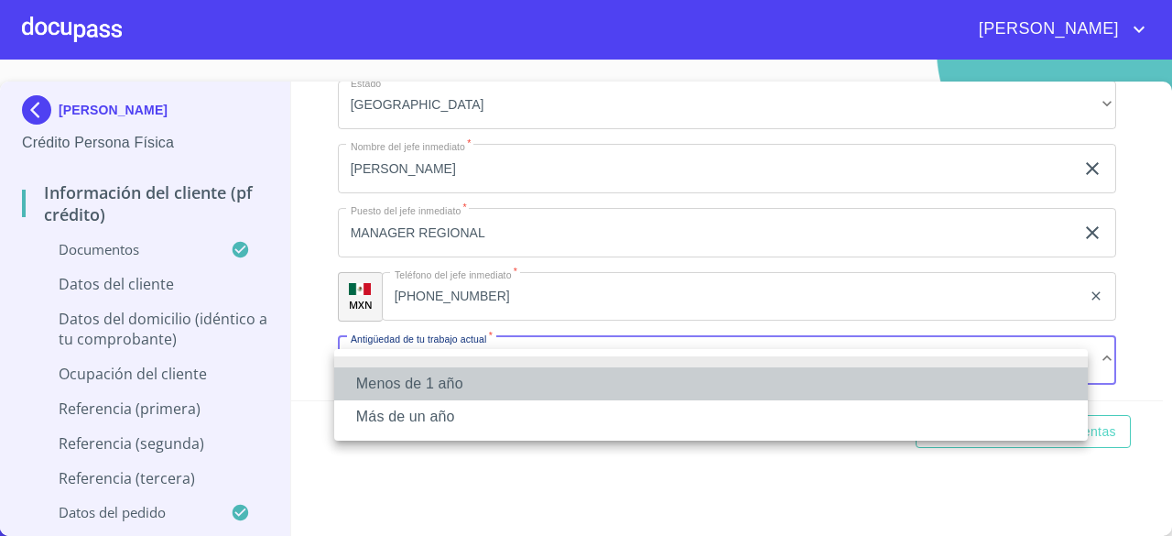
click at [531, 385] on li "Menos de 1 año" at bounding box center [711, 383] width 754 height 33
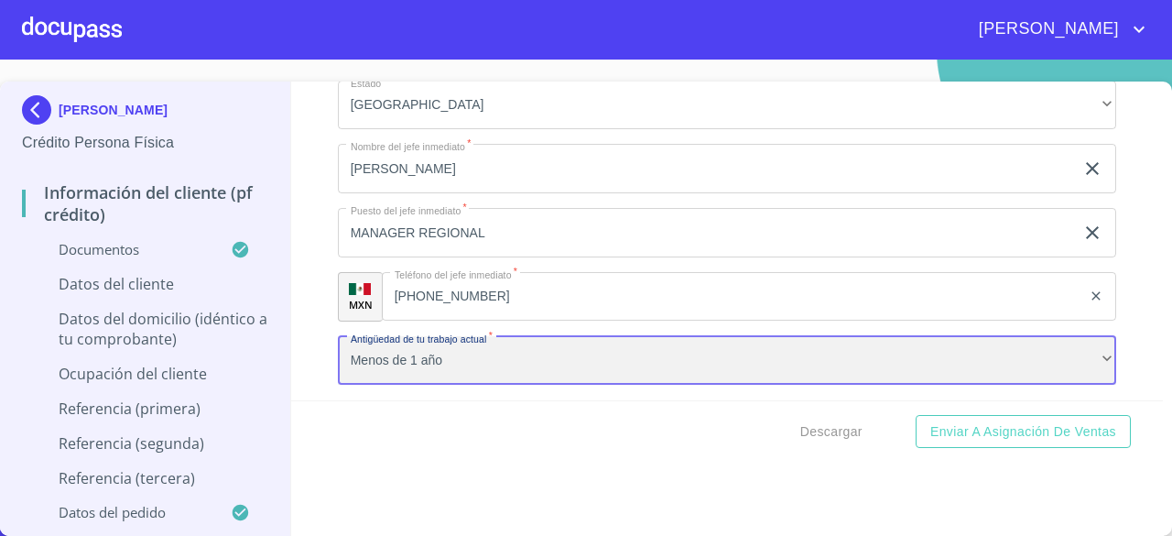
click at [527, 379] on div "Menos de 1 año" at bounding box center [727, 360] width 778 height 49
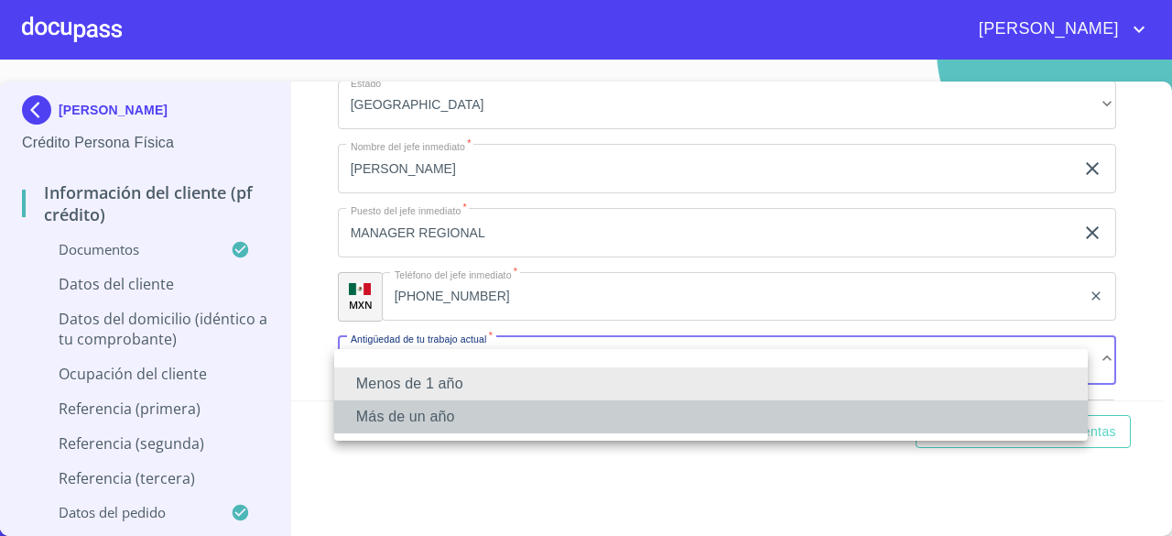
click at [504, 418] on li "Más de un año" at bounding box center [711, 416] width 754 height 33
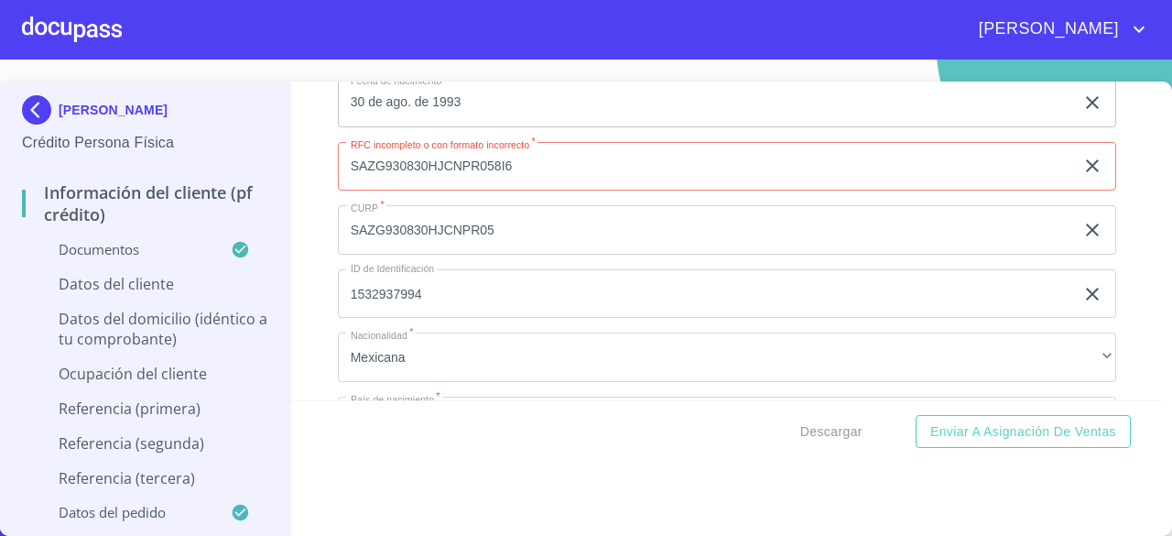
scroll to position [6002, 0]
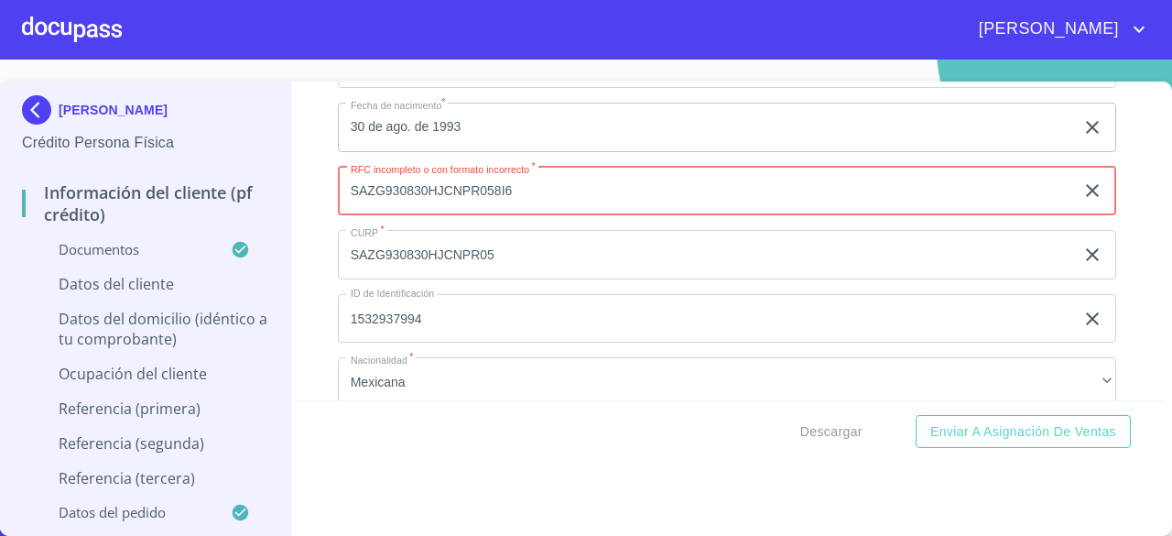
drag, startPoint x: 590, startPoint y: 199, endPoint x: 337, endPoint y: 190, distance: 252.9
click at [338, 190] on input "SAZG930830HJCNPR058I6" at bounding box center [706, 191] width 736 height 49
click at [507, 206] on input "Documento de identificación.   *" at bounding box center [727, 191] width 778 height 49
paste input "SAZG9308308I6"
type input "SAZG9308308I6"
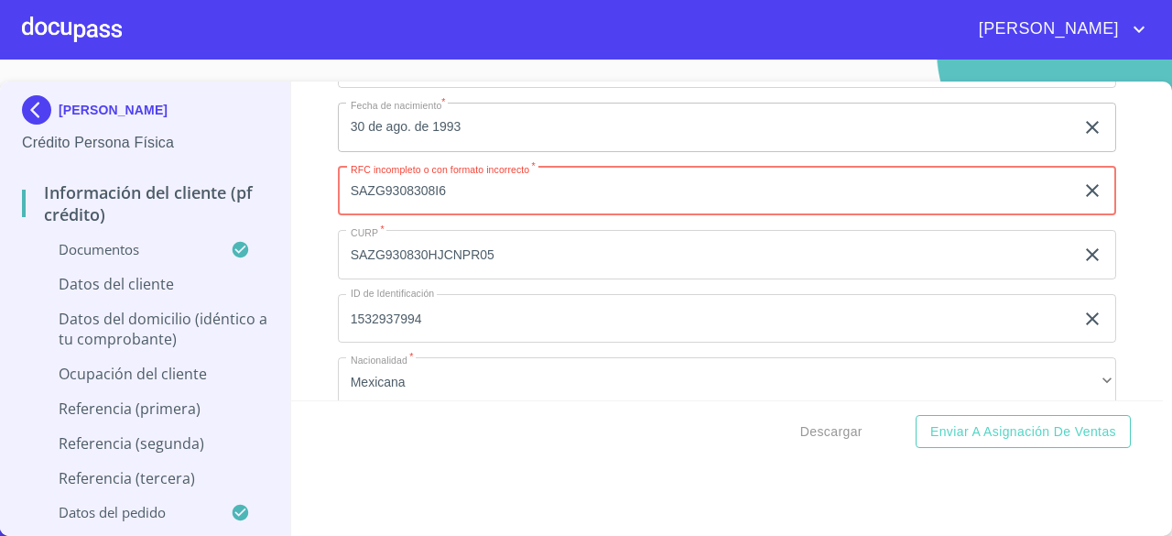
click at [1123, 319] on div "Información del cliente (PF crédito) Documentos Documento de identificación.   …" at bounding box center [727, 240] width 873 height 319
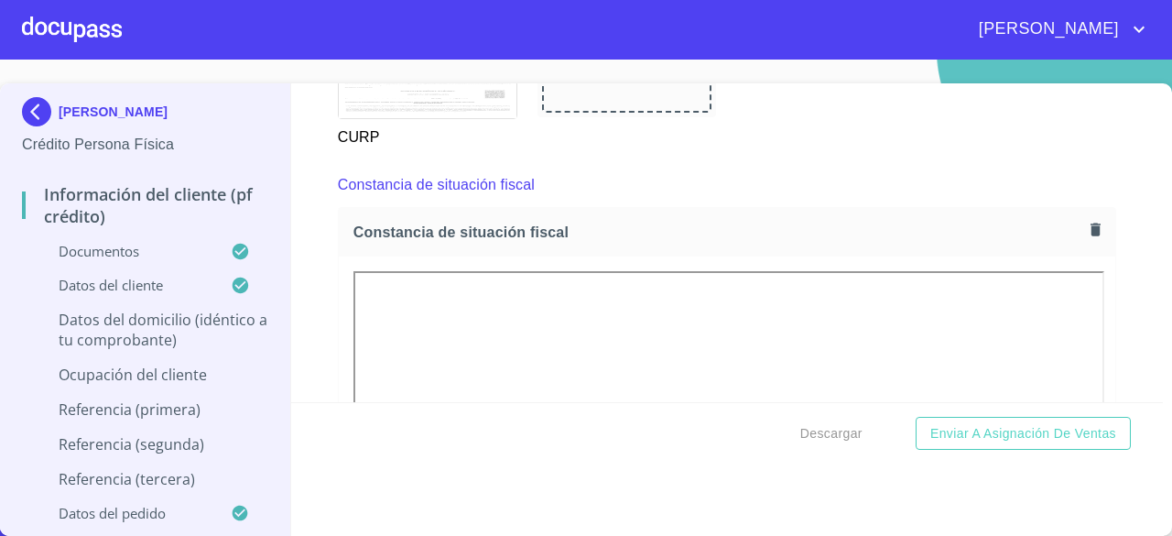
scroll to position [4928, 0]
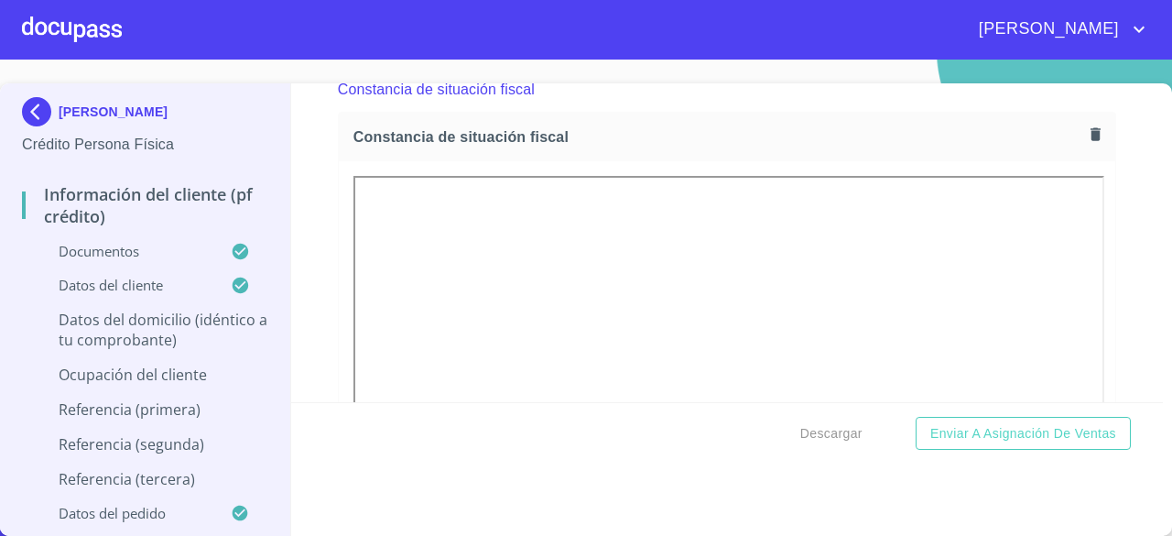
click at [1091, 140] on icon "button" at bounding box center [1096, 133] width 10 height 13
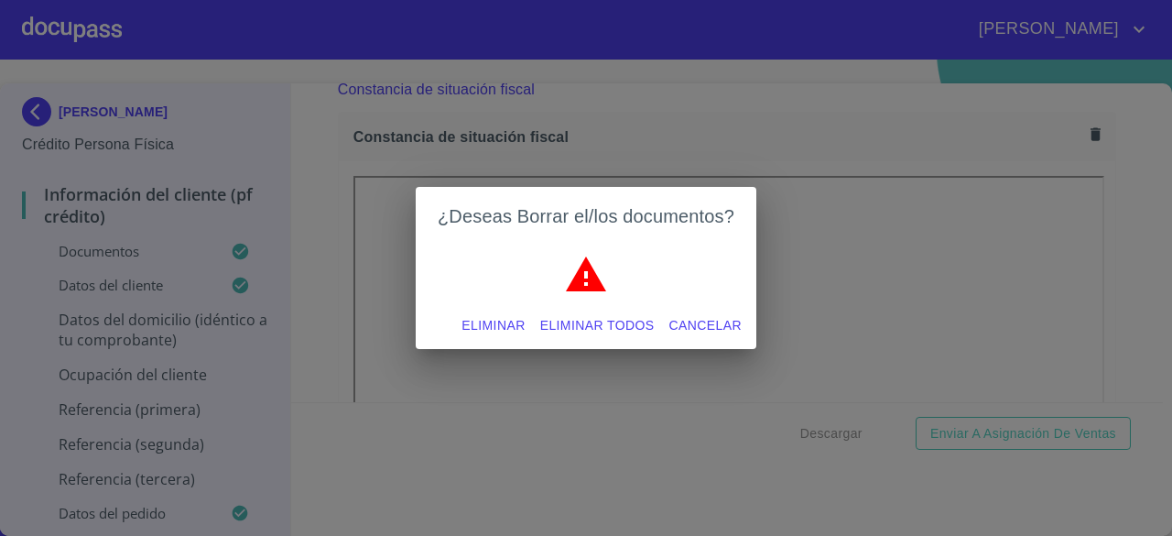
click at [505, 319] on span "Eliminar" at bounding box center [492, 325] width 63 height 23
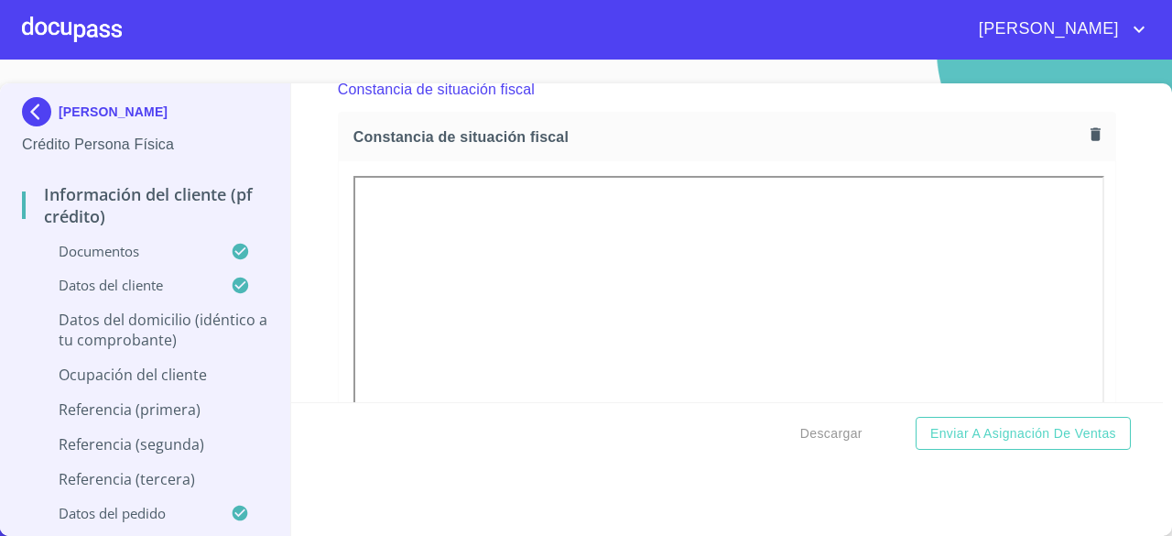
click at [776, 71] on section "[PERSON_NAME] Crédito Persona Física Información del cliente (PF crédito) Docum…" at bounding box center [586, 298] width 1172 height 476
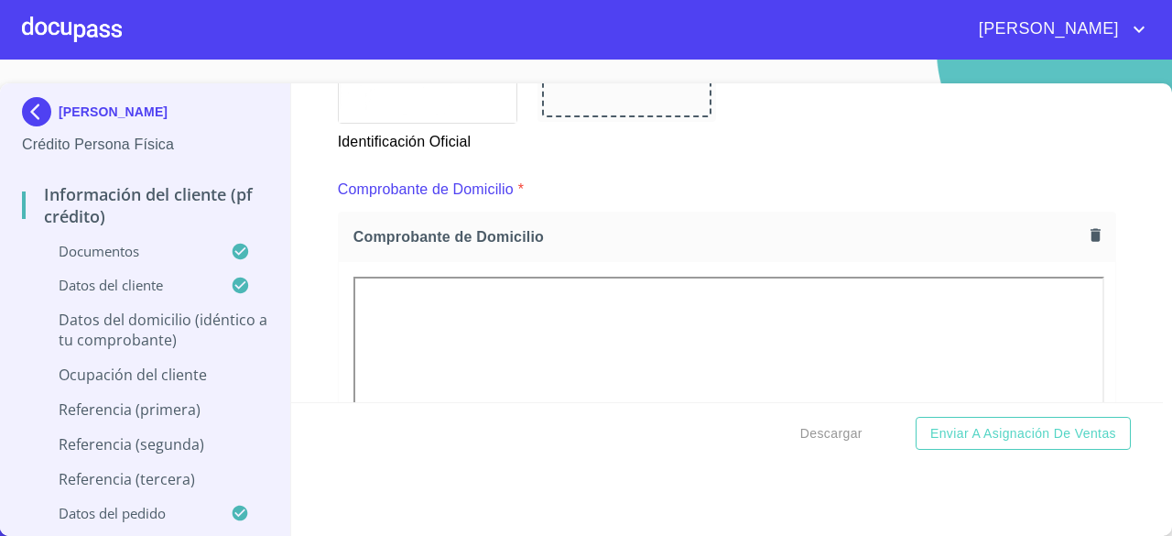
scroll to position [967, 0]
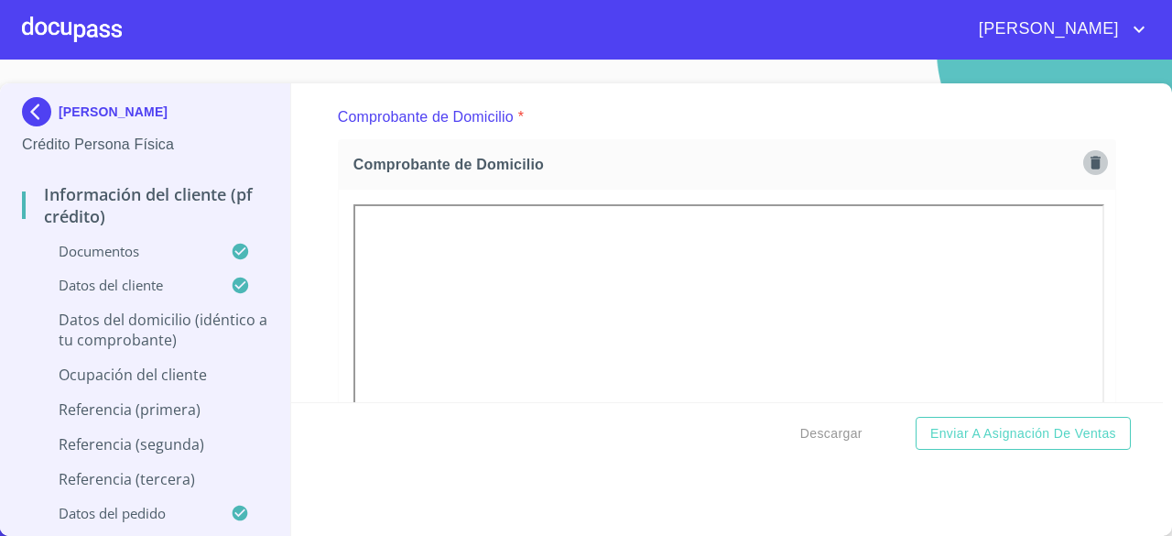
click at [1091, 164] on icon "button" at bounding box center [1096, 162] width 10 height 13
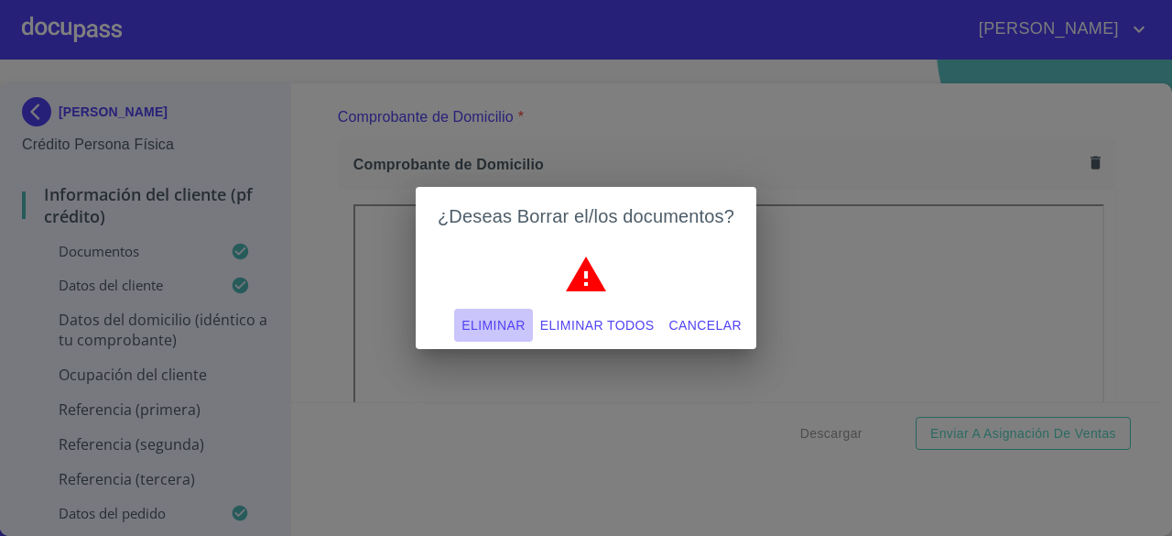
click at [505, 324] on span "Eliminar" at bounding box center [492, 325] width 63 height 23
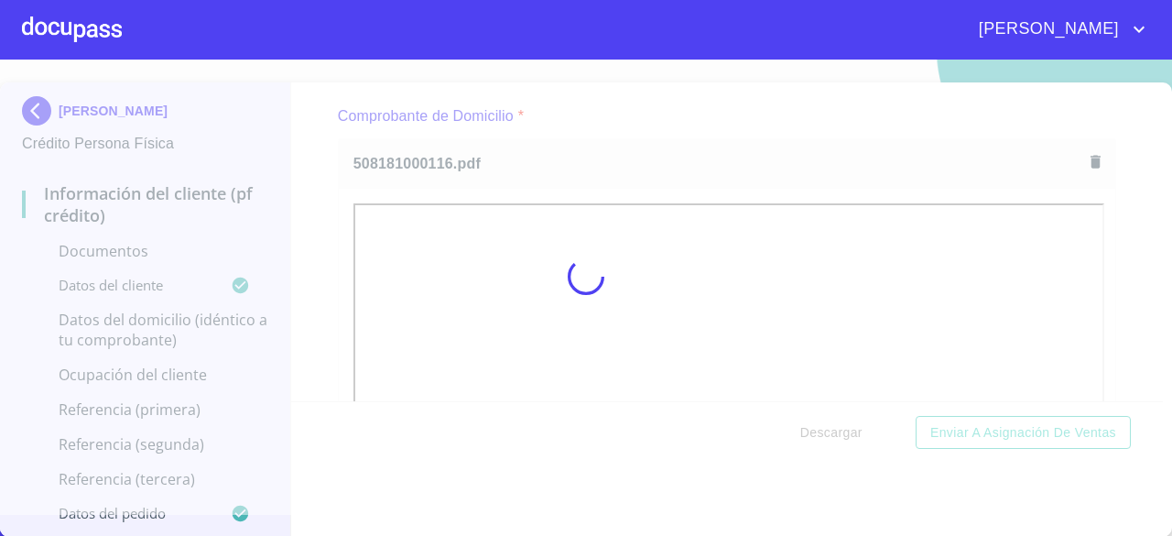
click at [1108, 201] on div at bounding box center [586, 276] width 1172 height 476
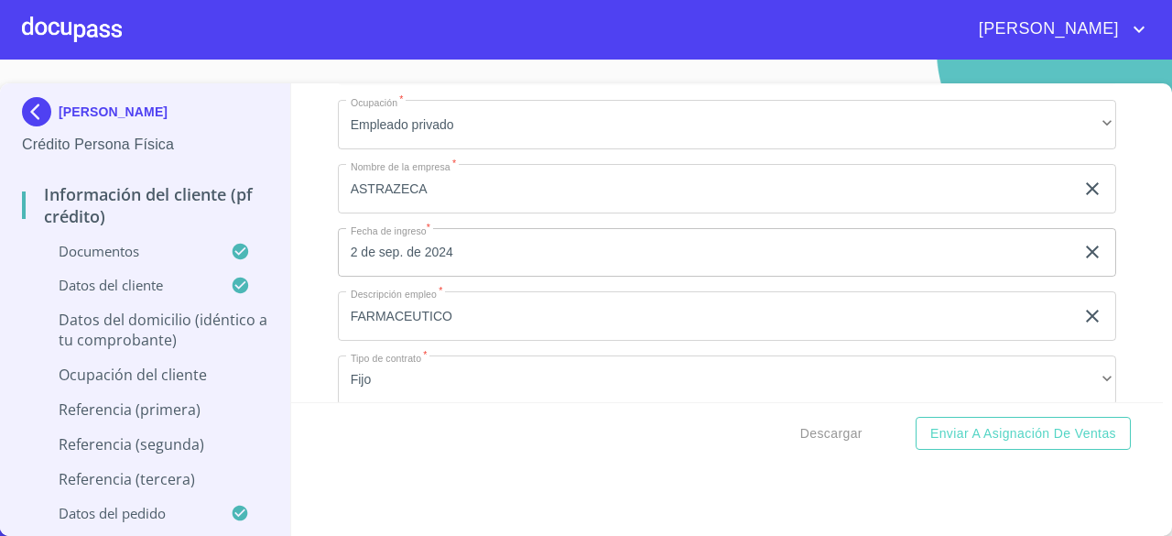
scroll to position [7613, 0]
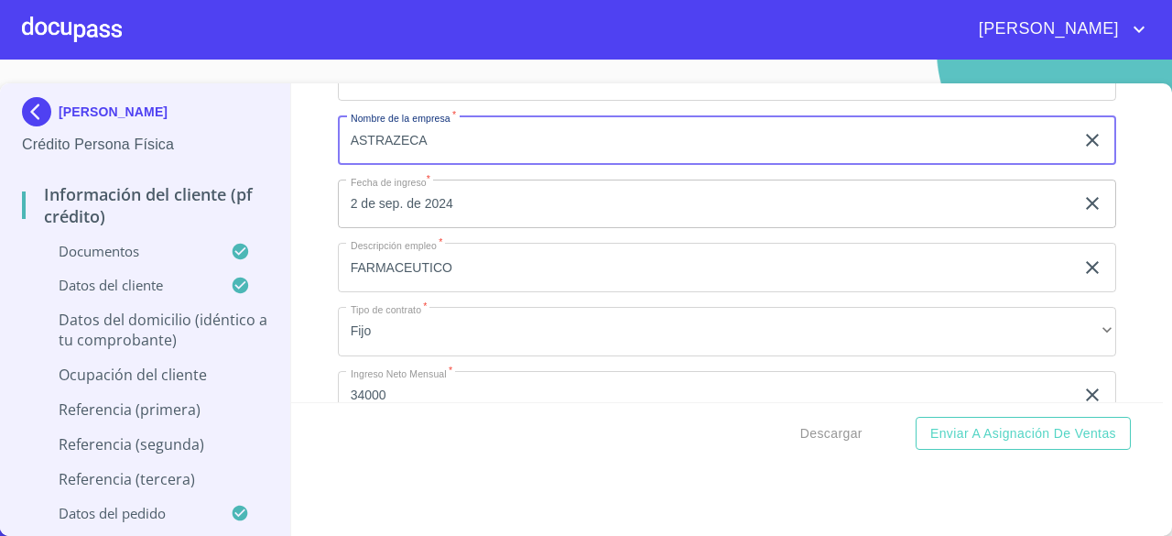
click at [404, 144] on input "ASTRAZECA" at bounding box center [706, 139] width 736 height 49
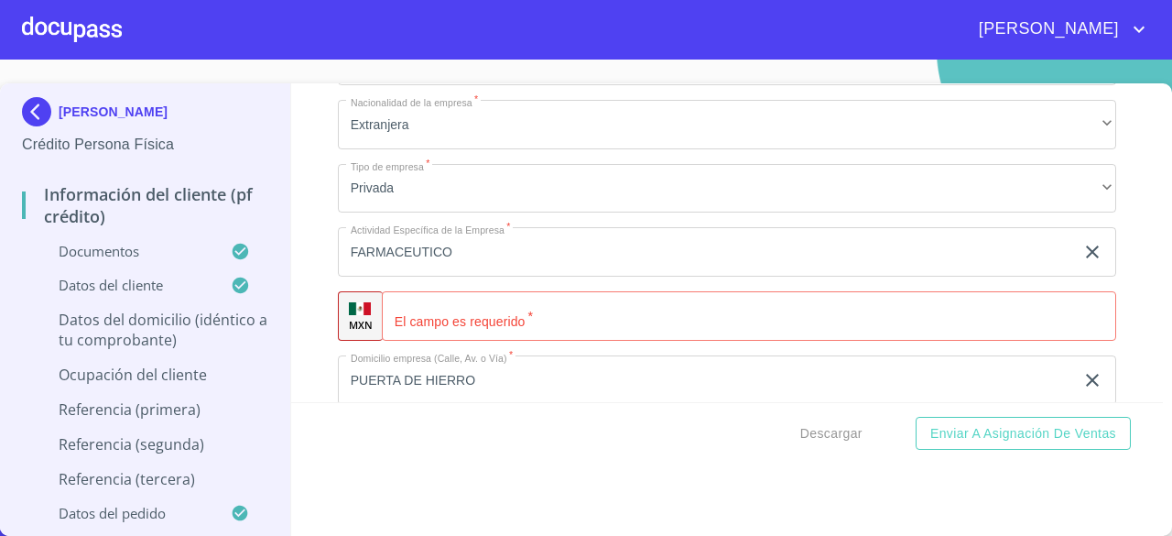
scroll to position [7972, 0]
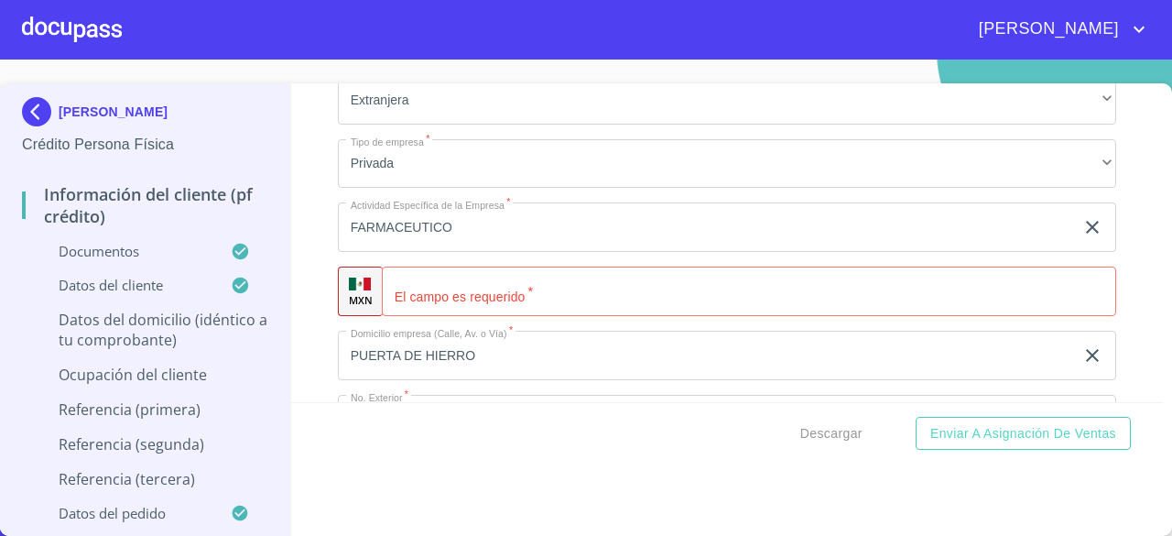
type input "ASTRAZENECA"
click at [890, 298] on input "Documento de identificación.   *" at bounding box center [749, 290] width 734 height 49
type input "[PHONE_NUMBER]"
click at [1124, 328] on div "Información del cliente (PF crédito) Documentos Documento de identificación.   …" at bounding box center [727, 242] width 873 height 319
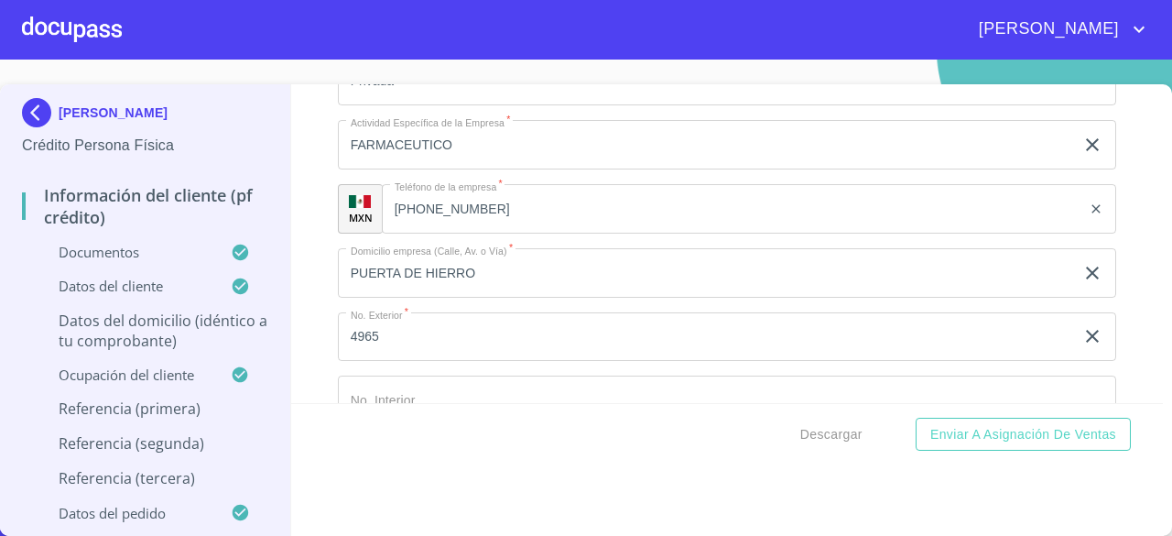
scroll to position [8079, 0]
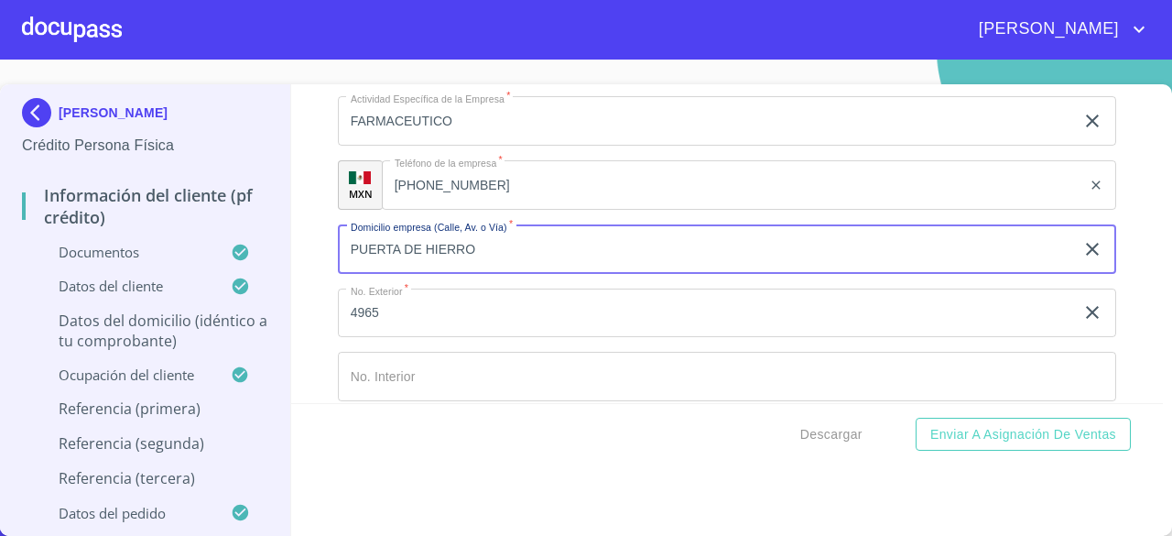
click at [345, 265] on input "PUERTA DE HIERRO" at bounding box center [706, 248] width 736 height 49
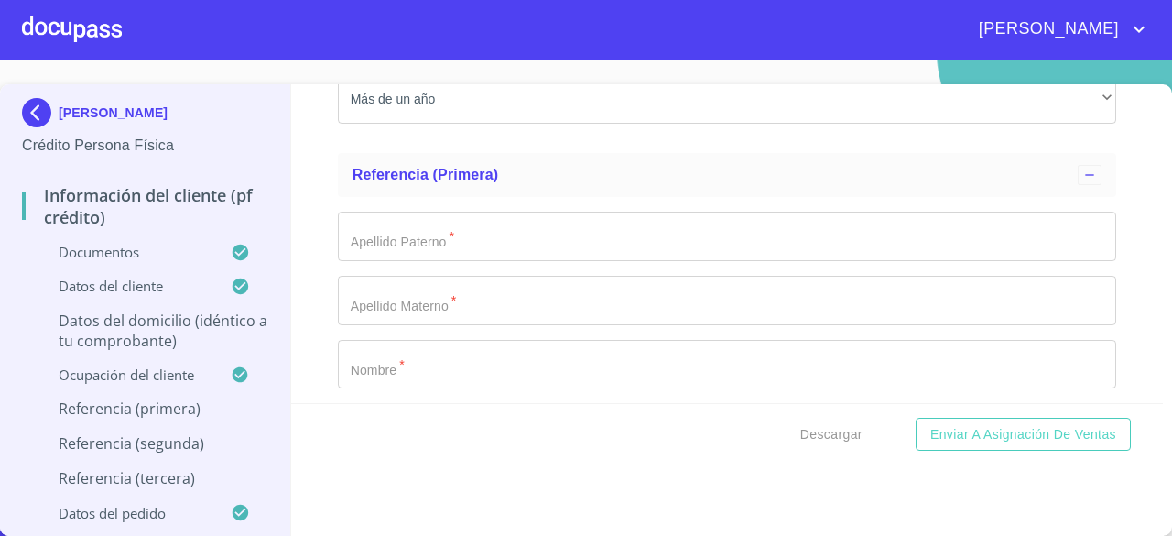
scroll to position [8938, 0]
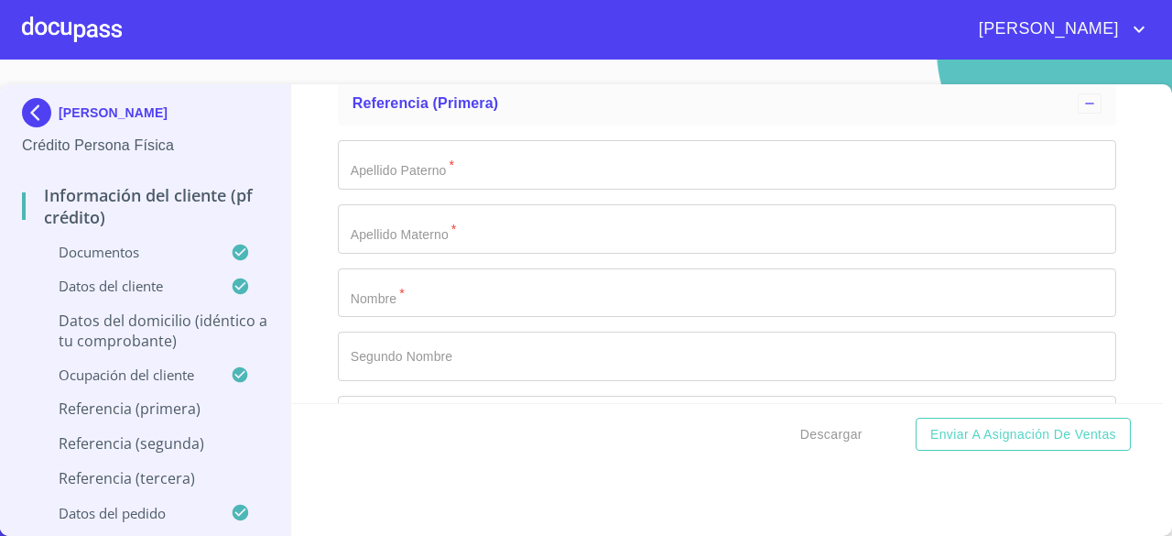
type input "BLVD [PERSON_NAME]"
click at [440, 166] on input "Documento de identificación.   *" at bounding box center [727, 164] width 778 height 49
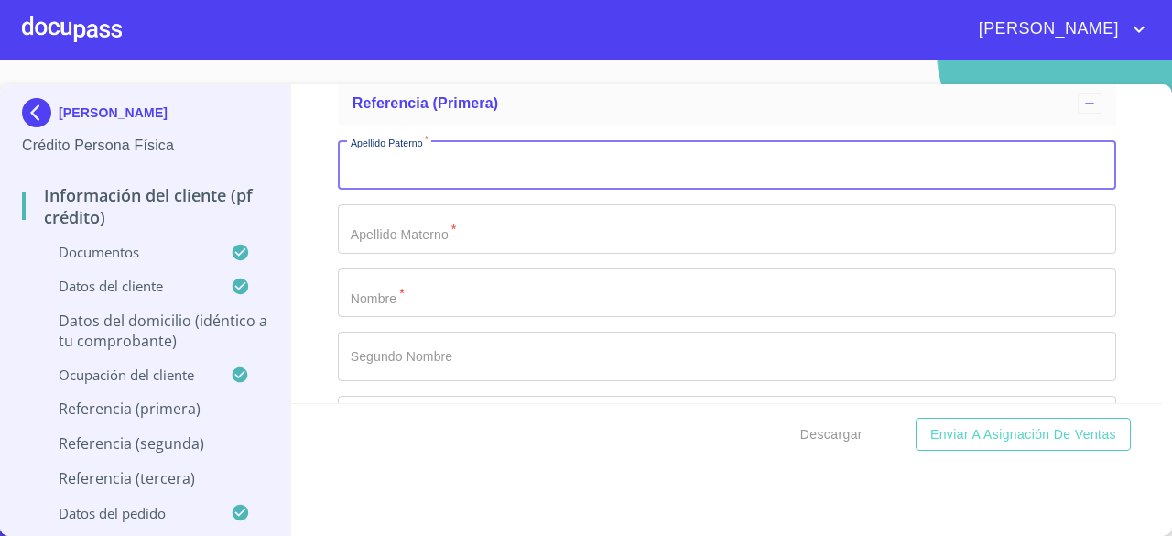
paste input "[PERSON_NAME][EMAIL_ADDRESS][PERSON_NAME][DOMAIN_NAME]"
type input "i"
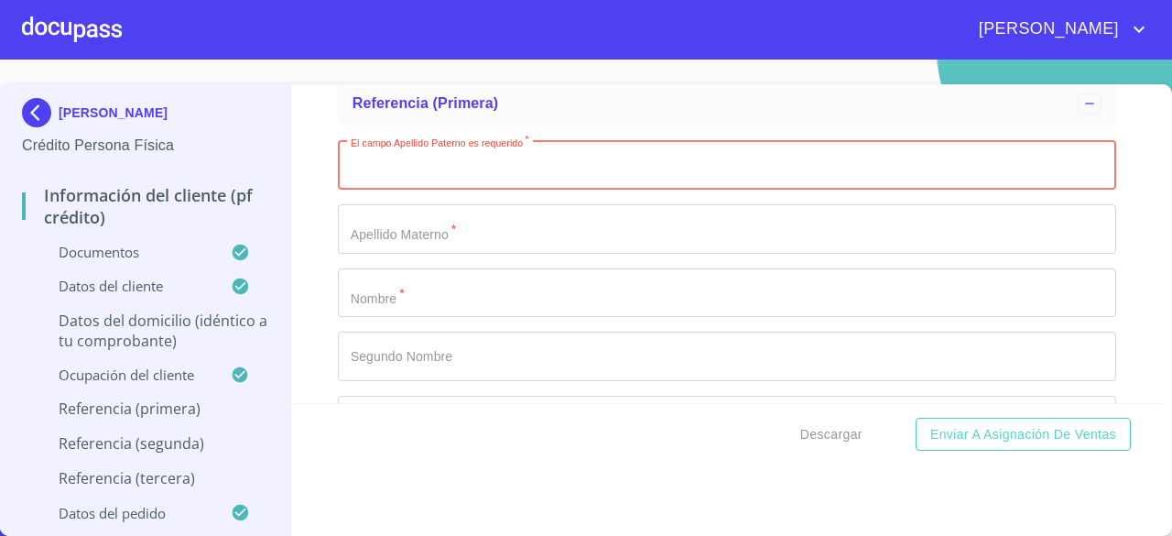
click at [421, 184] on input "Documento de identificación.   *" at bounding box center [727, 164] width 778 height 49
paste input "[PERSON_NAME]"
type input "[PERSON_NAME]"
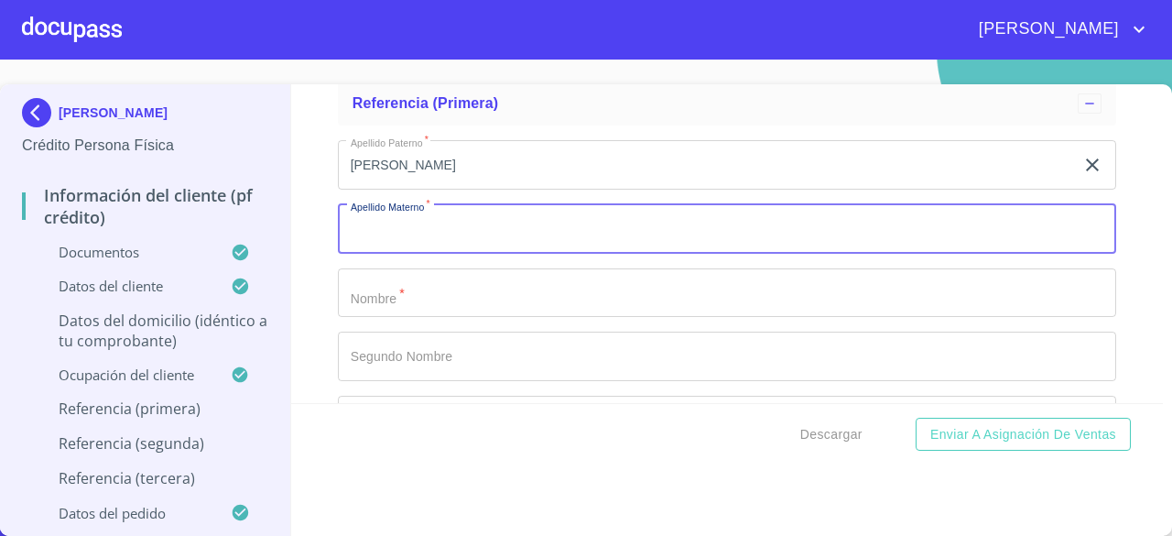
click at [478, 240] on input "Documento de identificación.   *" at bounding box center [727, 228] width 778 height 49
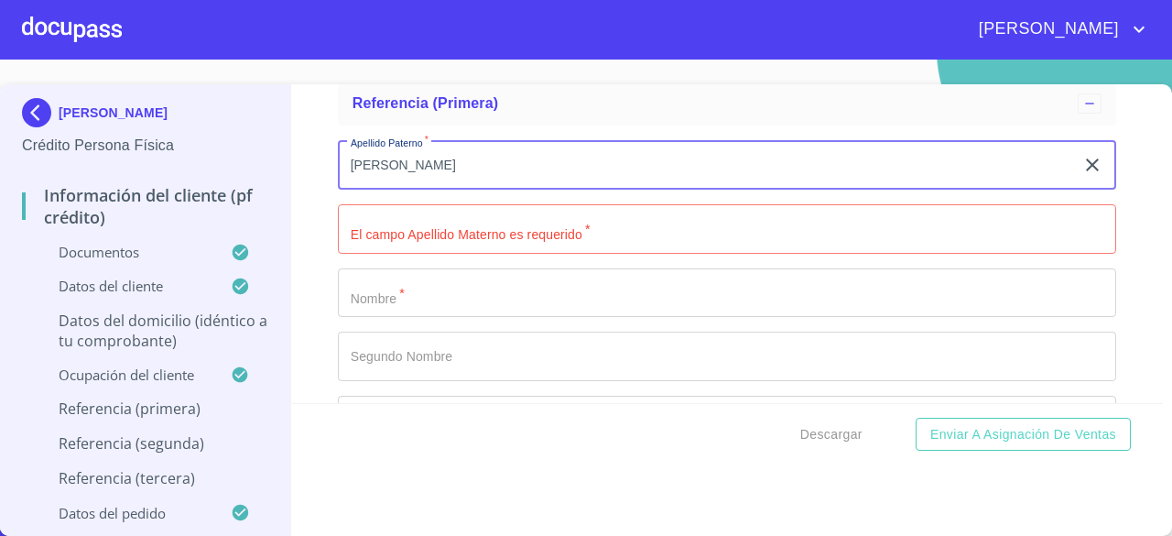
drag, startPoint x: 515, startPoint y: 179, endPoint x: 346, endPoint y: 179, distance: 168.5
click at [346, 179] on input "[PERSON_NAME]" at bounding box center [706, 164] width 736 height 49
click at [438, 248] on input "Documento de identificación.   *" at bounding box center [727, 228] width 778 height 49
click at [459, 166] on input "[PERSON_NAME]" at bounding box center [706, 164] width 736 height 49
type input "R"
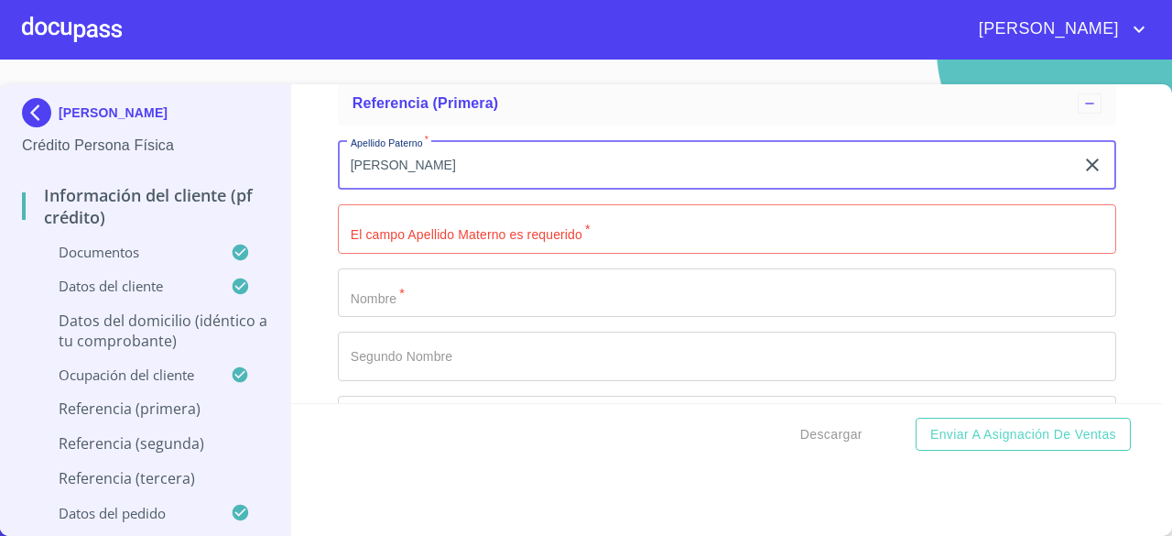
type input "[PERSON_NAME]"
click at [456, 251] on input "Documento de identificación.   *" at bounding box center [727, 228] width 778 height 49
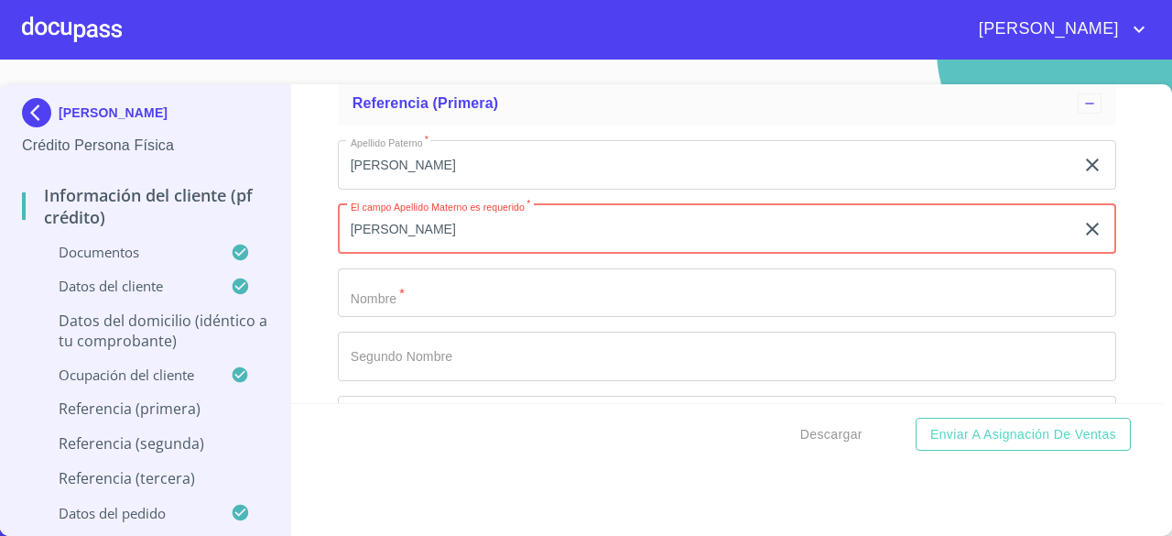
type input "[PERSON_NAME]"
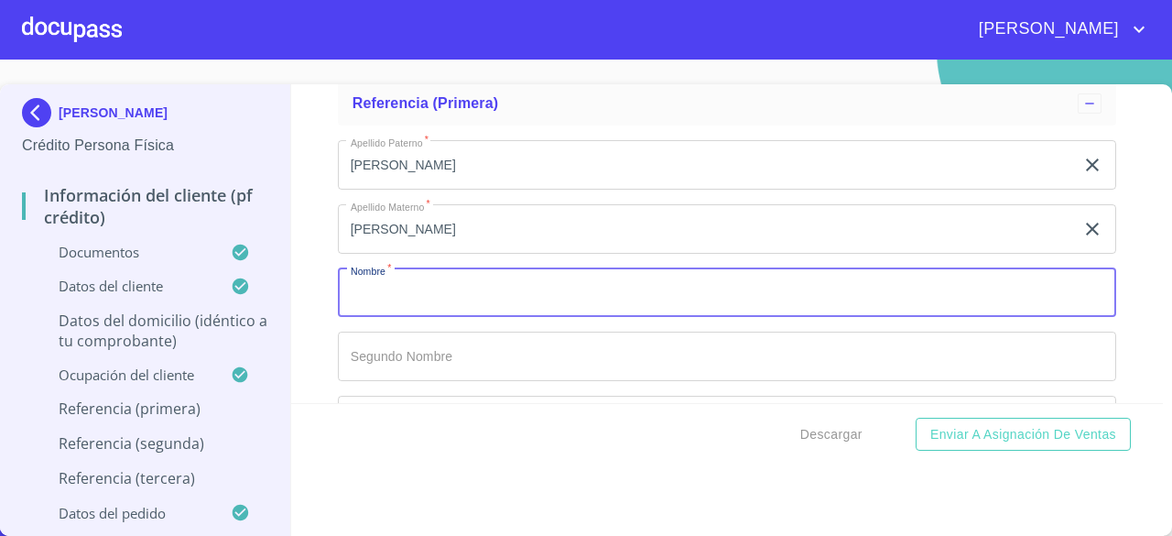
click at [449, 302] on input "Documento de identificación.   *" at bounding box center [727, 292] width 778 height 49
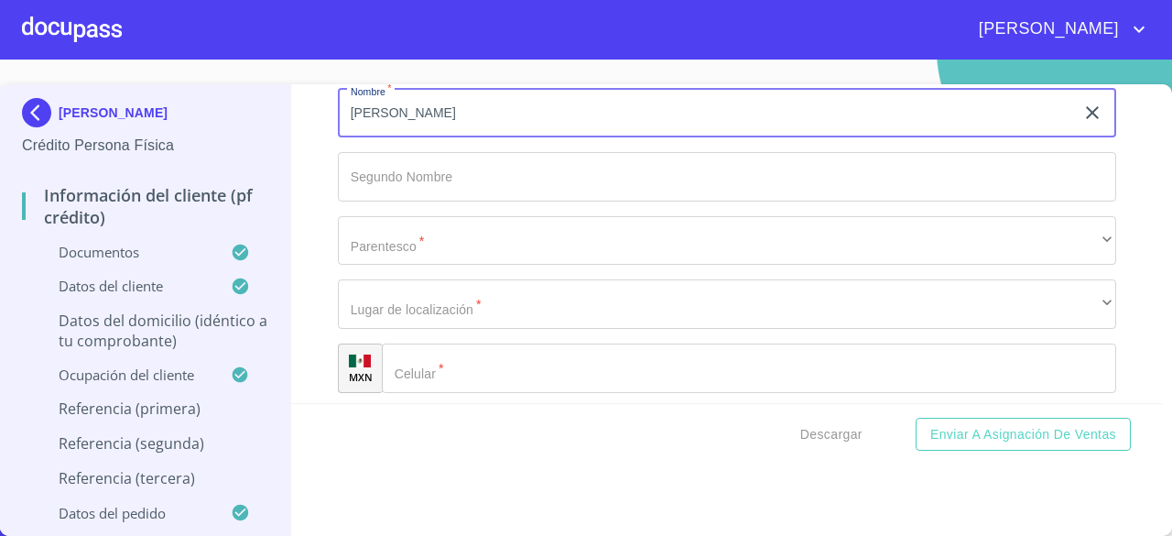
type input "[PERSON_NAME]"
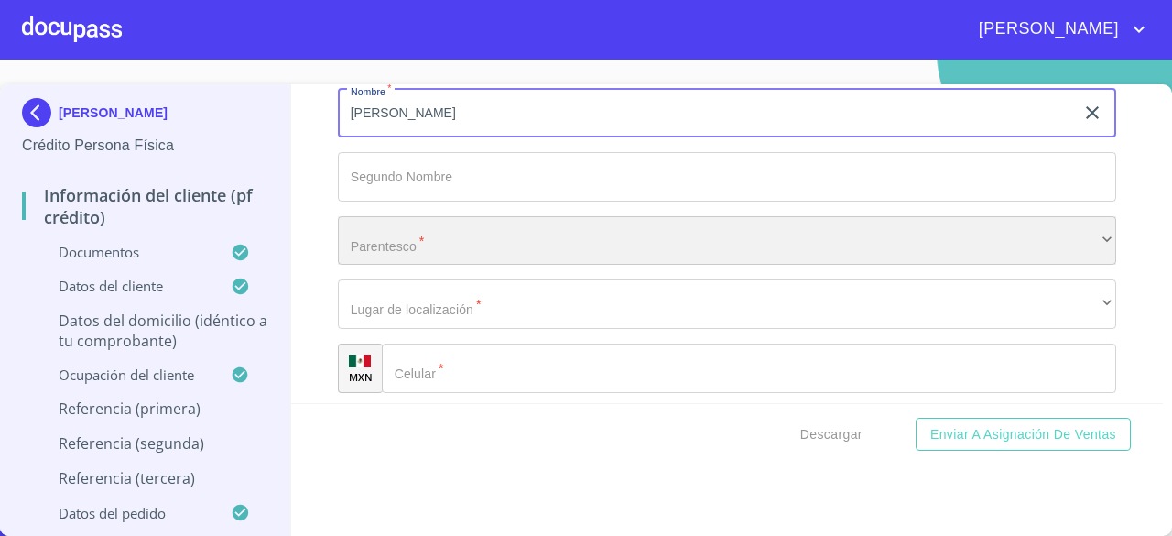
click at [779, 246] on div "​" at bounding box center [727, 240] width 778 height 49
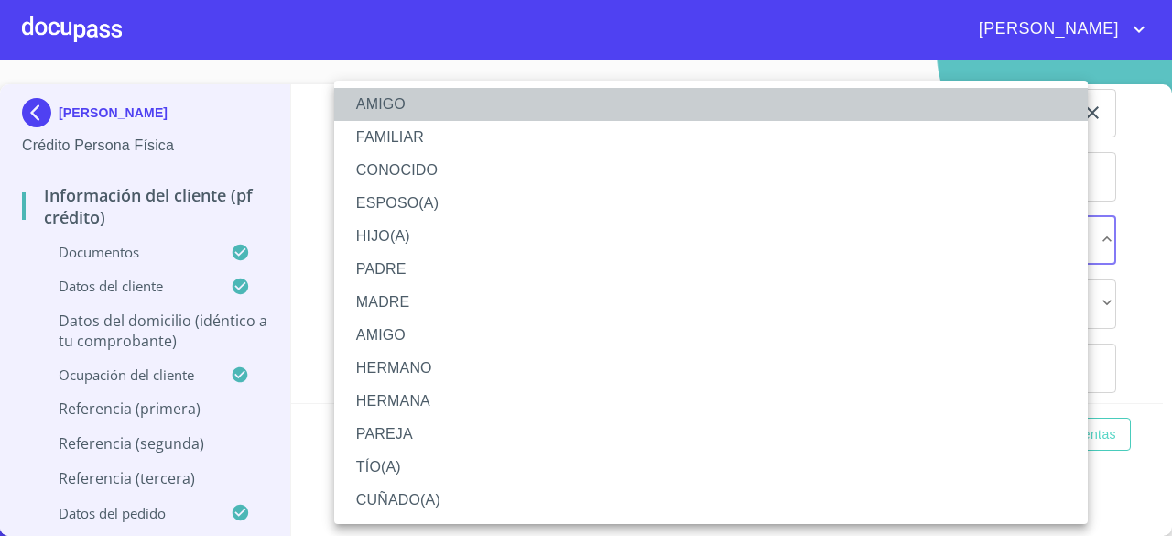
click at [608, 107] on li "AMIGO" at bounding box center [711, 104] width 754 height 33
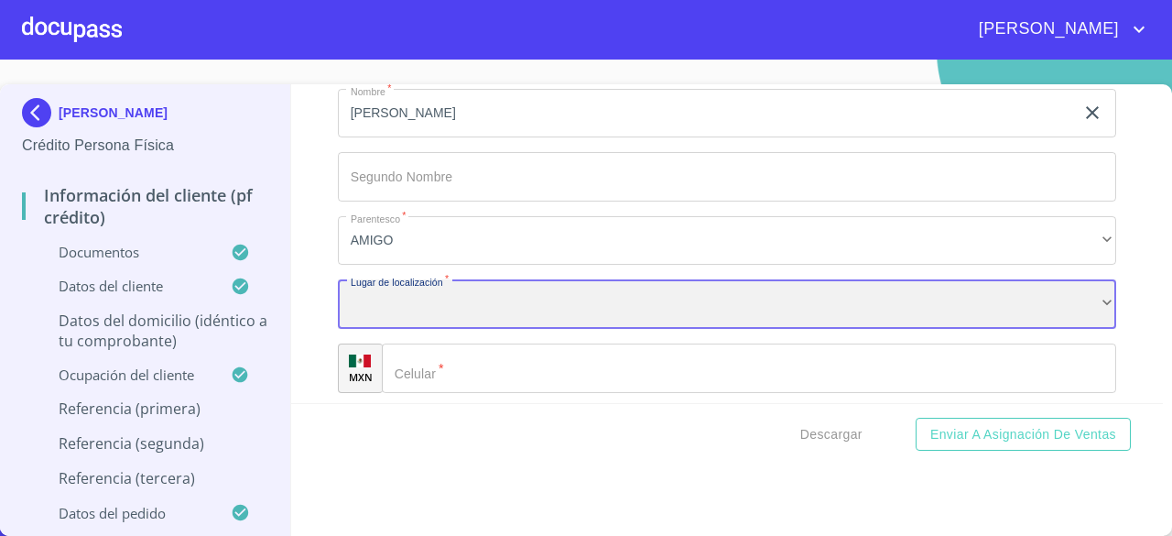
click at [611, 299] on div "​" at bounding box center [727, 303] width 778 height 49
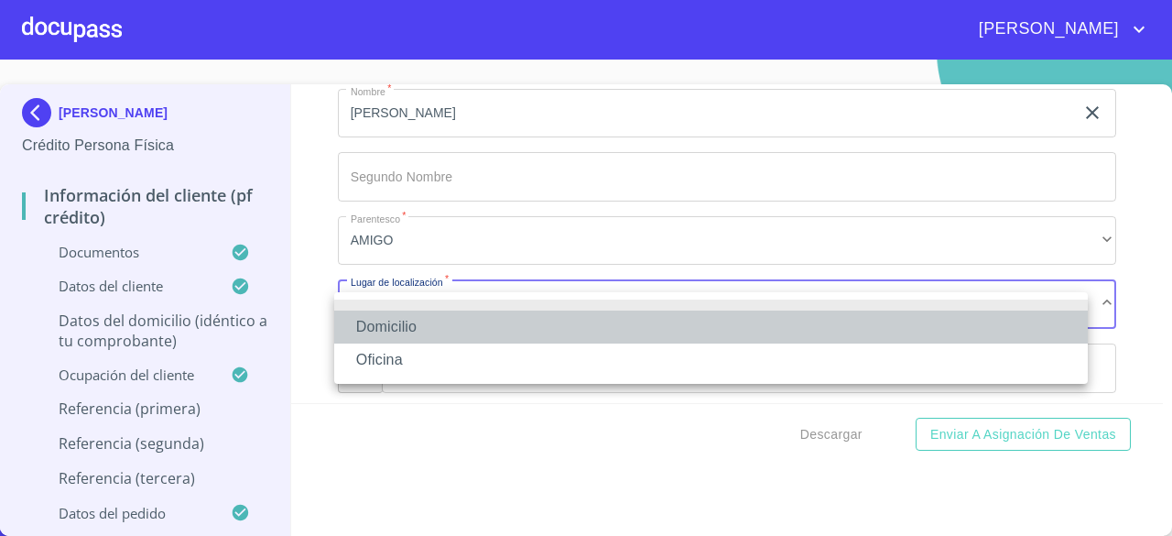
click at [526, 330] on li "Domicilio" at bounding box center [711, 326] width 754 height 33
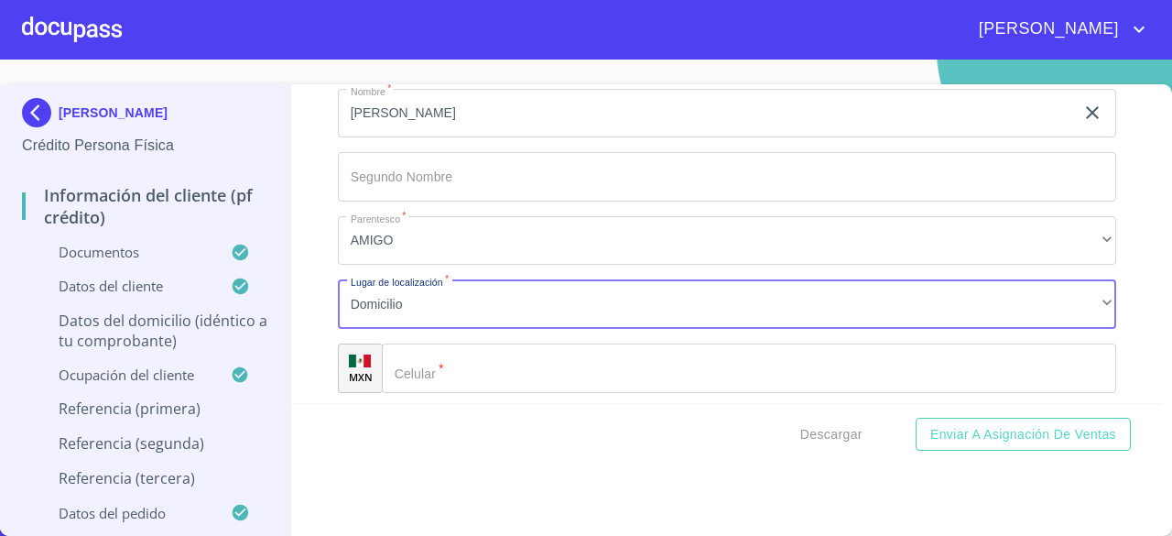
click at [554, 383] on input "Documento de identificación.   *" at bounding box center [749, 367] width 734 height 49
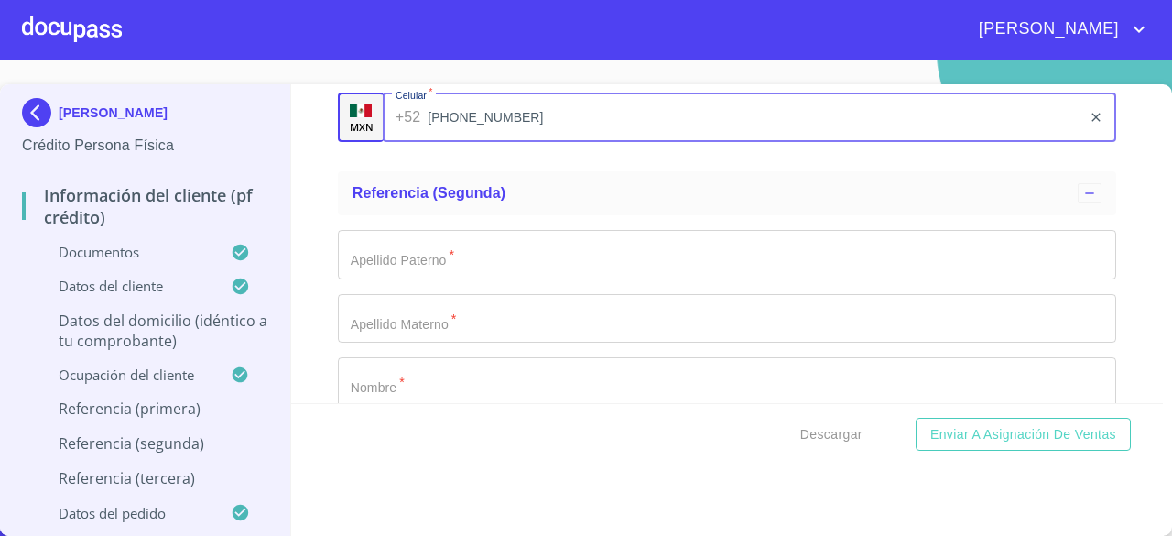
scroll to position [9392, 0]
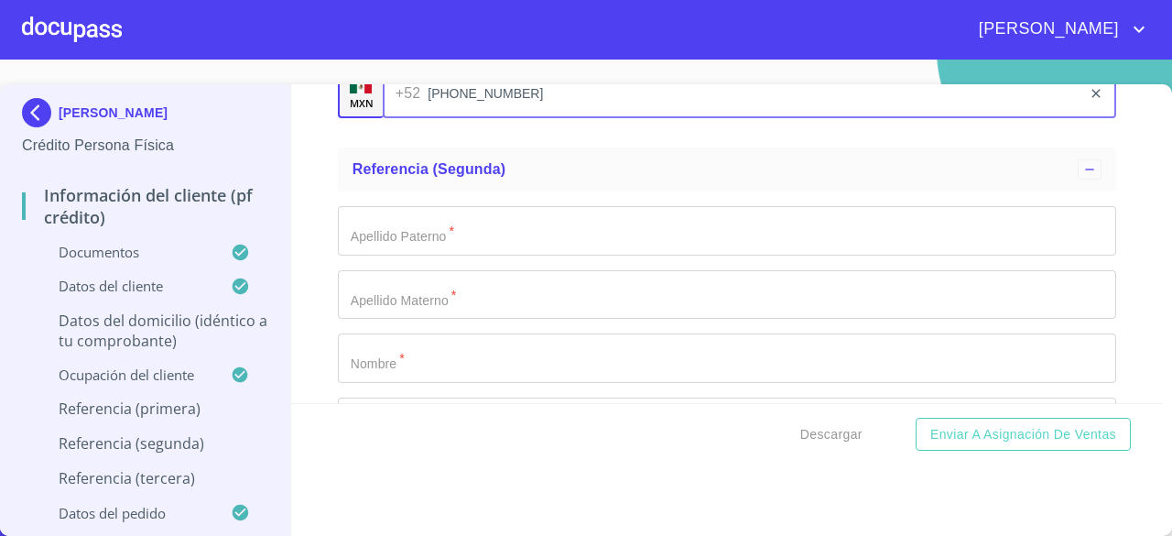
type input "[PHONE_NUMBER]"
click at [800, 255] on input "Documento de identificación.   *" at bounding box center [727, 230] width 778 height 49
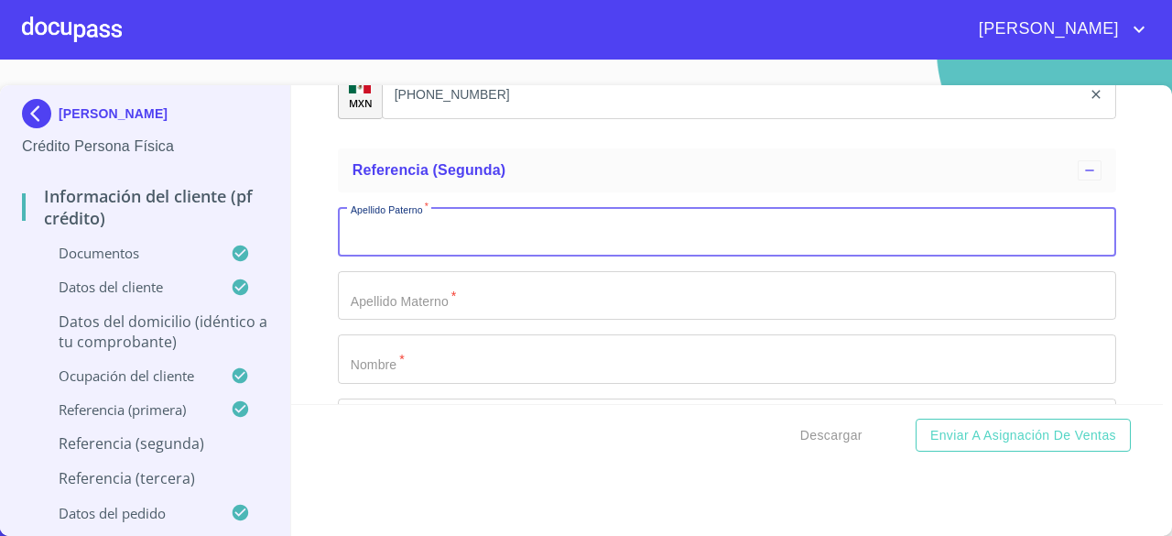
scroll to position [18, 0]
type input "[PERSON_NAME]"
click at [670, 301] on input "Documento de identificación.   *" at bounding box center [727, 295] width 778 height 49
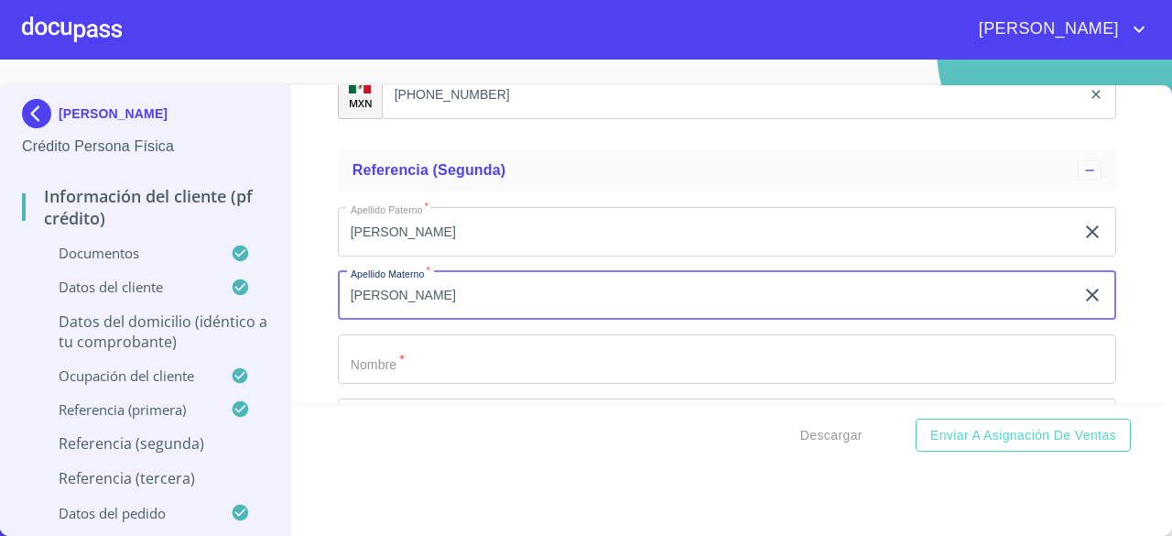
type input "[PERSON_NAME]"
click at [609, 364] on input "Documento de identificación.   *" at bounding box center [727, 358] width 778 height 49
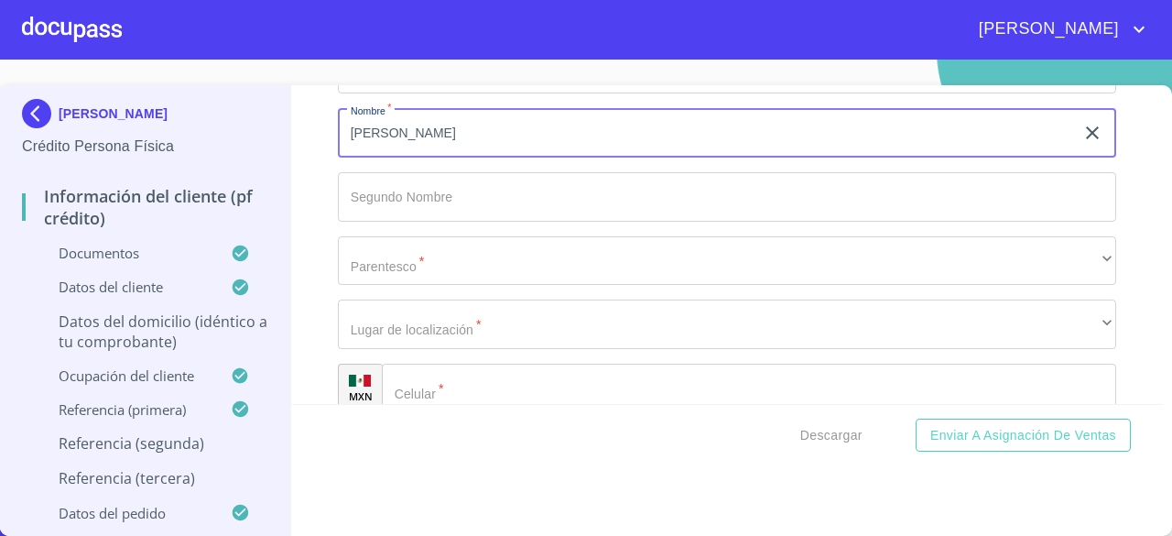
scroll to position [9667, 0]
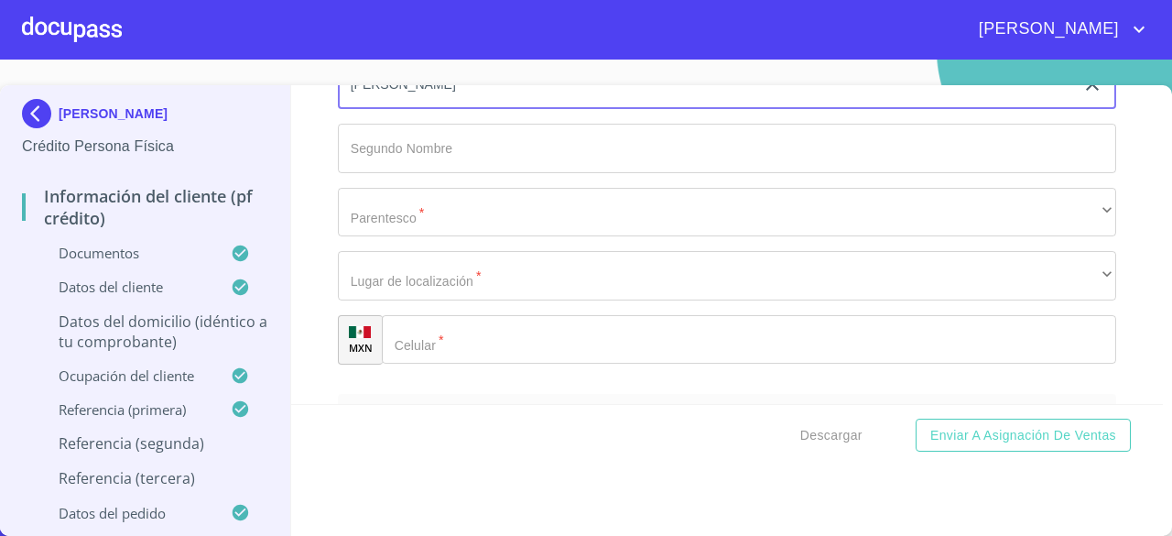
type input "[PERSON_NAME]"
click at [751, 171] on input "Documento de identificación.   *" at bounding box center [727, 148] width 778 height 49
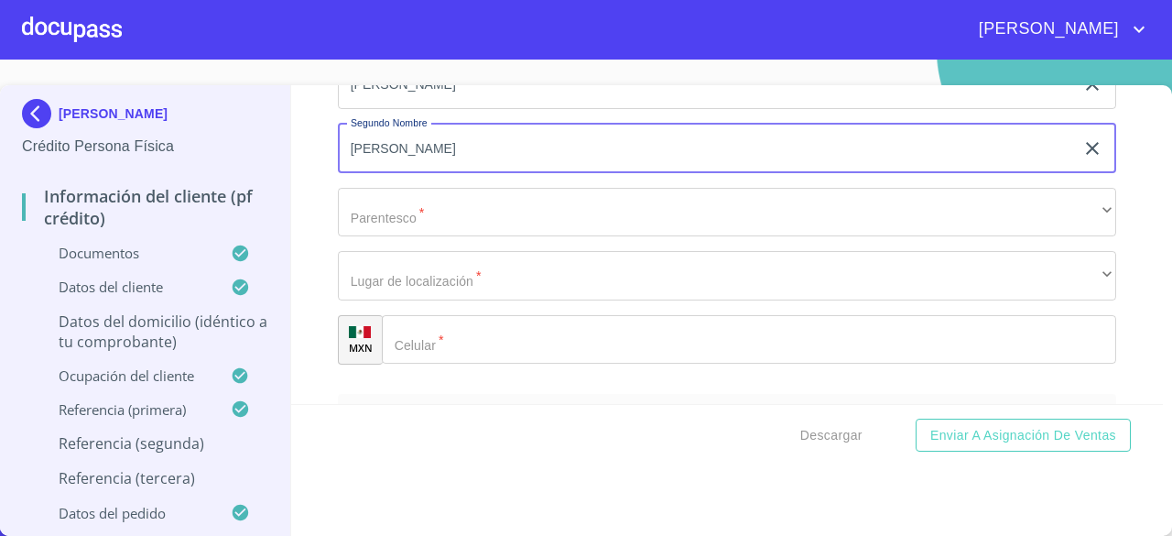
type input "[PERSON_NAME]"
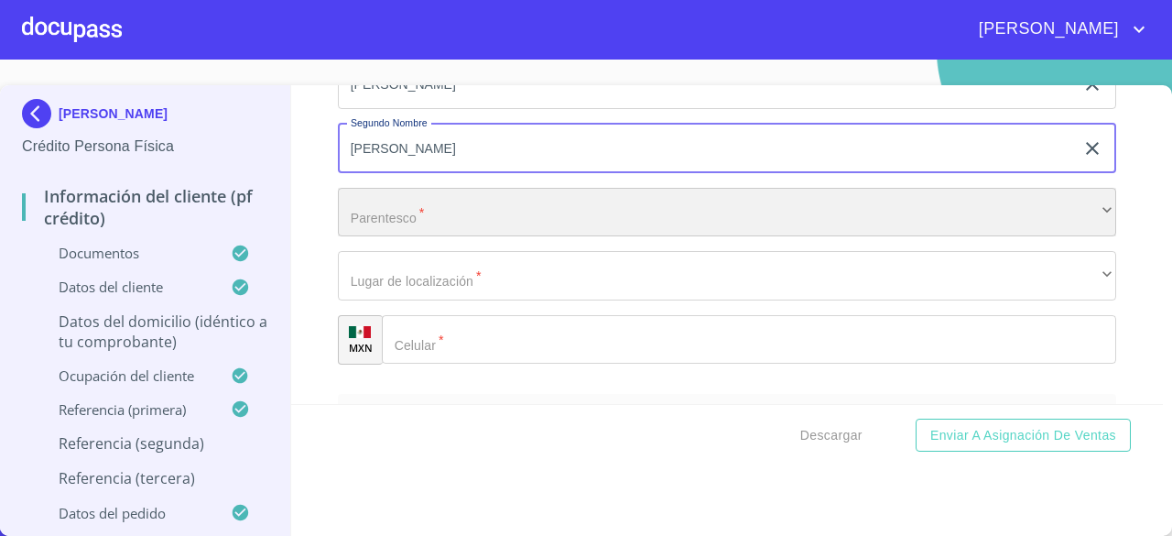
click at [649, 212] on div "​" at bounding box center [727, 212] width 778 height 49
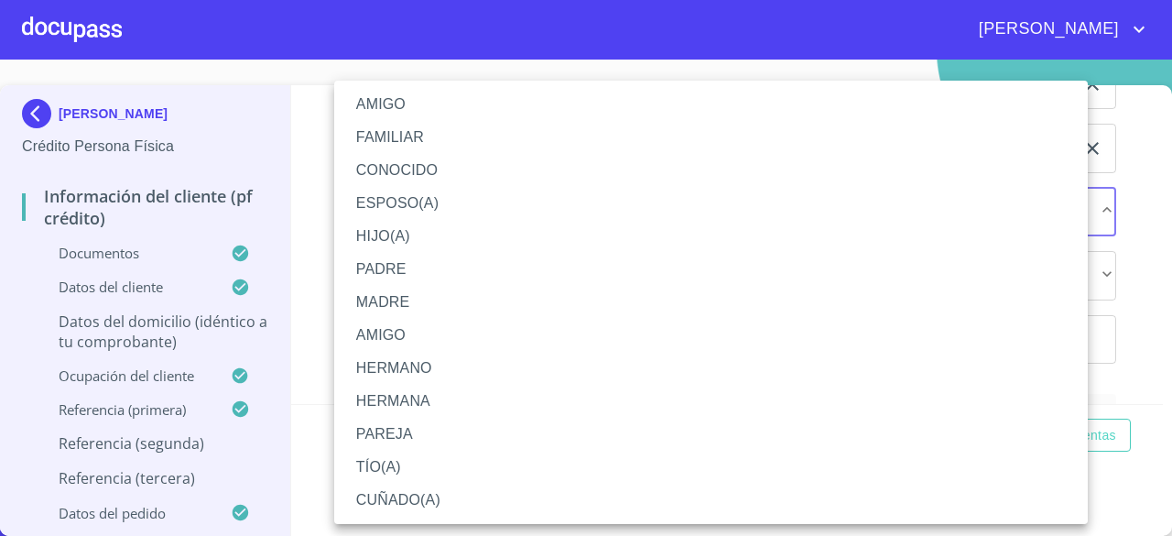
click at [457, 307] on li "MADRE" at bounding box center [711, 302] width 754 height 33
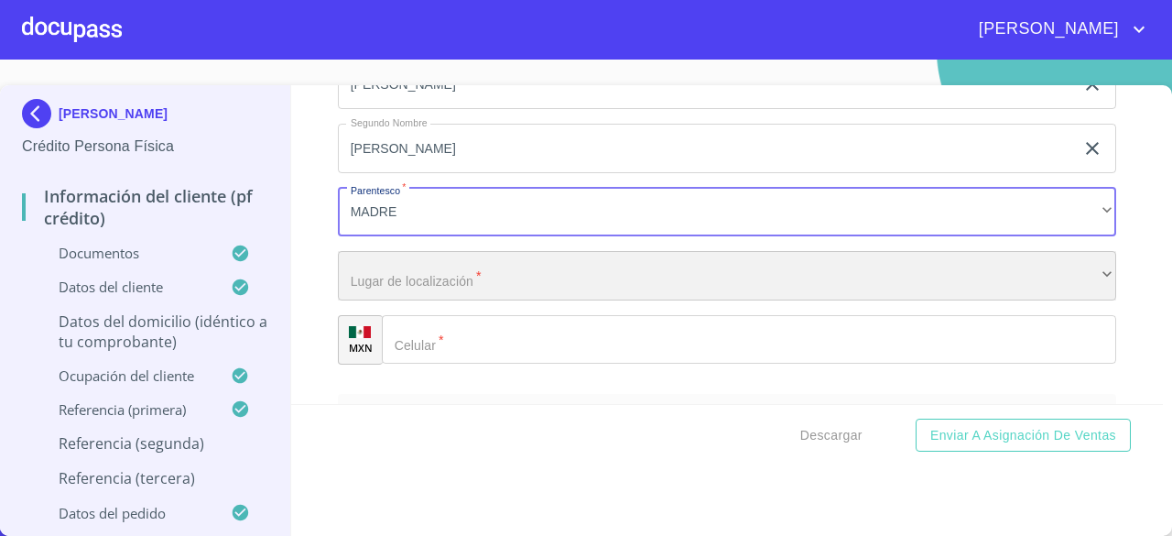
click at [469, 294] on div "​" at bounding box center [727, 275] width 778 height 49
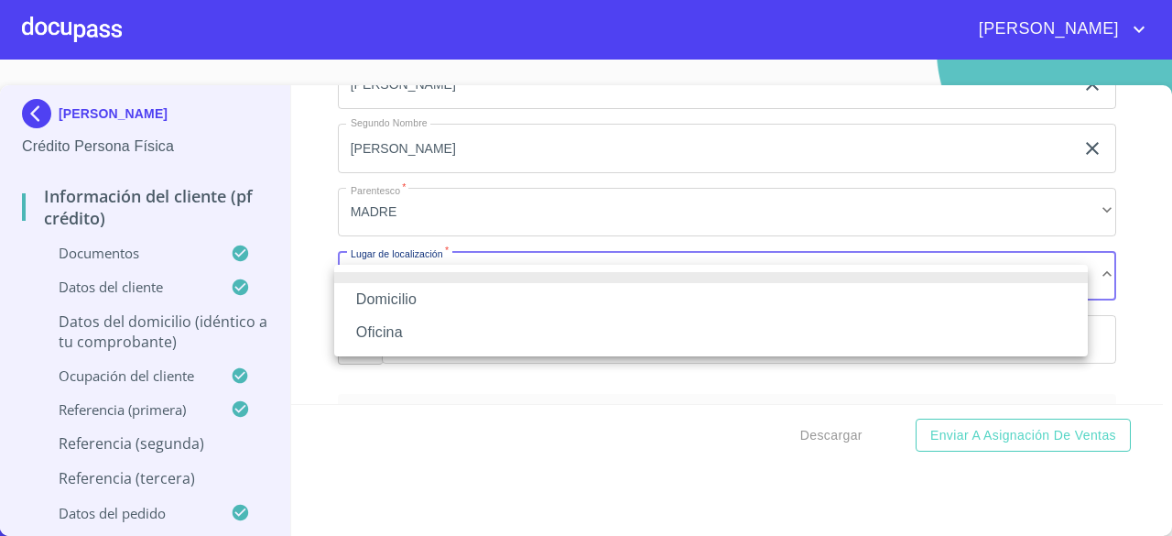
click at [454, 305] on li "Domicilio" at bounding box center [711, 299] width 754 height 33
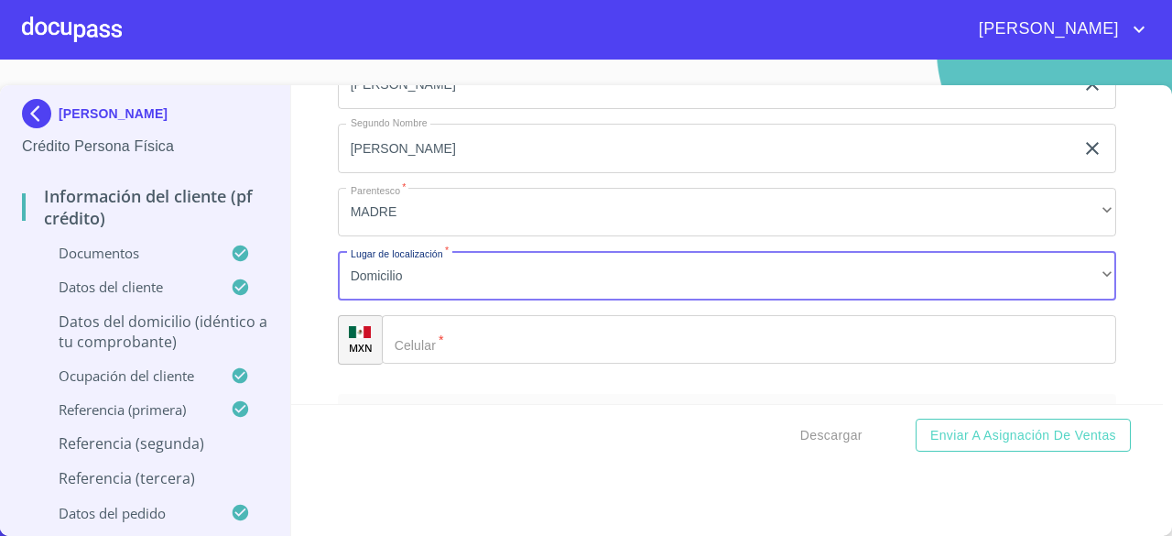
click at [457, 344] on input "Documento de identificación.   *" at bounding box center [749, 339] width 734 height 49
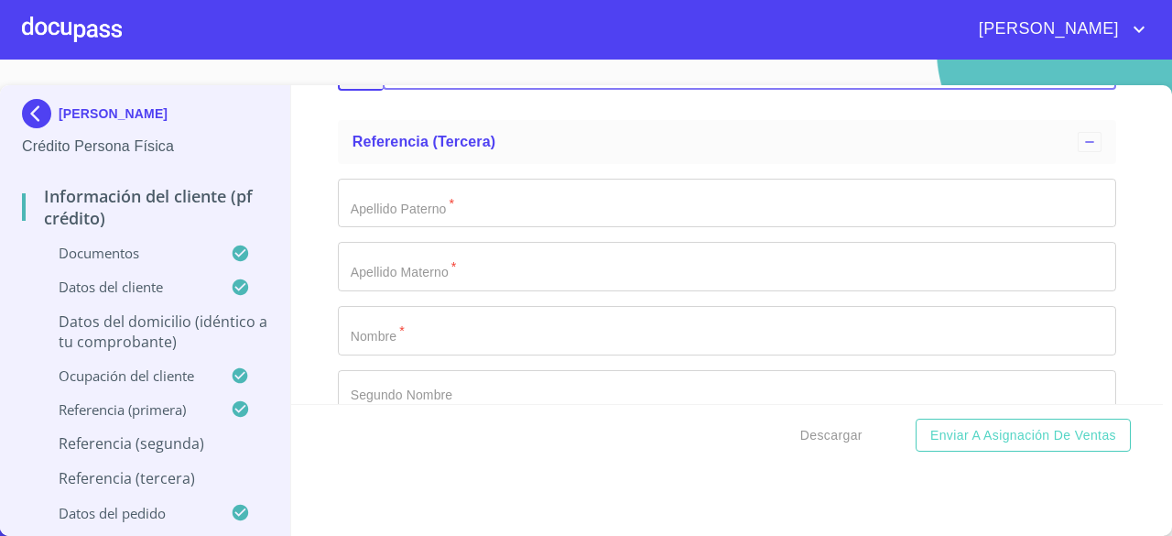
scroll to position [9965, 0]
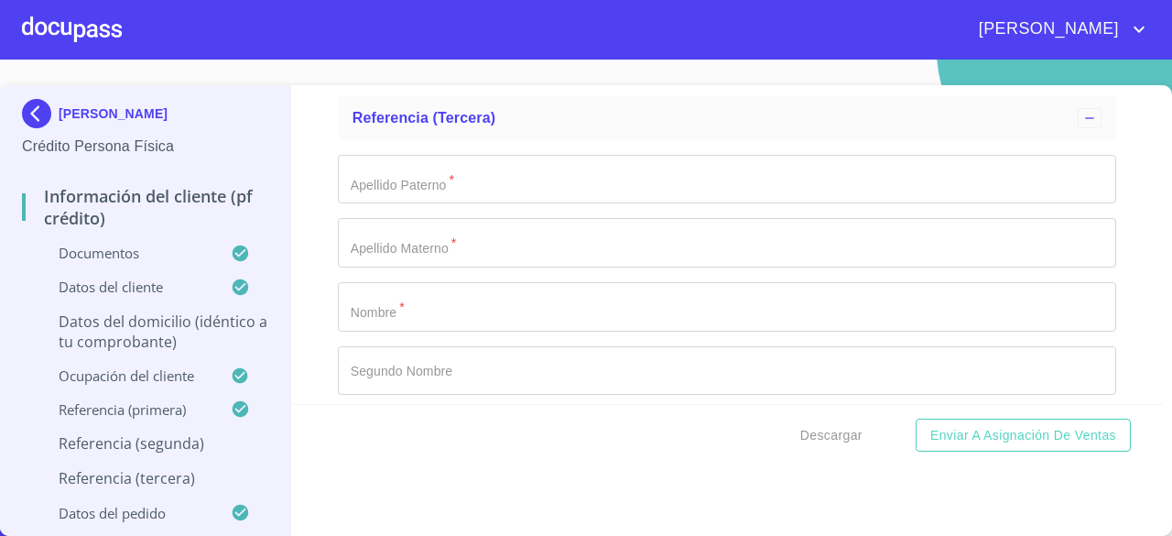
type input "[PHONE_NUMBER]"
click at [870, 204] on input "Documento de identificación.   *" at bounding box center [727, 179] width 778 height 49
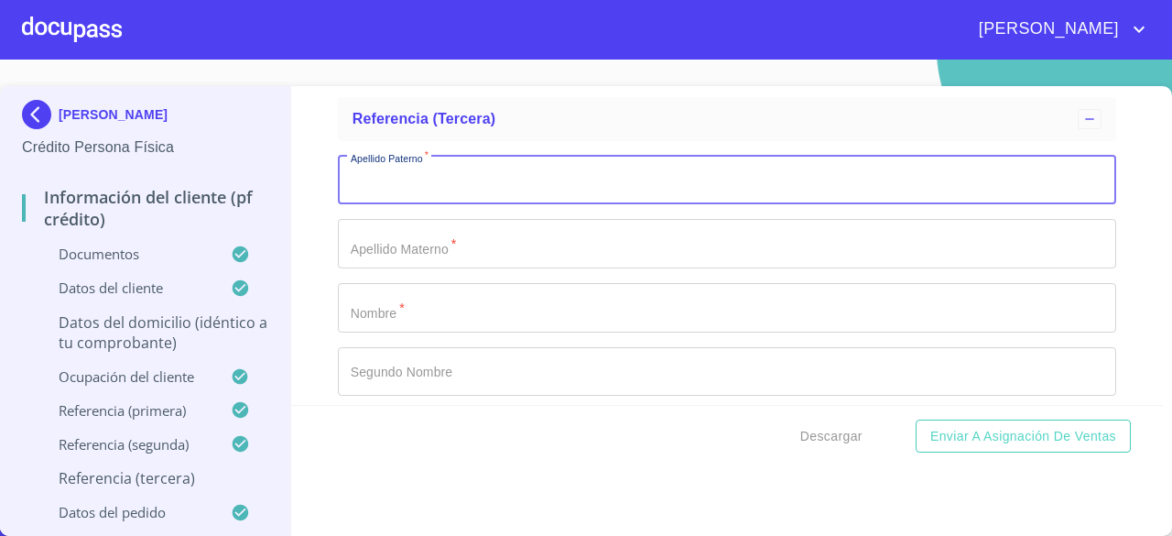
scroll to position [17, 0]
type input "[PERSON_NAME]"
click at [793, 239] on input "Documento de identificación.   *" at bounding box center [727, 243] width 778 height 49
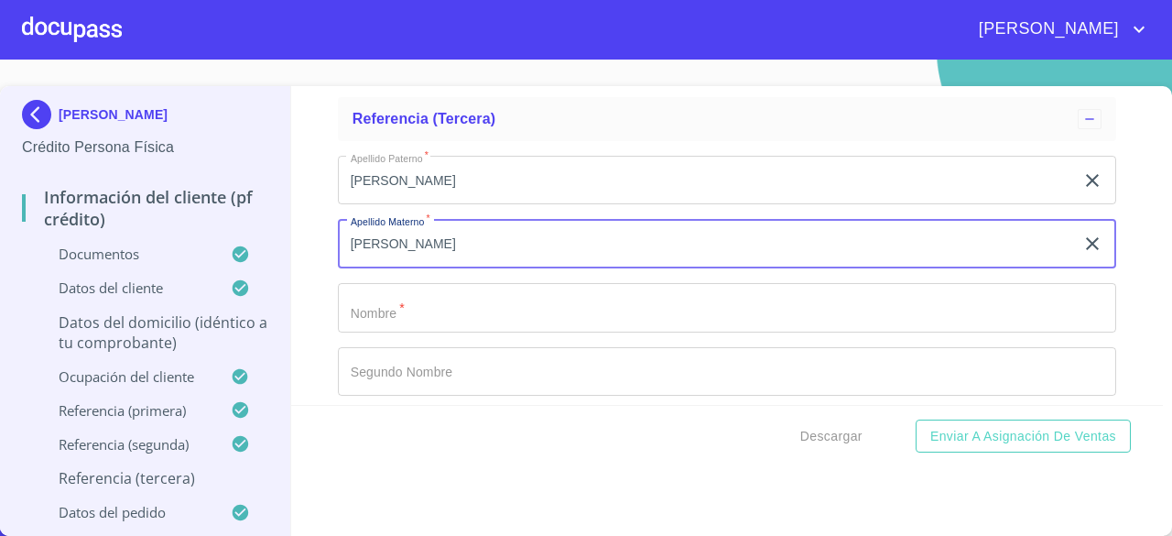
type input "[PERSON_NAME]"
click at [735, 311] on input "Documento de identificación.   *" at bounding box center [727, 307] width 778 height 49
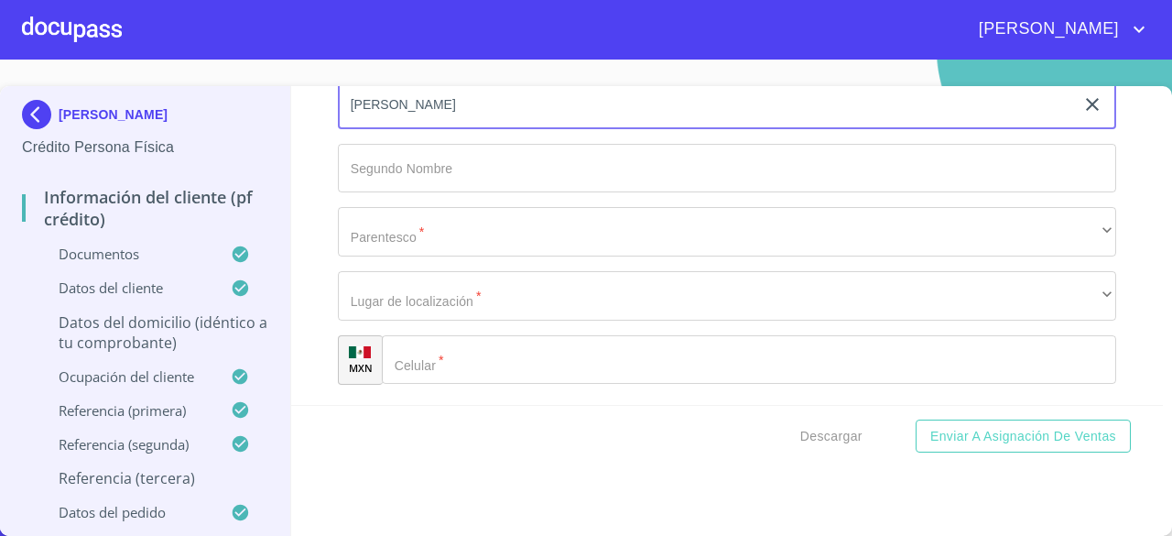
scroll to position [10239, 0]
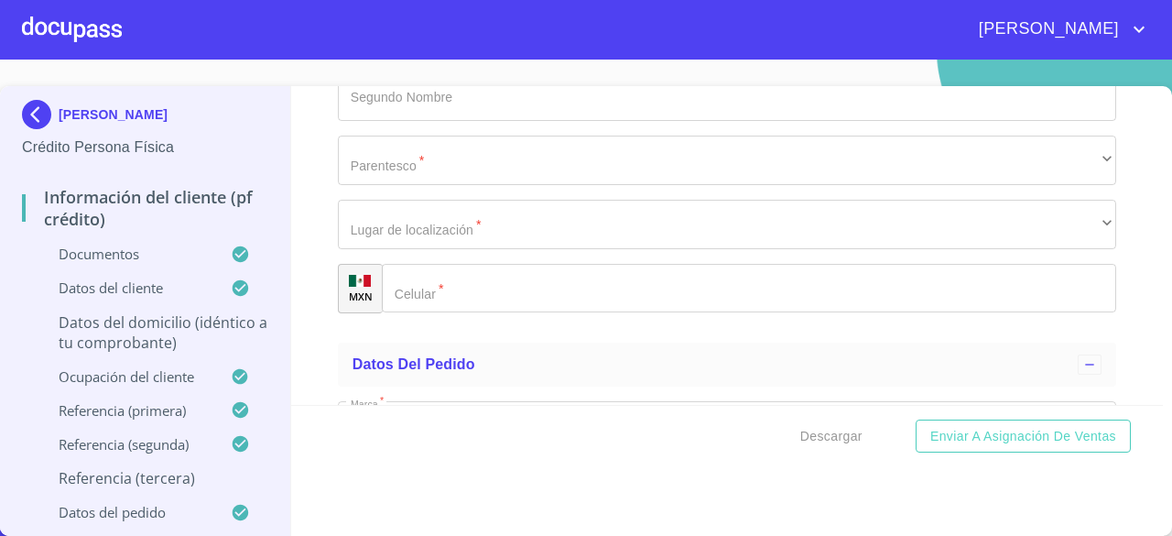
type input "[PERSON_NAME]"
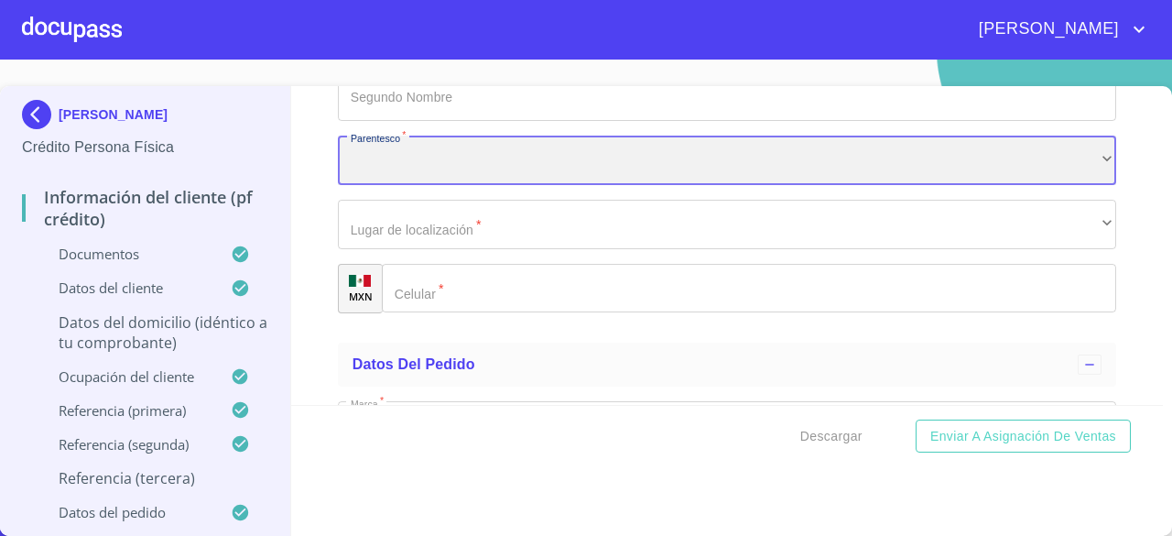
click at [610, 177] on div "​" at bounding box center [727, 160] width 778 height 49
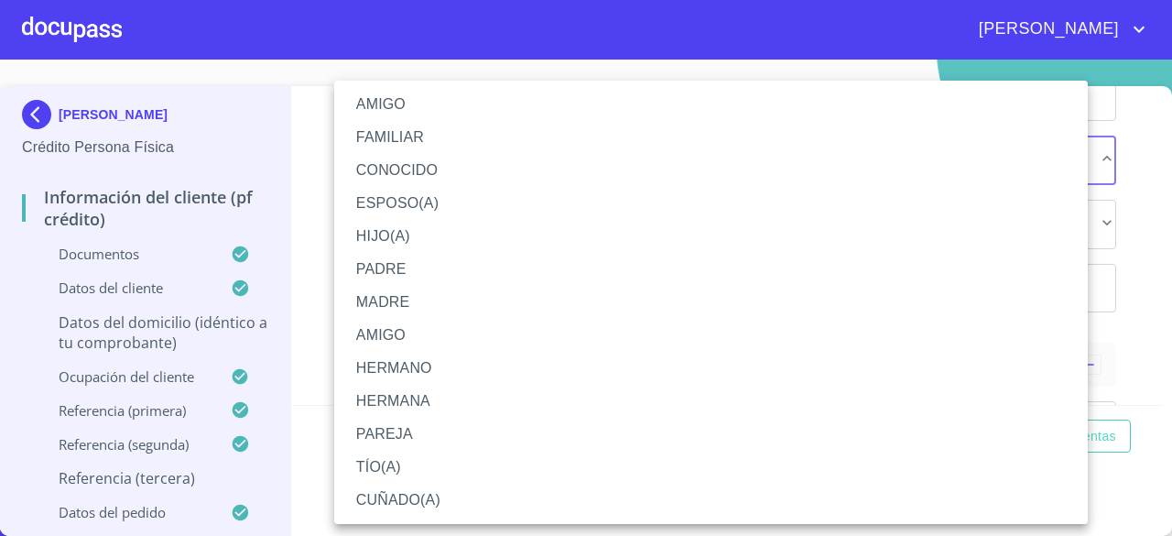
click at [466, 331] on li "AMIGO" at bounding box center [711, 335] width 754 height 33
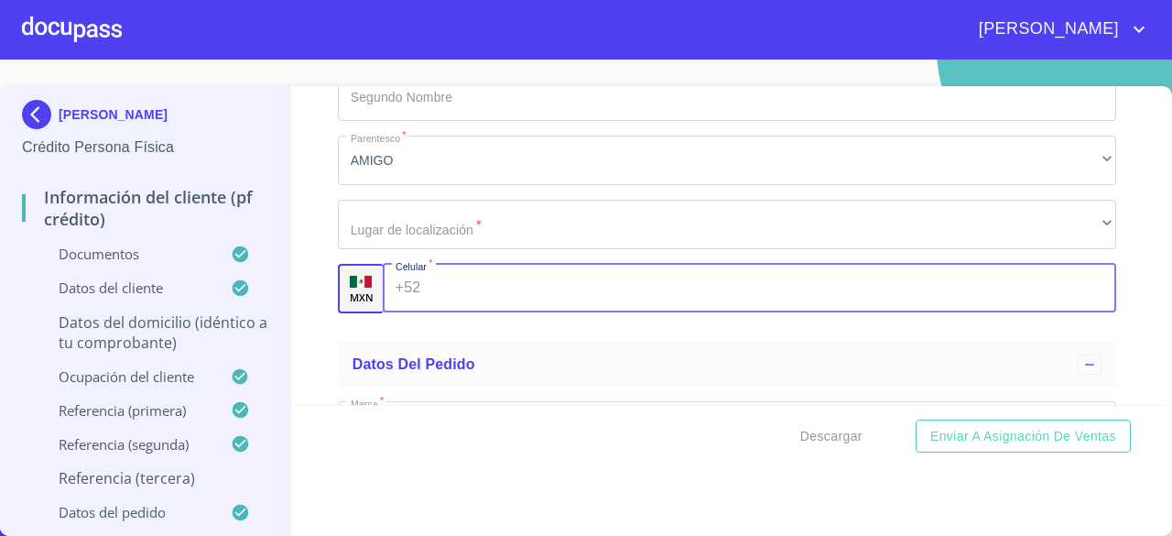
click at [499, 303] on input "Documento de identificación.   *" at bounding box center [772, 288] width 689 height 49
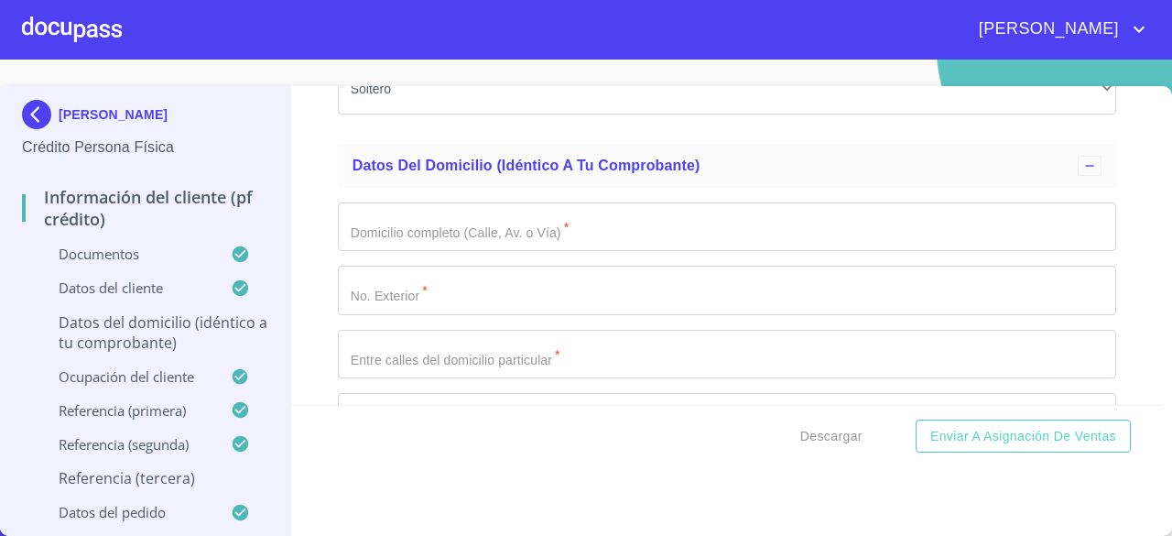
scroll to position [6739, 0]
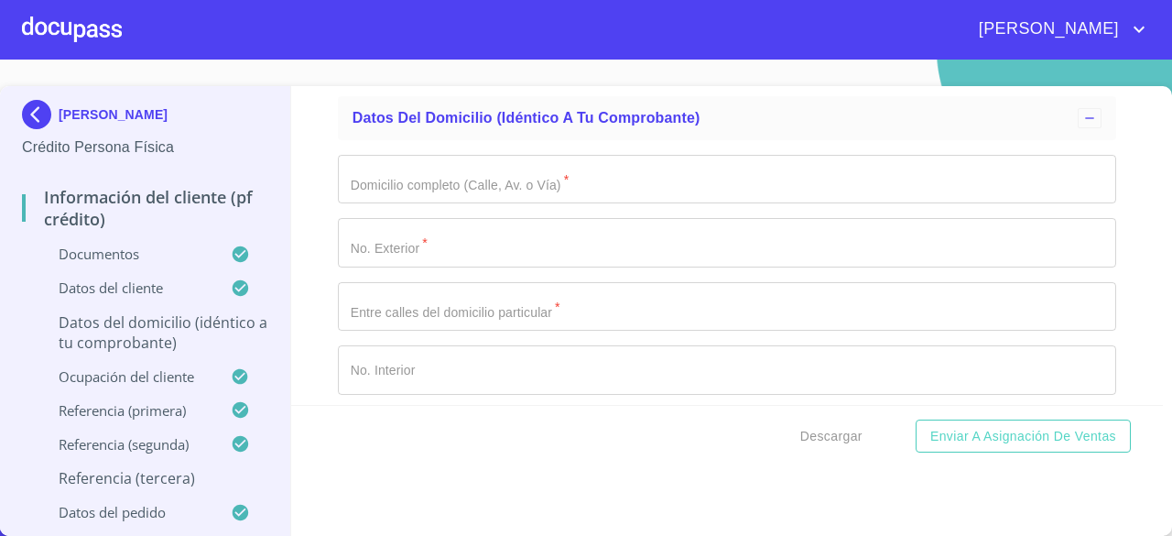
type input "[PHONE_NUMBER]"
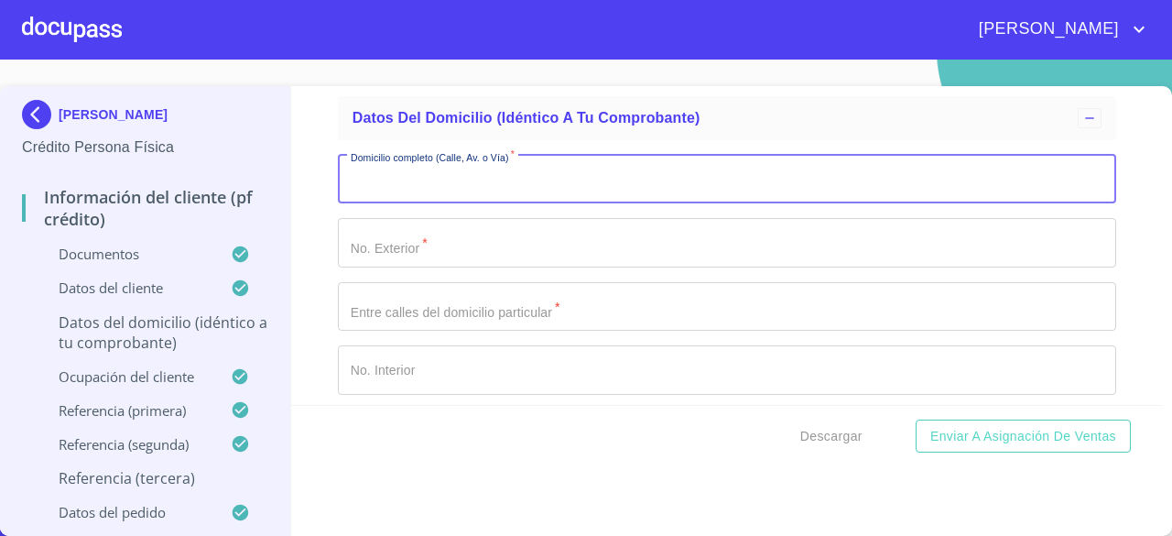
click at [785, 201] on input "Documento de identificación.   *" at bounding box center [727, 179] width 778 height 49
type input "NAVIO"
click at [690, 236] on input "Documento de identificación.   *" at bounding box center [727, 242] width 778 height 49
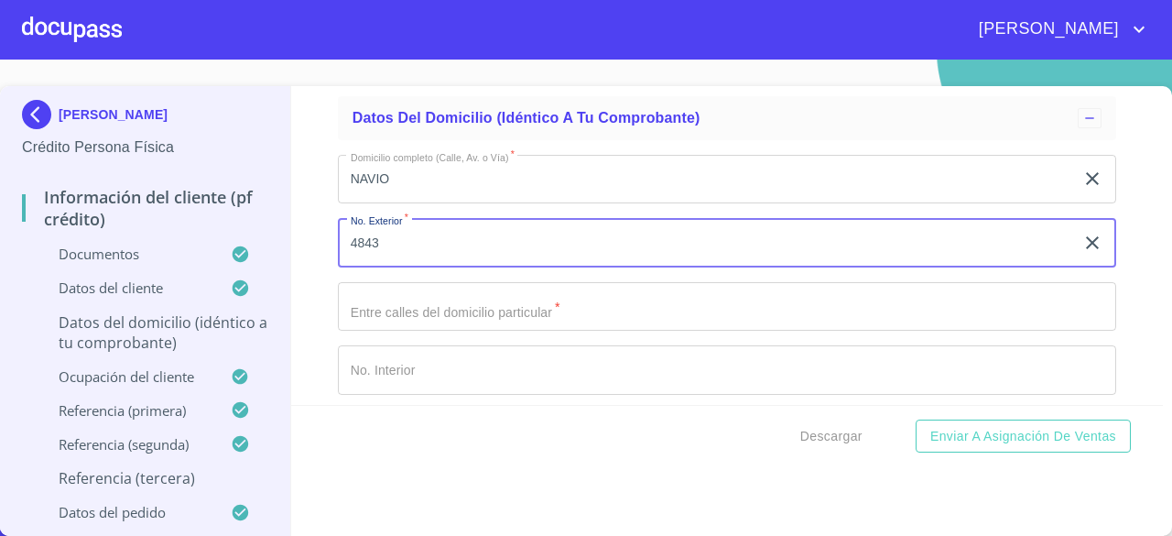
scroll to position [6727, 0]
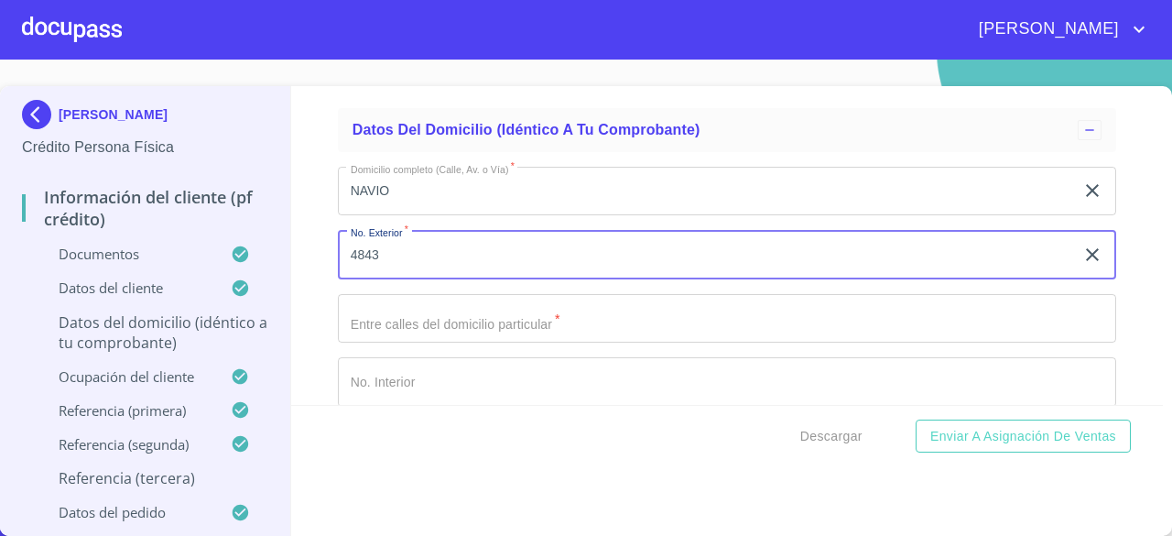
type input "4843"
click at [756, 380] on input "Documento de identificación.   *" at bounding box center [727, 381] width 778 height 49
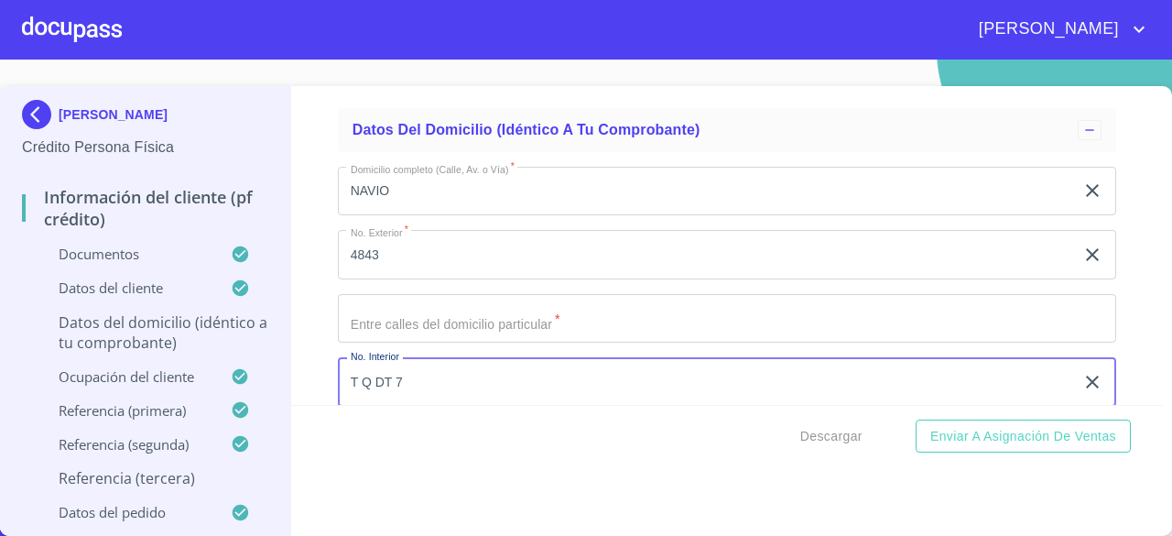
type input "T Q DT 7"
click at [644, 325] on input "Documento de identificación.   *" at bounding box center [727, 318] width 778 height 49
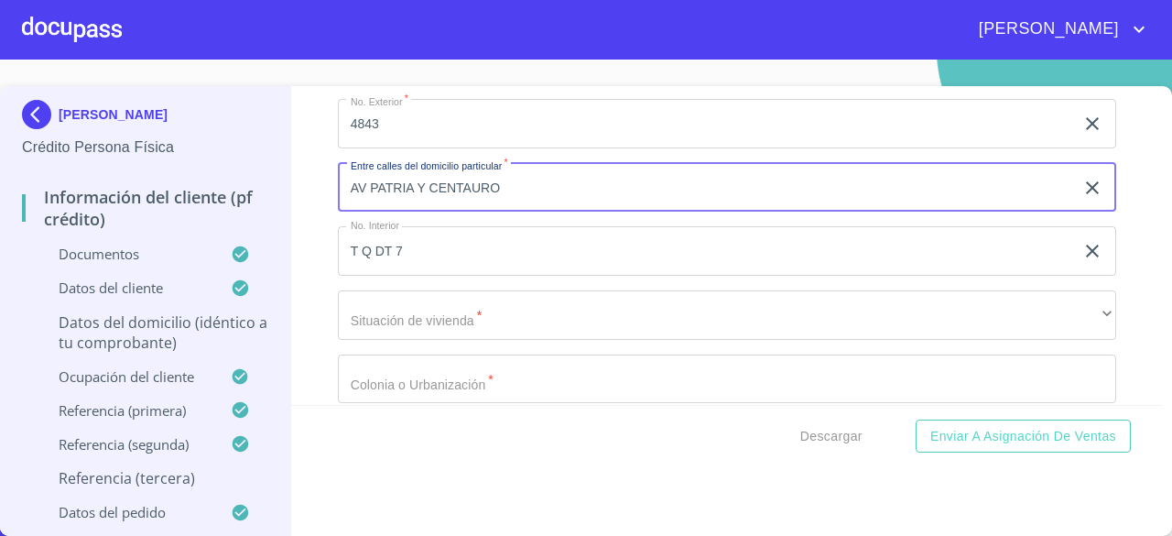
scroll to position [6953, 0]
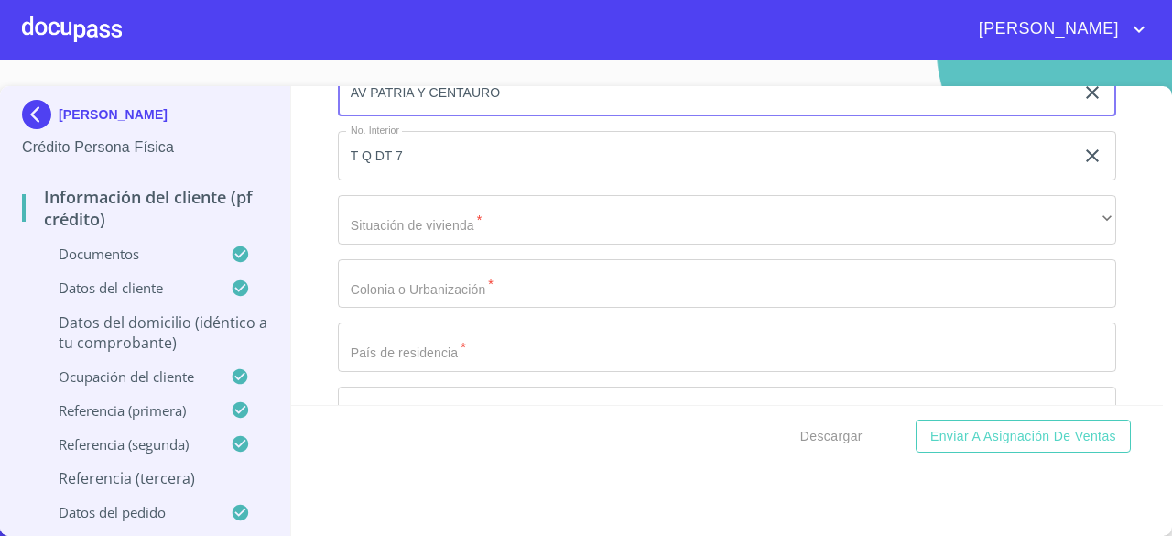
type input "AV PATRIA Y CENTAURO"
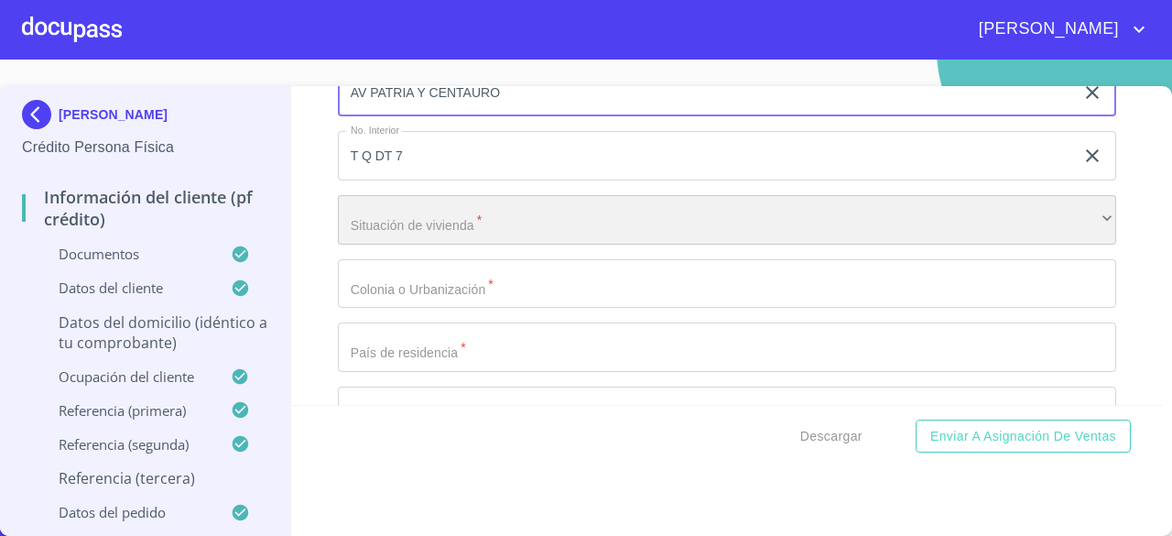
click at [898, 230] on div "​" at bounding box center [727, 219] width 778 height 49
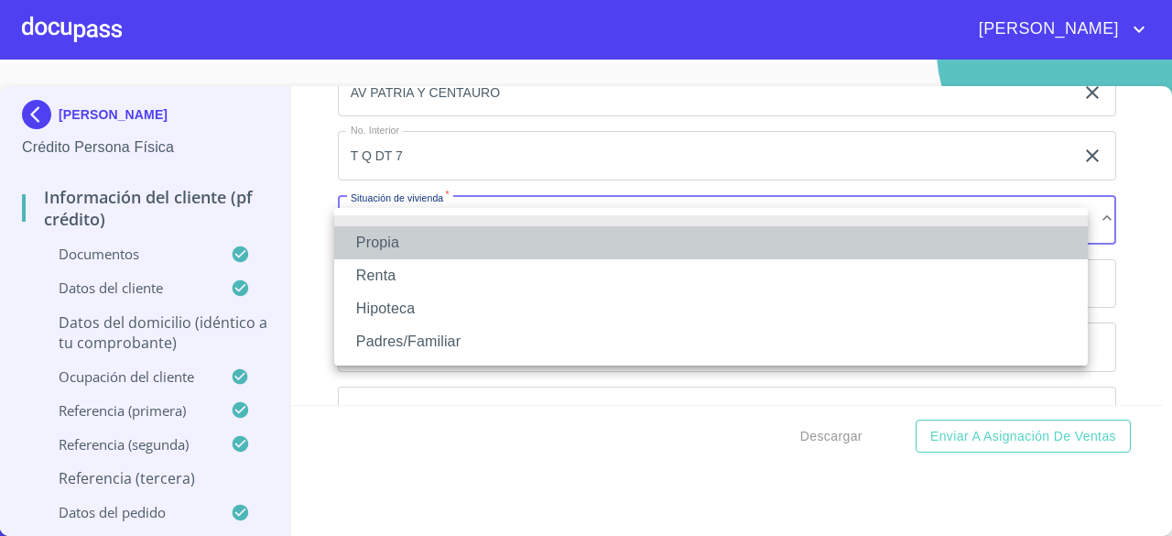
click at [639, 247] on li "Propia" at bounding box center [711, 242] width 754 height 33
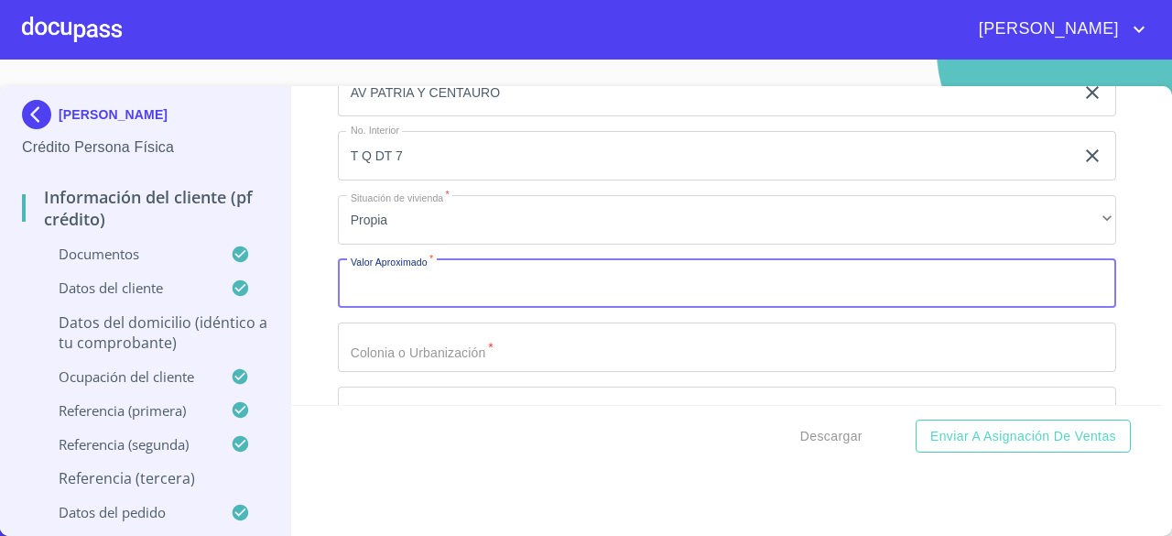
click at [564, 299] on input "Documento de identificación.   *" at bounding box center [727, 283] width 778 height 49
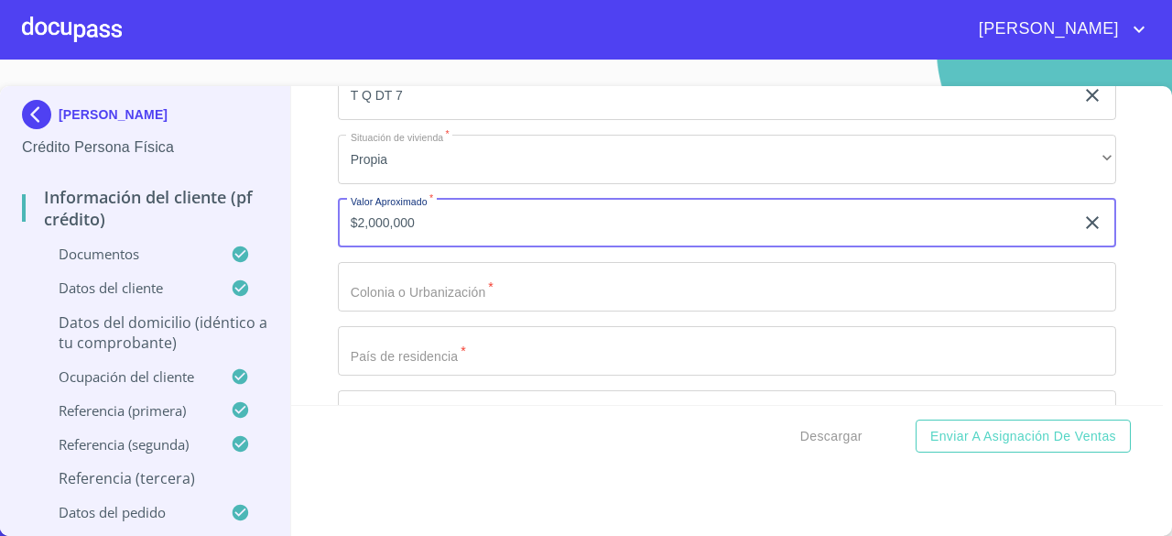
scroll to position [7037, 0]
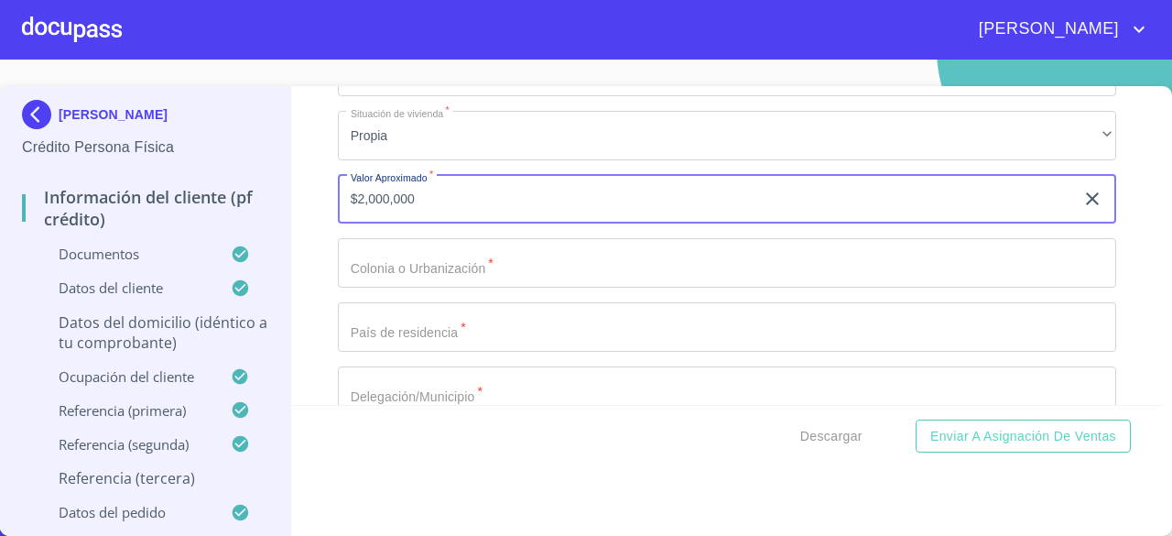
type input "$2,000,000"
click at [1012, 267] on input "Documento de identificación.   *" at bounding box center [727, 262] width 778 height 49
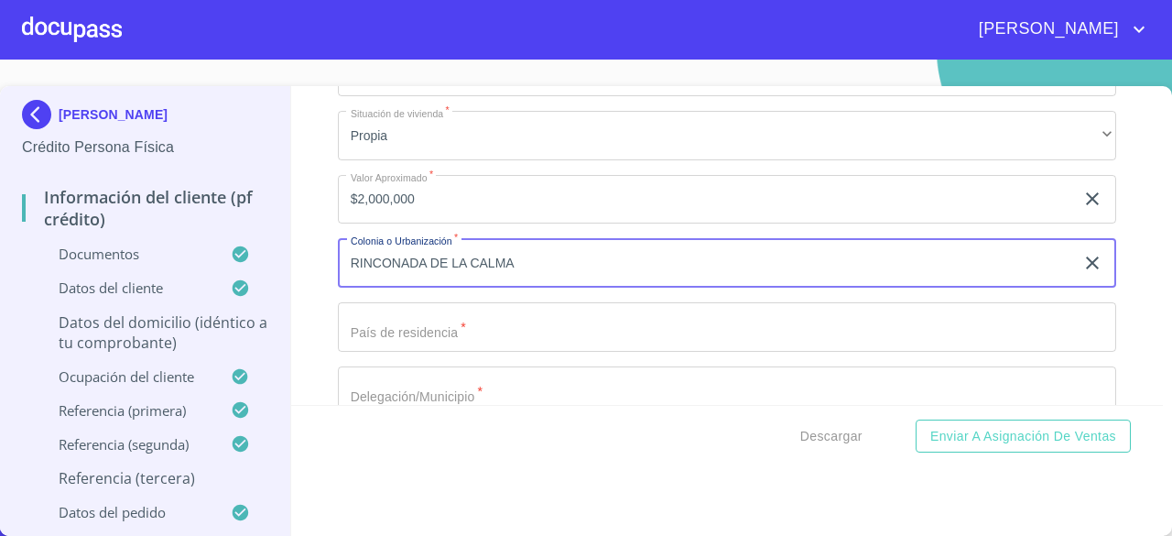
type input "RINCONADA DE LA CALMA"
click at [931, 325] on input "Documento de identificación.   *" at bounding box center [727, 326] width 778 height 49
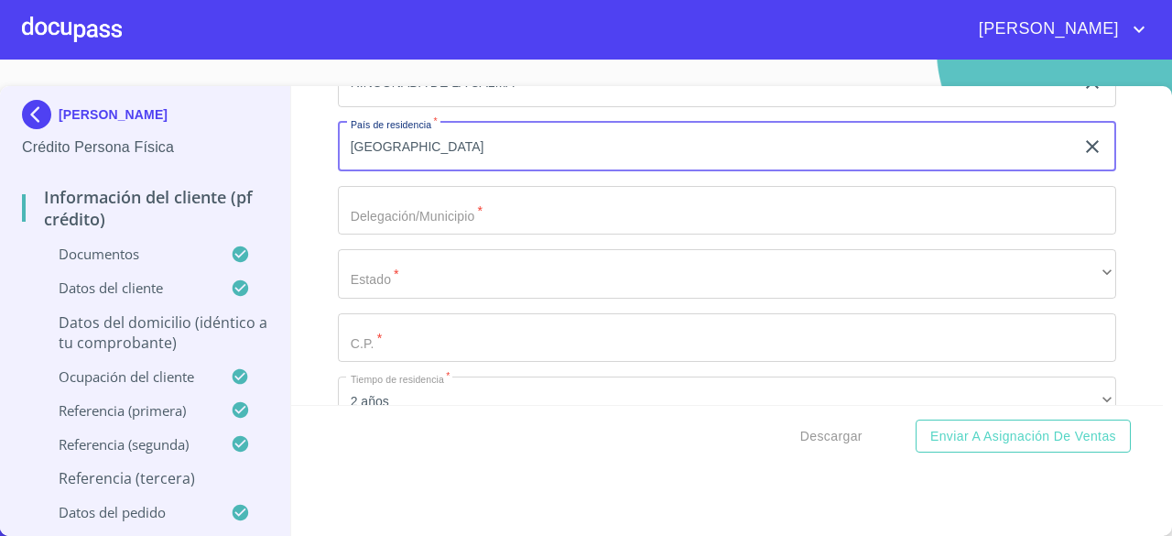
scroll to position [7266, 0]
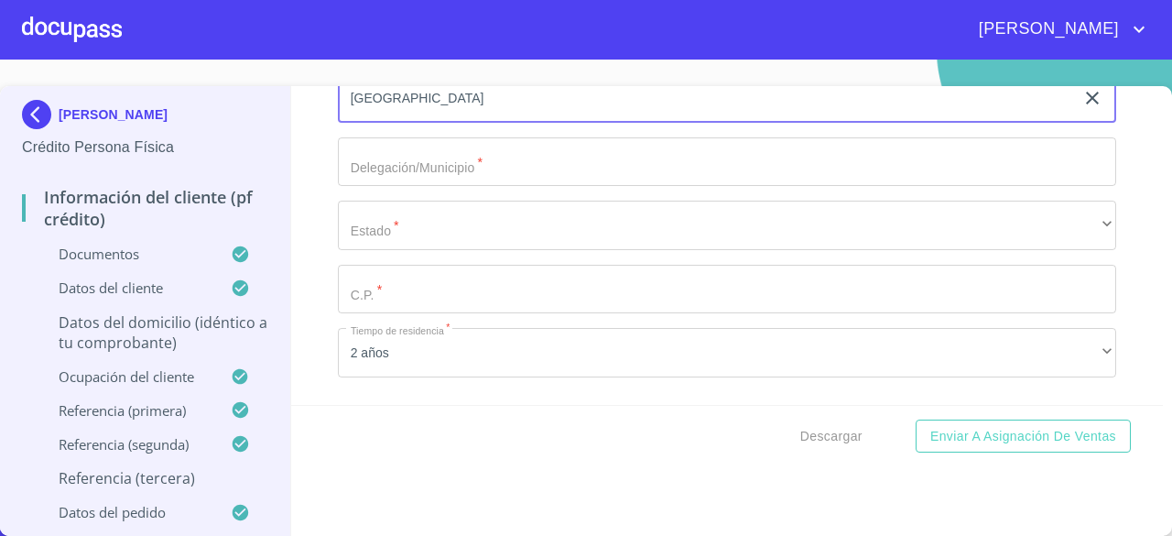
type input "[GEOGRAPHIC_DATA]"
click at [950, 182] on input "Documento de identificación.   *" at bounding box center [727, 161] width 778 height 49
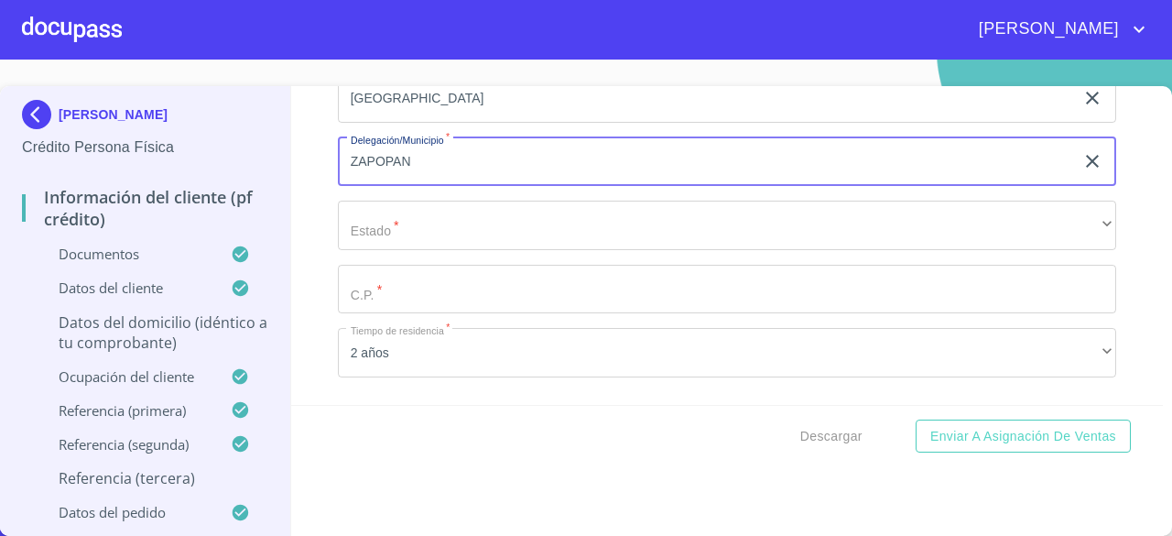
type input "ZAPOPAN"
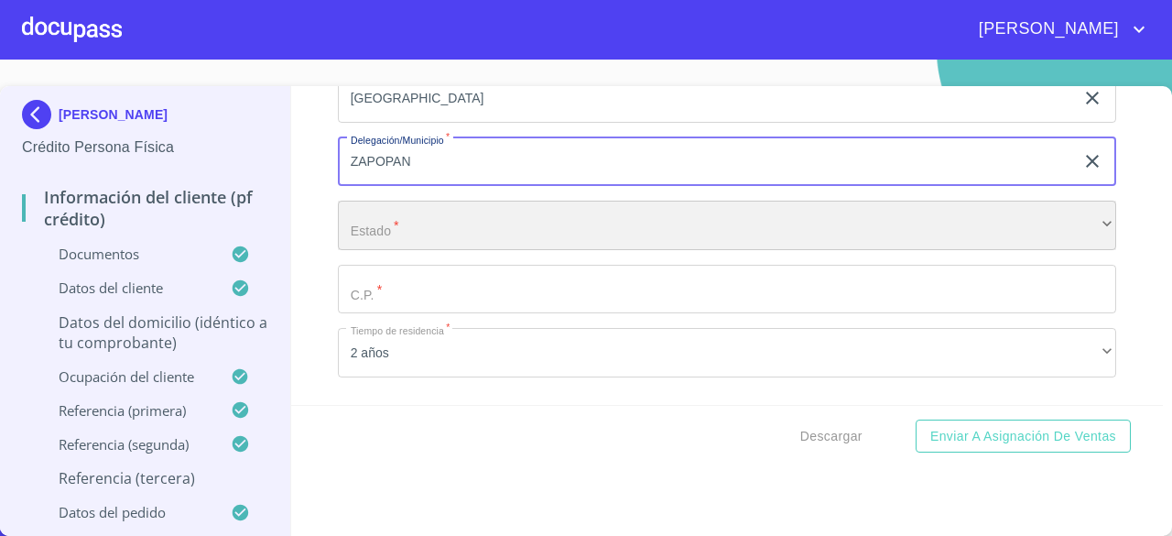
click at [908, 247] on div "​" at bounding box center [727, 225] width 778 height 49
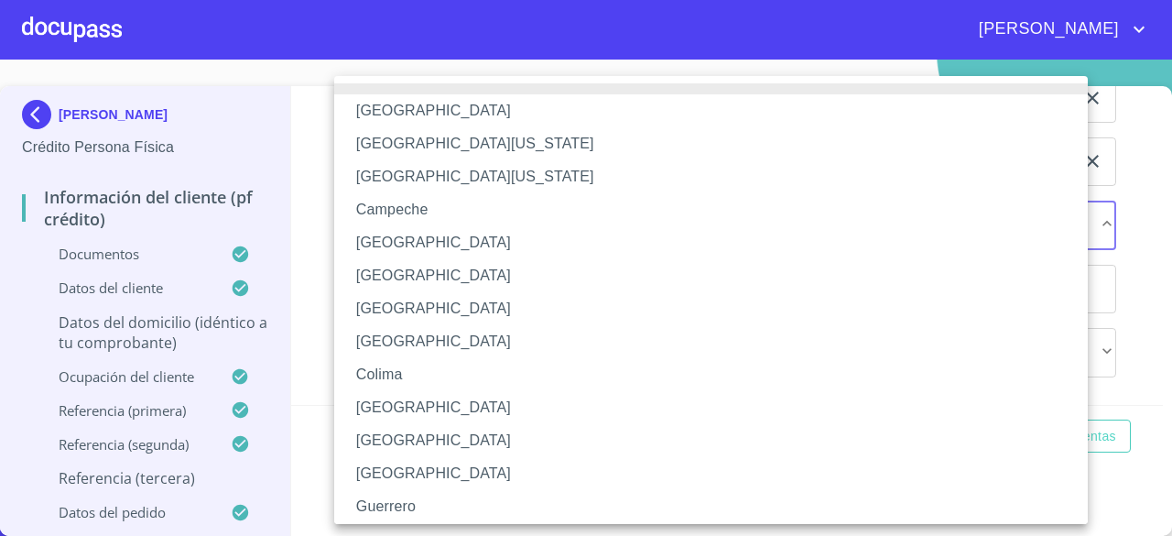
scroll to position [272, 0]
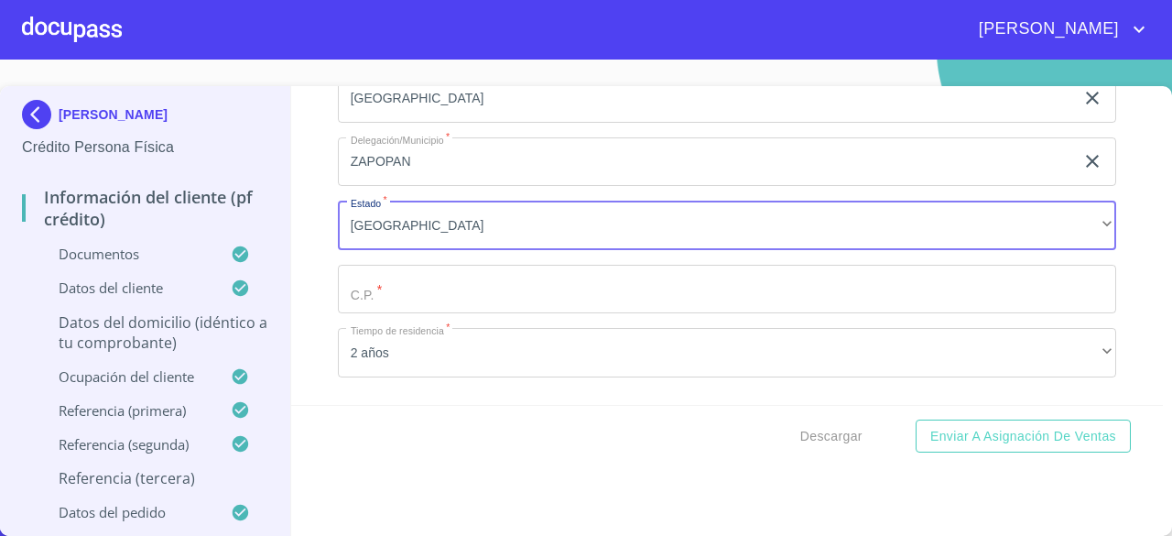
click at [798, 296] on input "Documento de identificación.   *" at bounding box center [727, 289] width 778 height 49
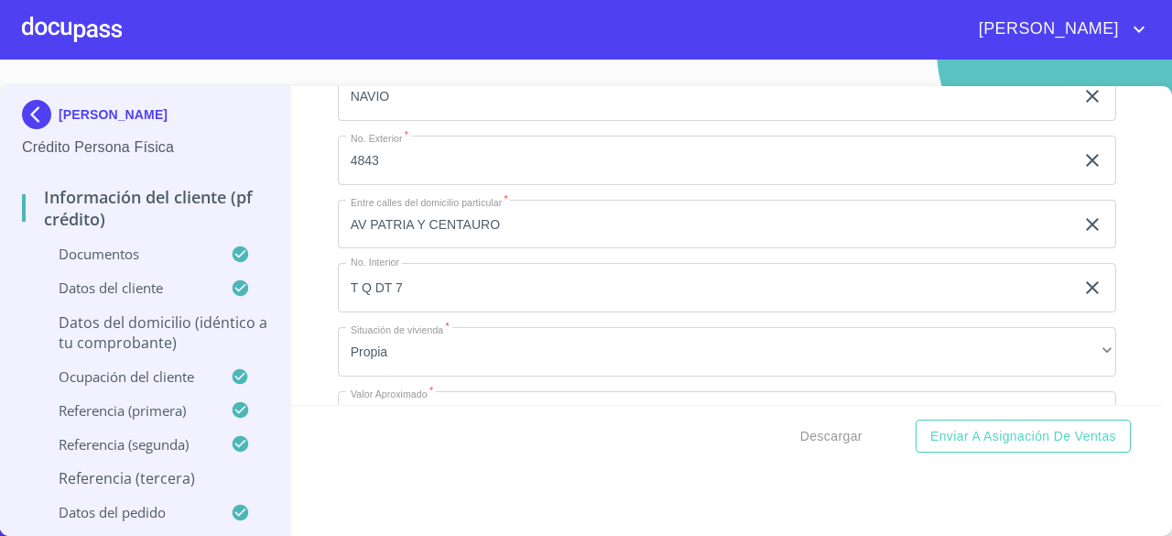
scroll to position [10636, 0]
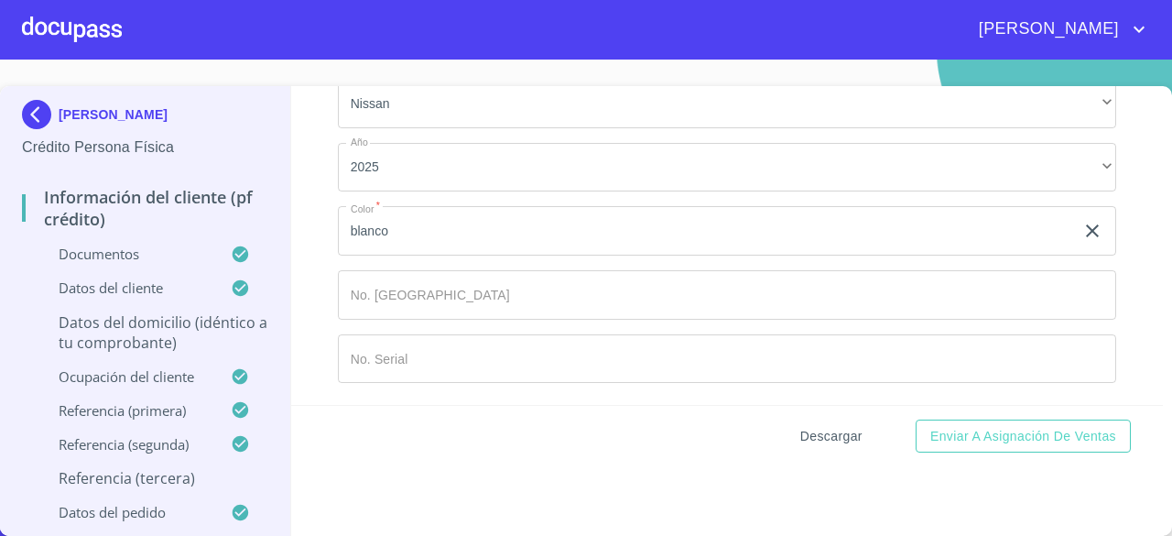
type input "45080"
click at [819, 436] on span "Descargar" at bounding box center [831, 436] width 62 height 23
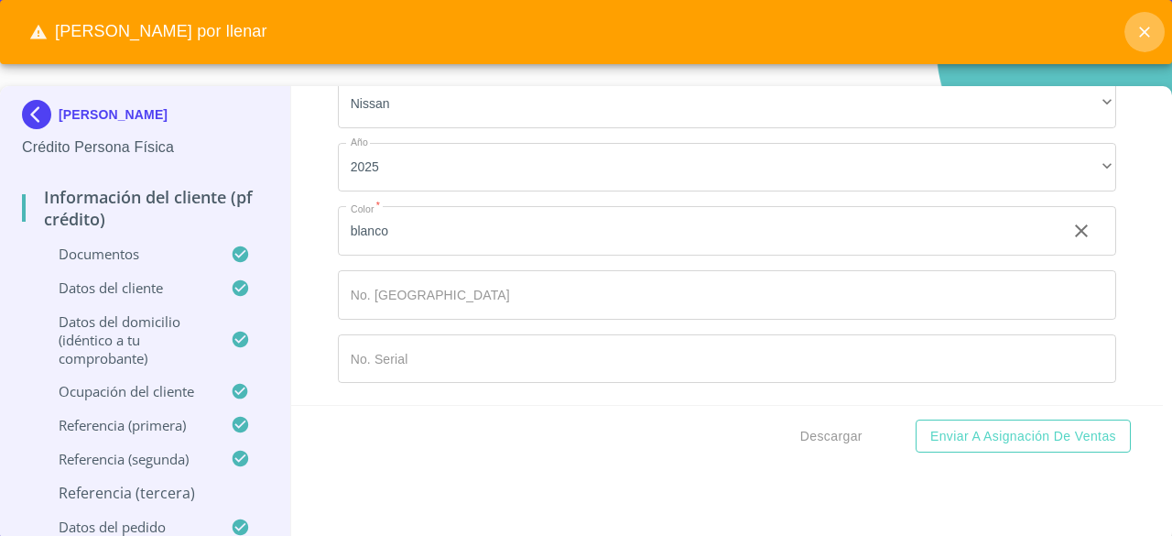
click at [1148, 28] on icon "close" at bounding box center [1144, 32] width 18 height 18
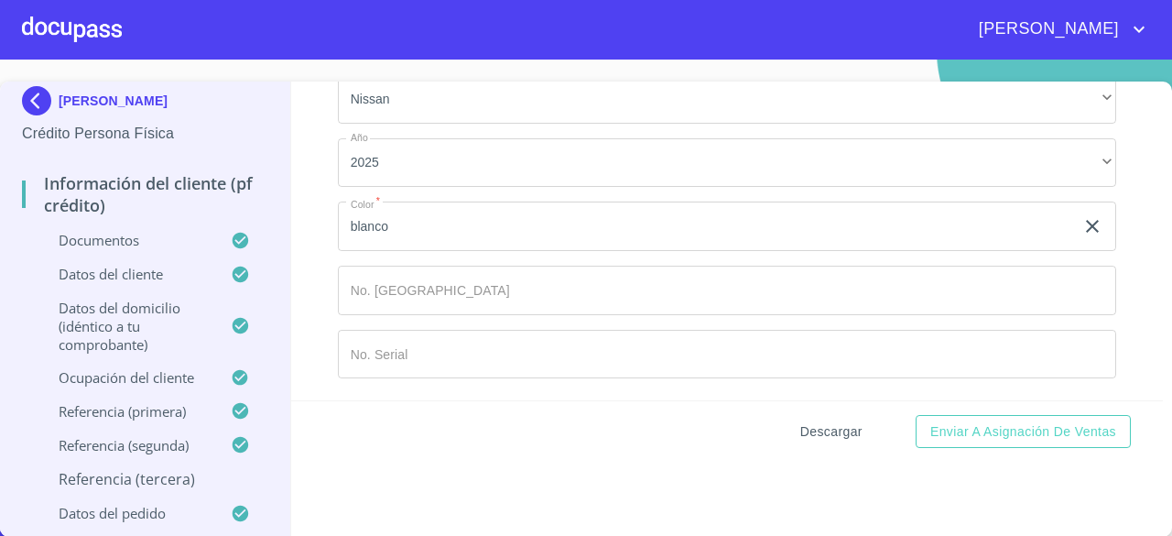
click at [815, 431] on span "Descargar" at bounding box center [831, 431] width 62 height 23
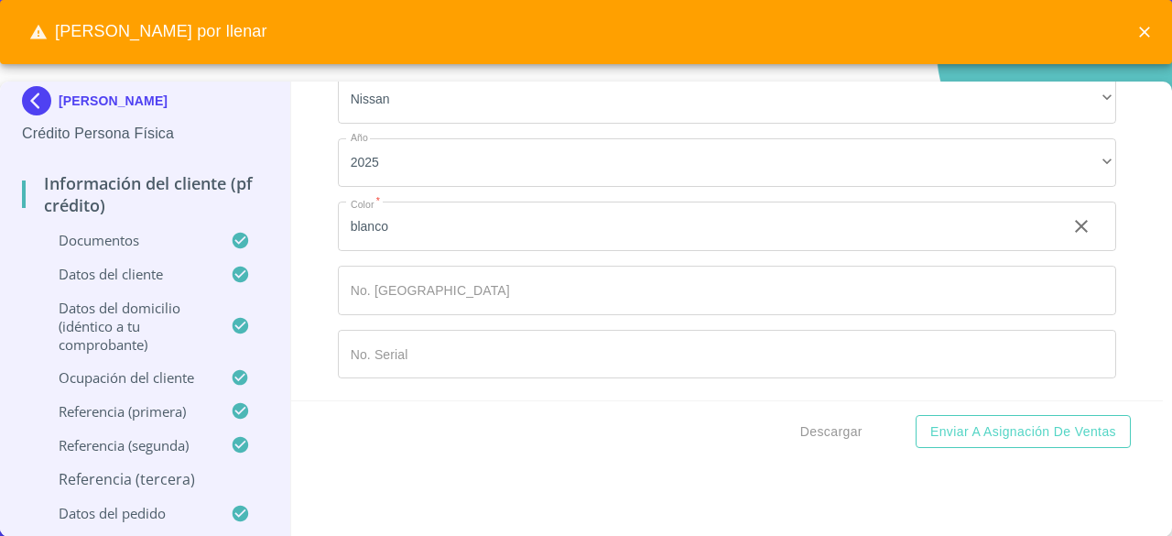
click at [1131, 303] on div "Información del cliente (PF crédito) Documentos Documento de identificación.   …" at bounding box center [727, 240] width 873 height 319
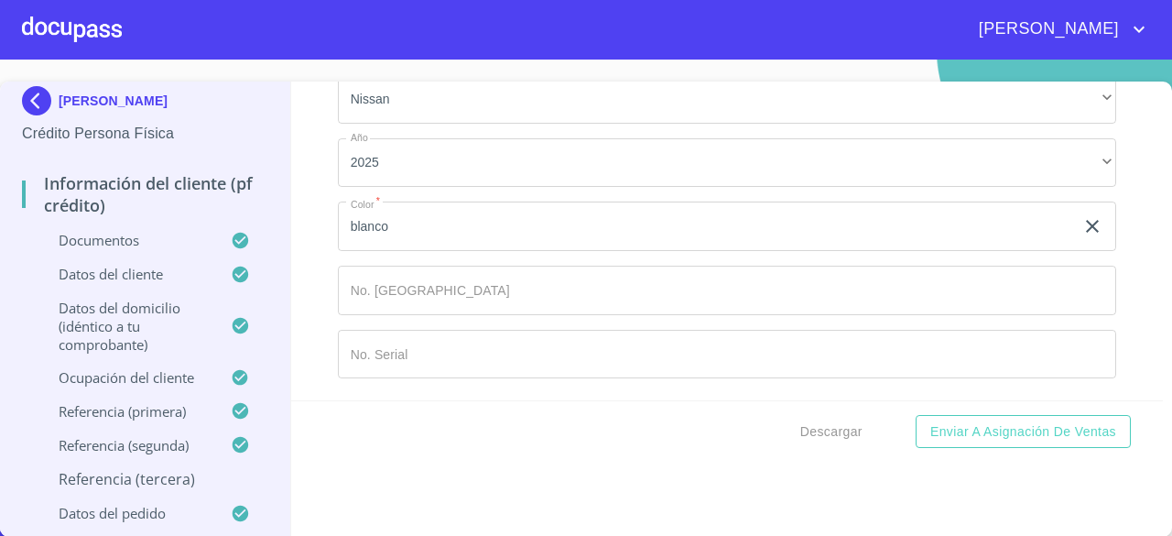
click at [145, 487] on p "Referencia (tercera)" at bounding box center [145, 479] width 246 height 20
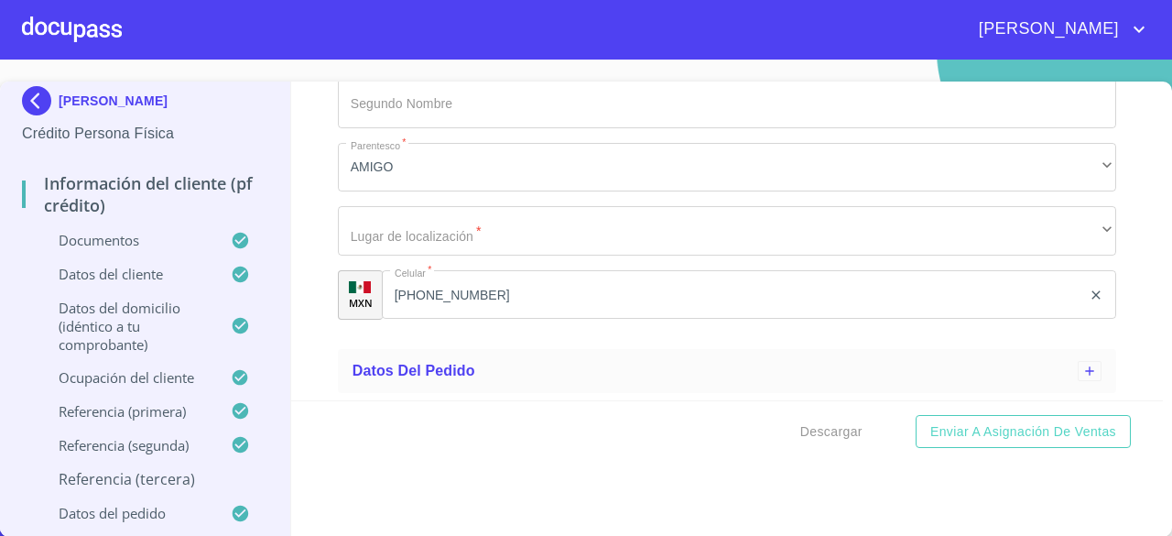
scroll to position [758, 0]
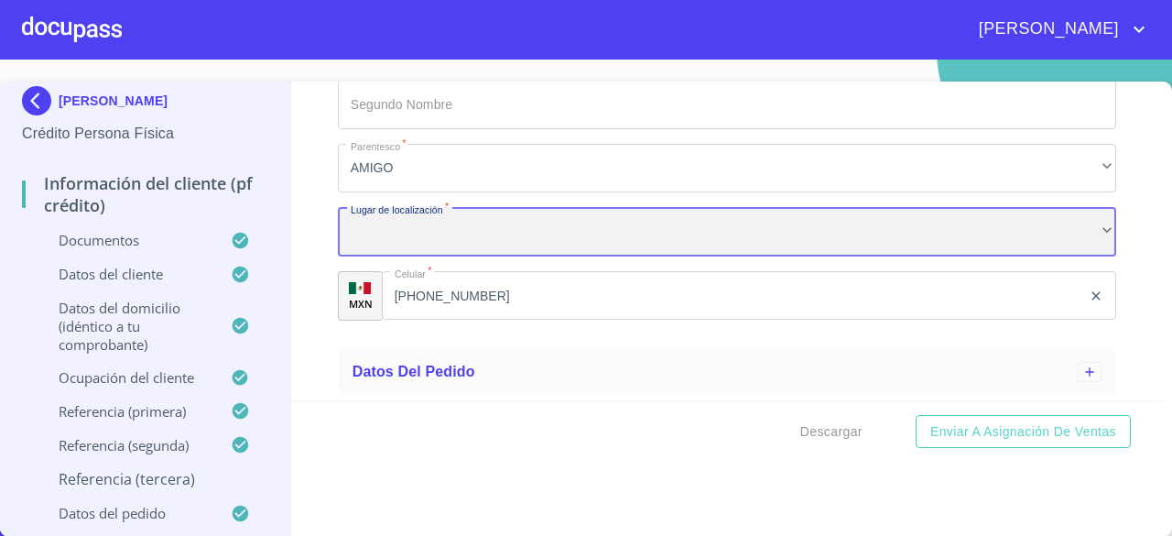
click at [443, 241] on div "​" at bounding box center [727, 231] width 778 height 49
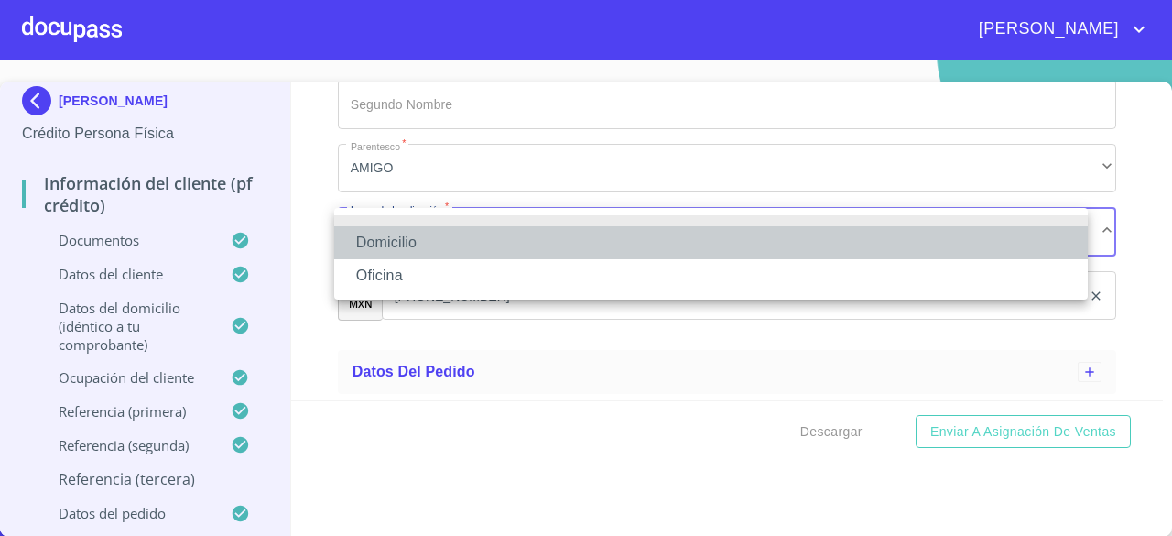
click at [419, 242] on li "Domicilio" at bounding box center [711, 242] width 754 height 33
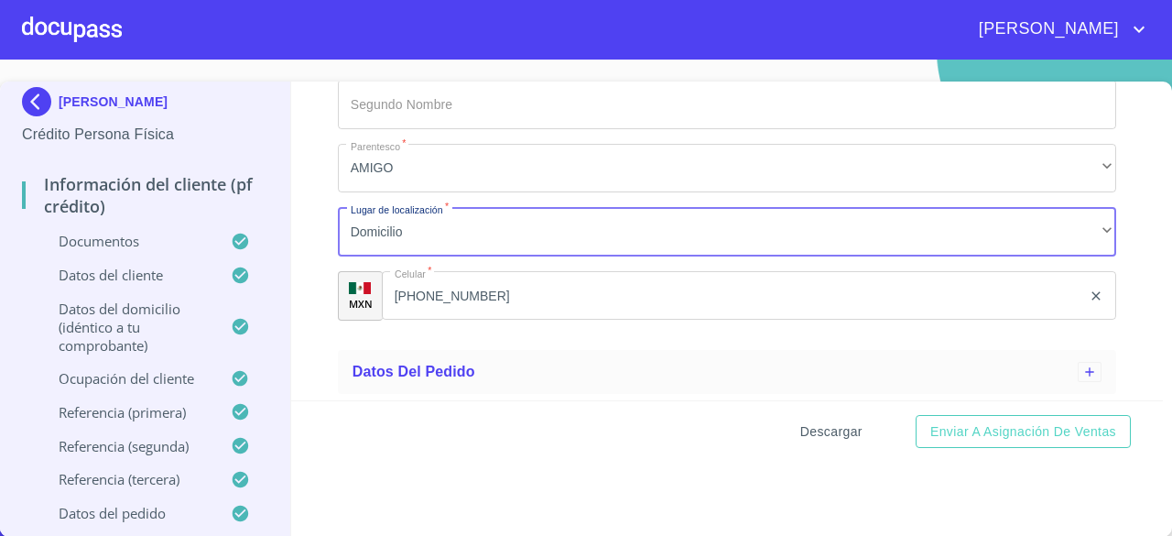
click at [841, 433] on span "Descargar" at bounding box center [831, 431] width 62 height 23
